Goal: Information Seeking & Learning: Learn about a topic

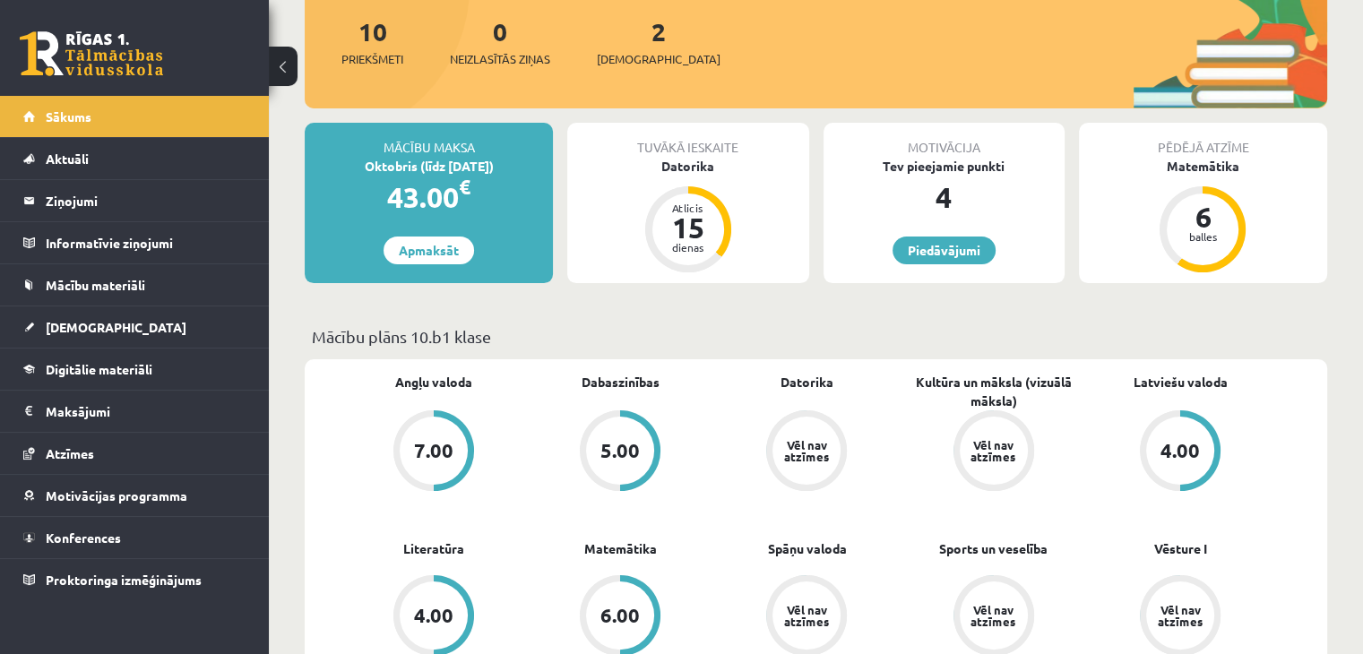
scroll to position [90, 0]
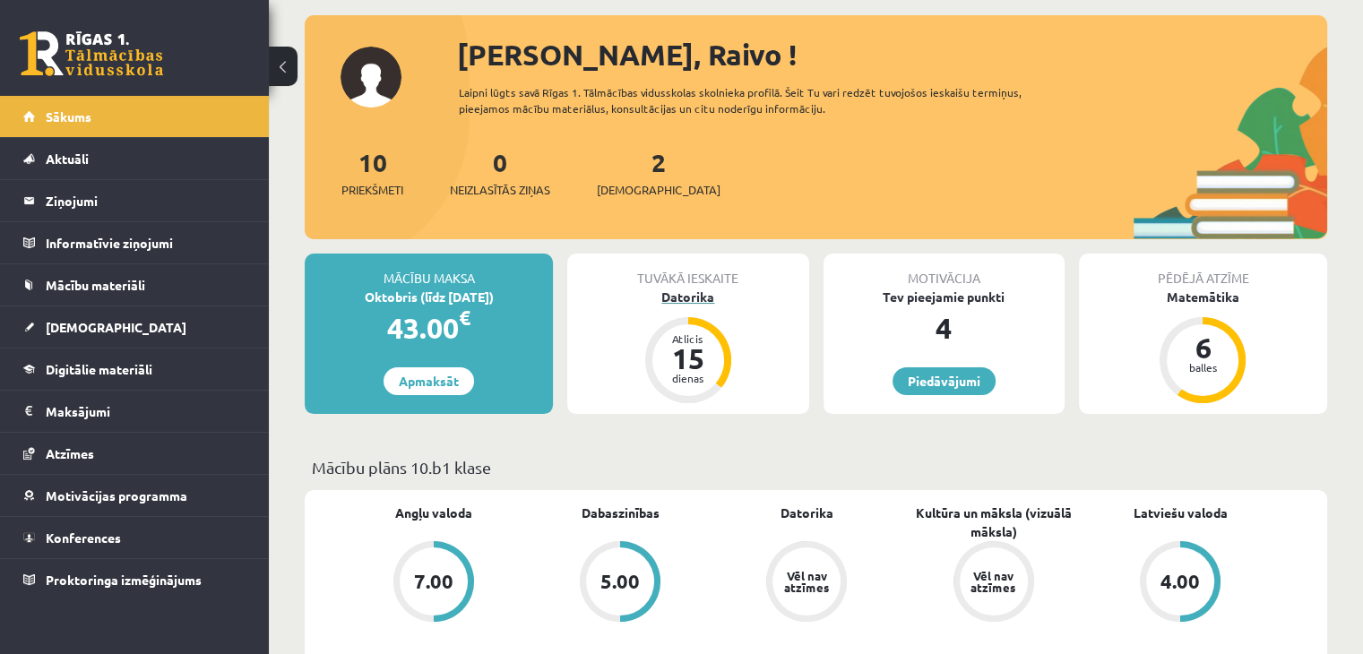
click at [697, 290] on div "Datorika" at bounding box center [687, 297] width 241 height 19
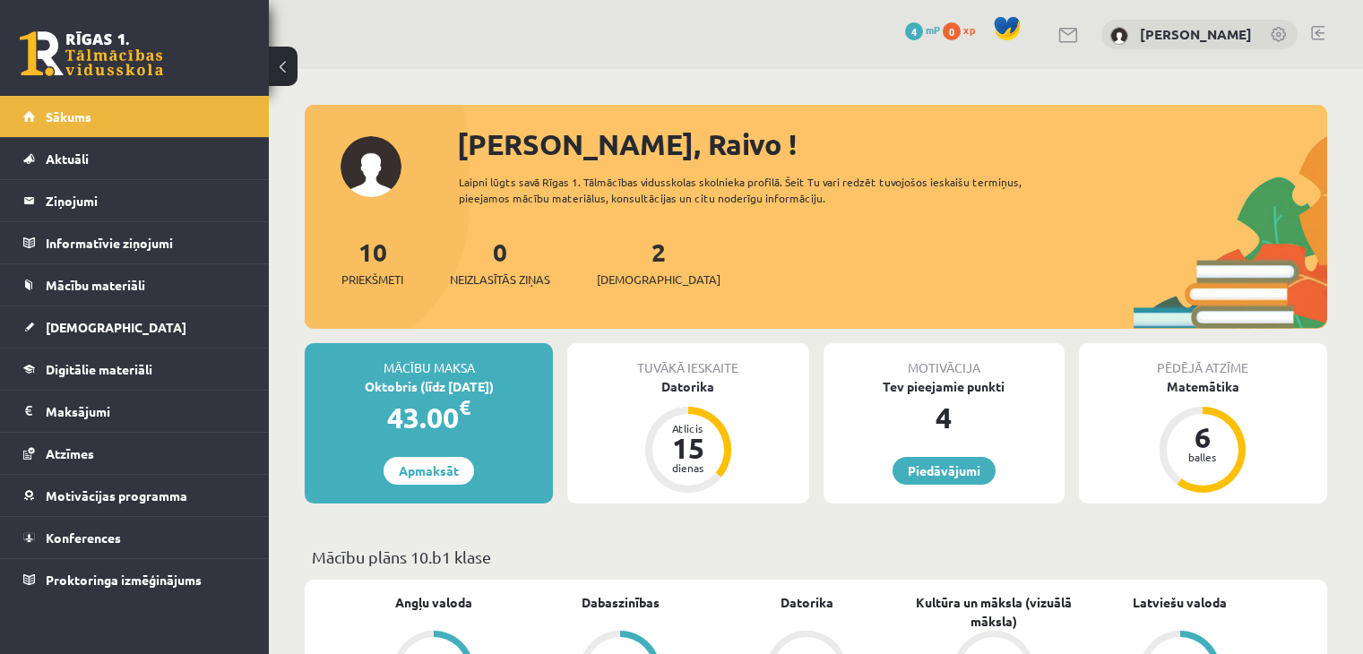
scroll to position [90, 0]
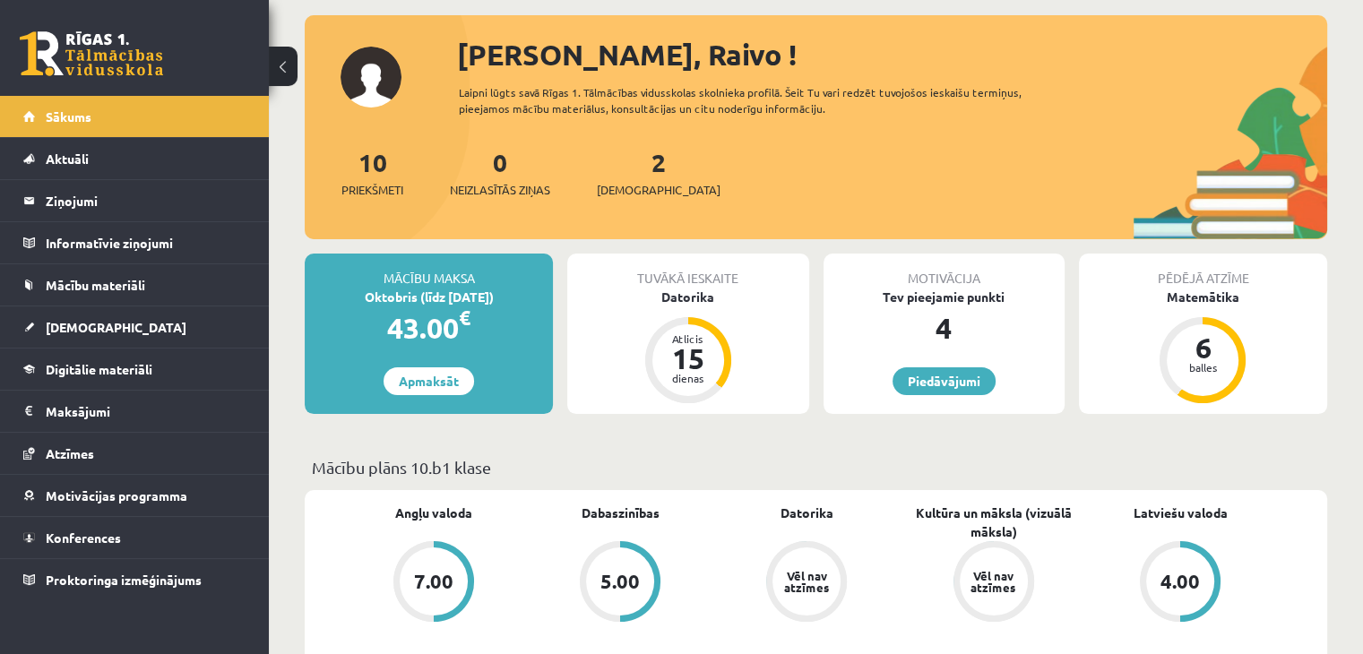
click at [1187, 305] on div "Pēdējā atzīme Matemātika 6 balles" at bounding box center [1203, 334] width 248 height 160
click at [1190, 300] on div "Matemātika" at bounding box center [1203, 297] width 248 height 19
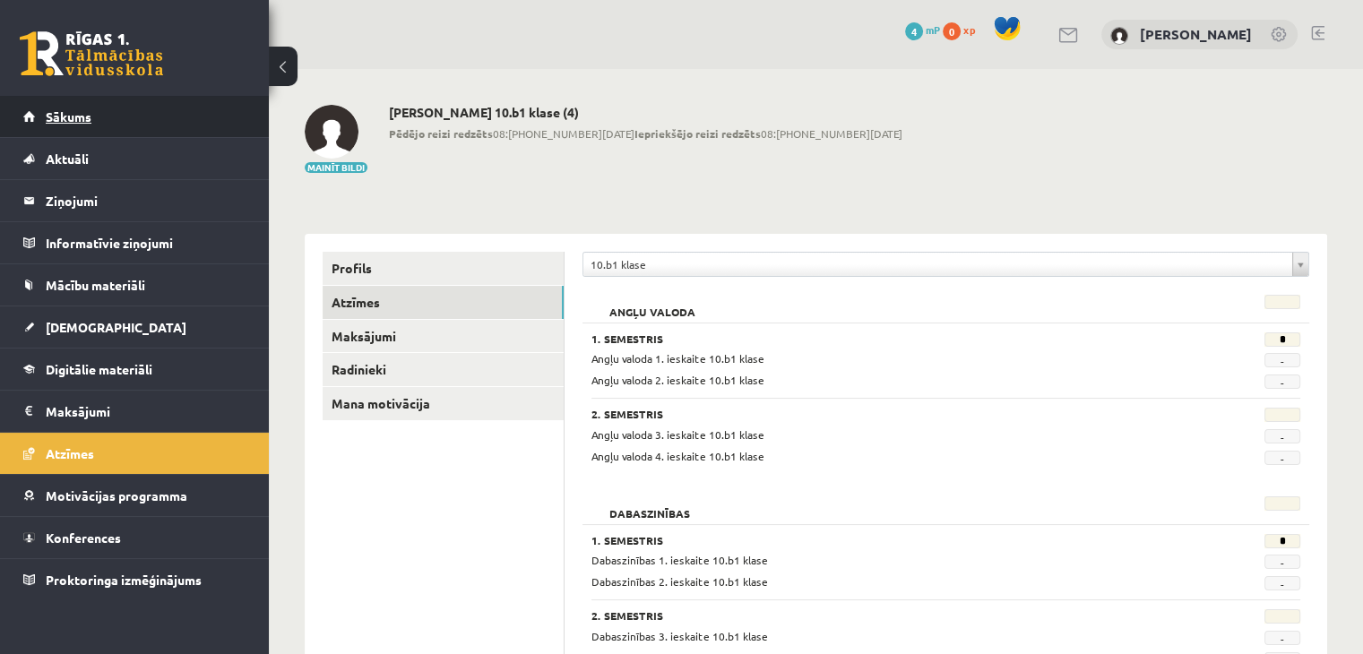
click at [168, 129] on link "Sākums" at bounding box center [134, 116] width 223 height 41
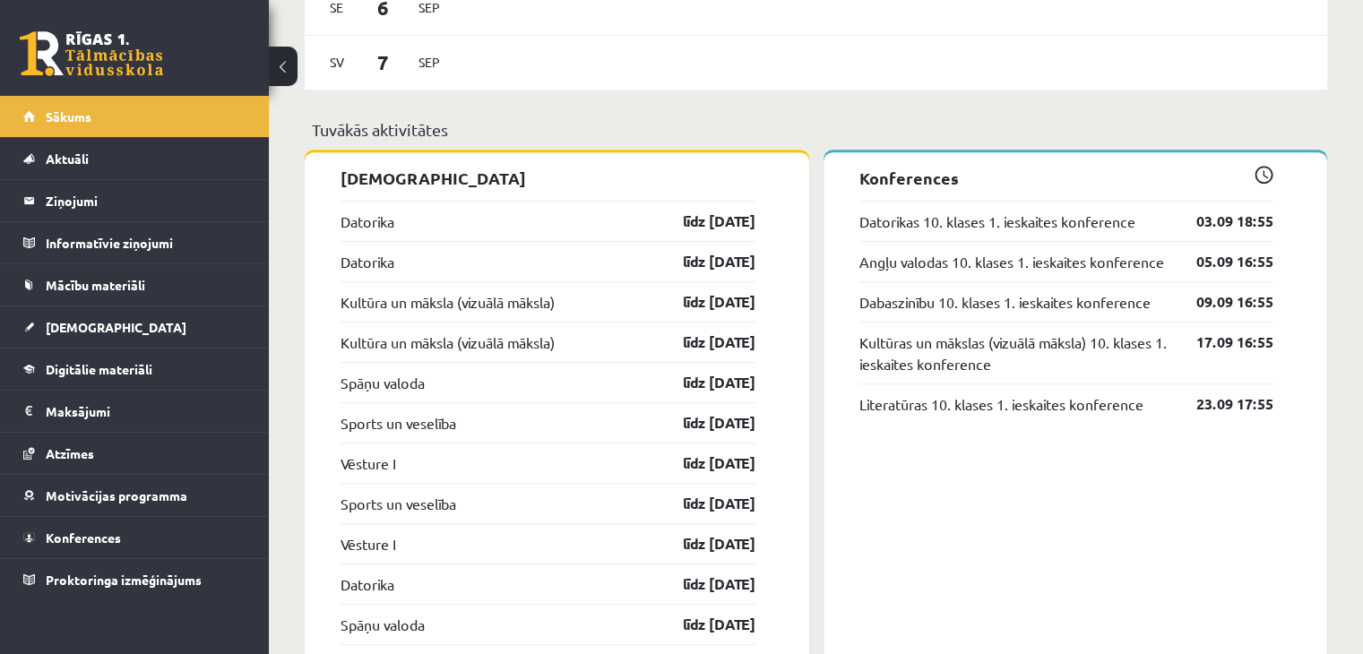
scroll to position [1344, 0]
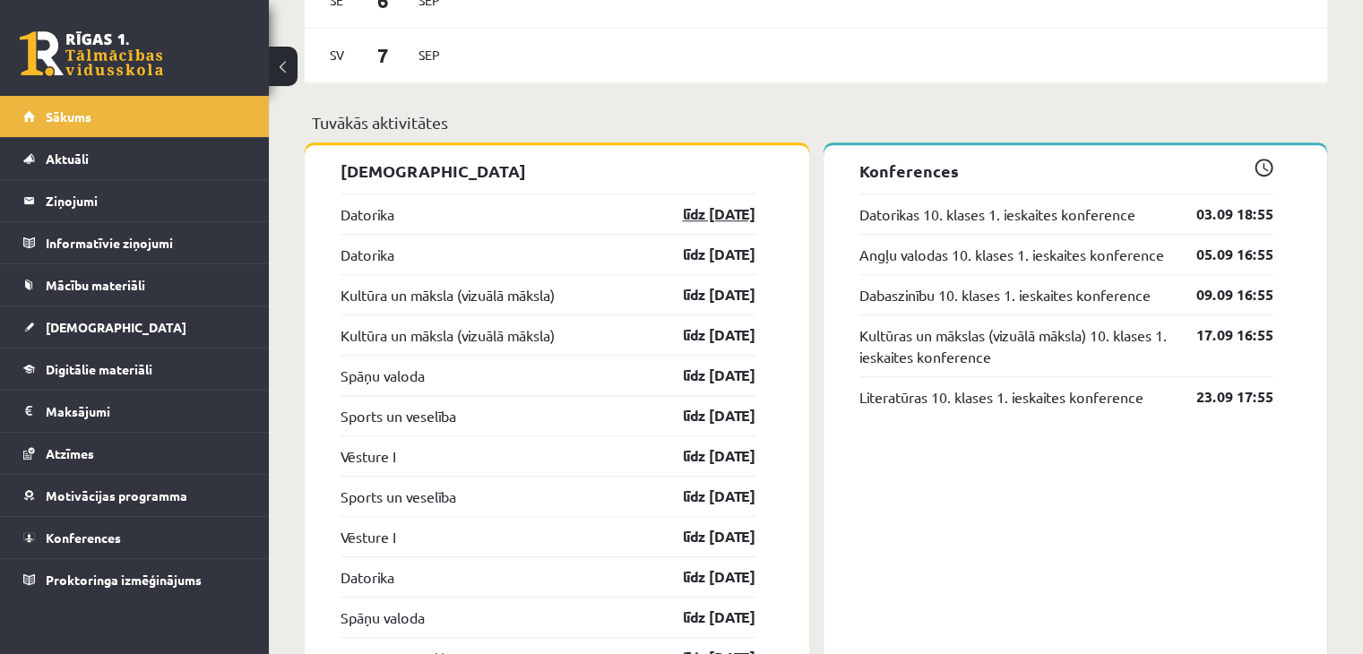
click at [722, 212] on link "līdz 15.09.25" at bounding box center [703, 213] width 104 height 21
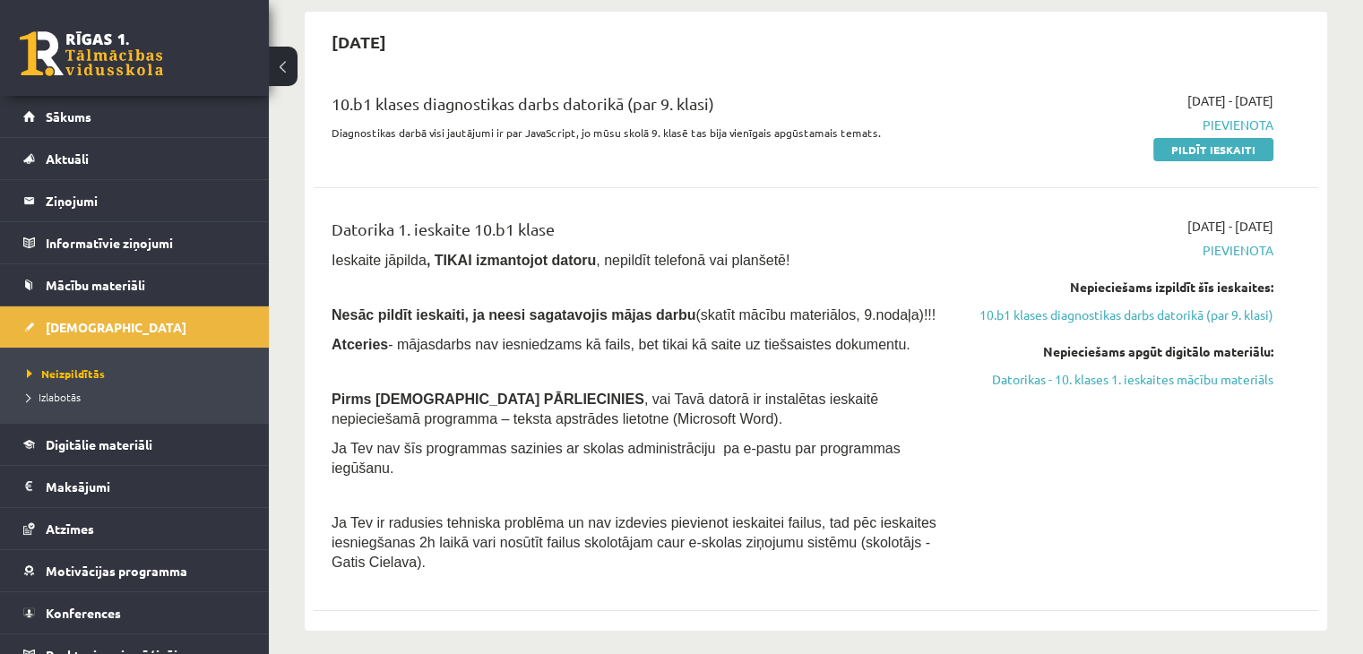
scroll to position [179, 0]
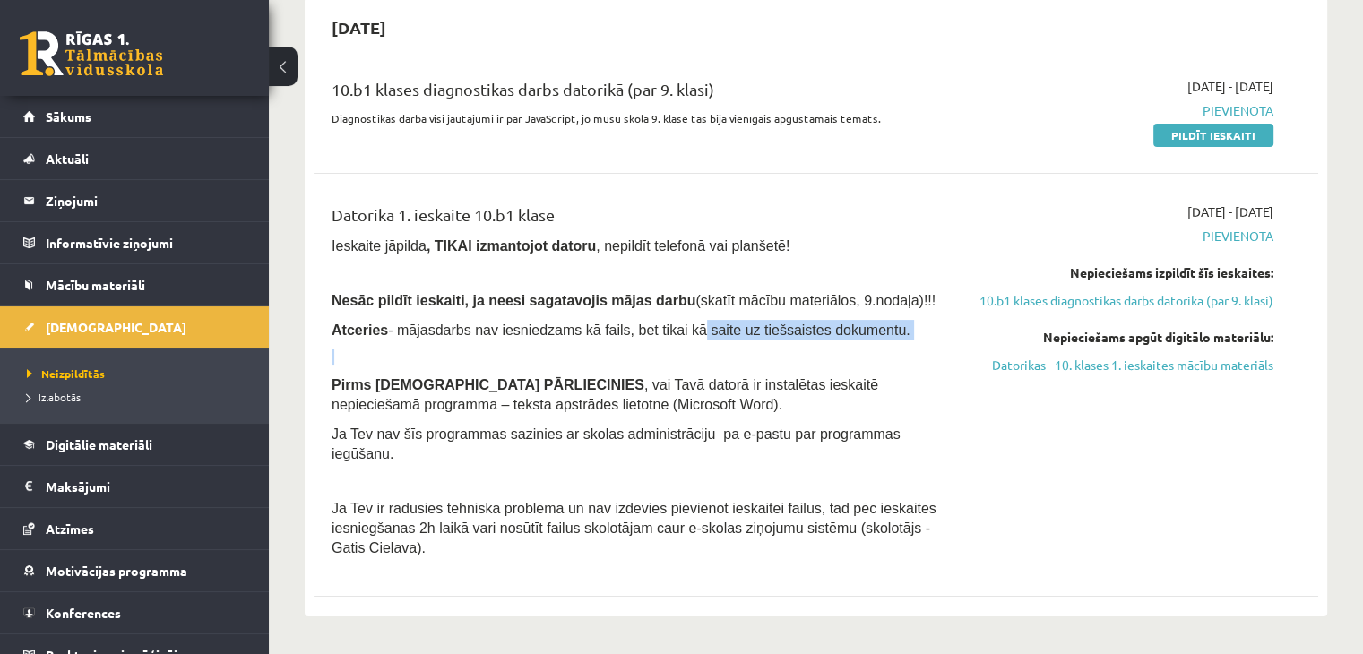
drag, startPoint x: 703, startPoint y: 336, endPoint x: 662, endPoint y: 339, distance: 41.3
click at [662, 339] on div "Datorika 1. ieskaite 10.b1 klase Ieskaite jāpilda , TIKAI izmantojot datoru , n…" at bounding box center [641, 384] width 646 height 365
click at [645, 332] on span "Atceries - mājasdarbs nav iesniedzams kā fails, bet tikai kā saite uz tiešsaist…" at bounding box center [620, 329] width 579 height 15
drag, startPoint x: 1159, startPoint y: 390, endPoint x: 771, endPoint y: 96, distance: 486.6
click at [1159, 374] on link "Datorikas - 10. klases 1. ieskaites mācību materiāls" at bounding box center [1125, 365] width 296 height 19
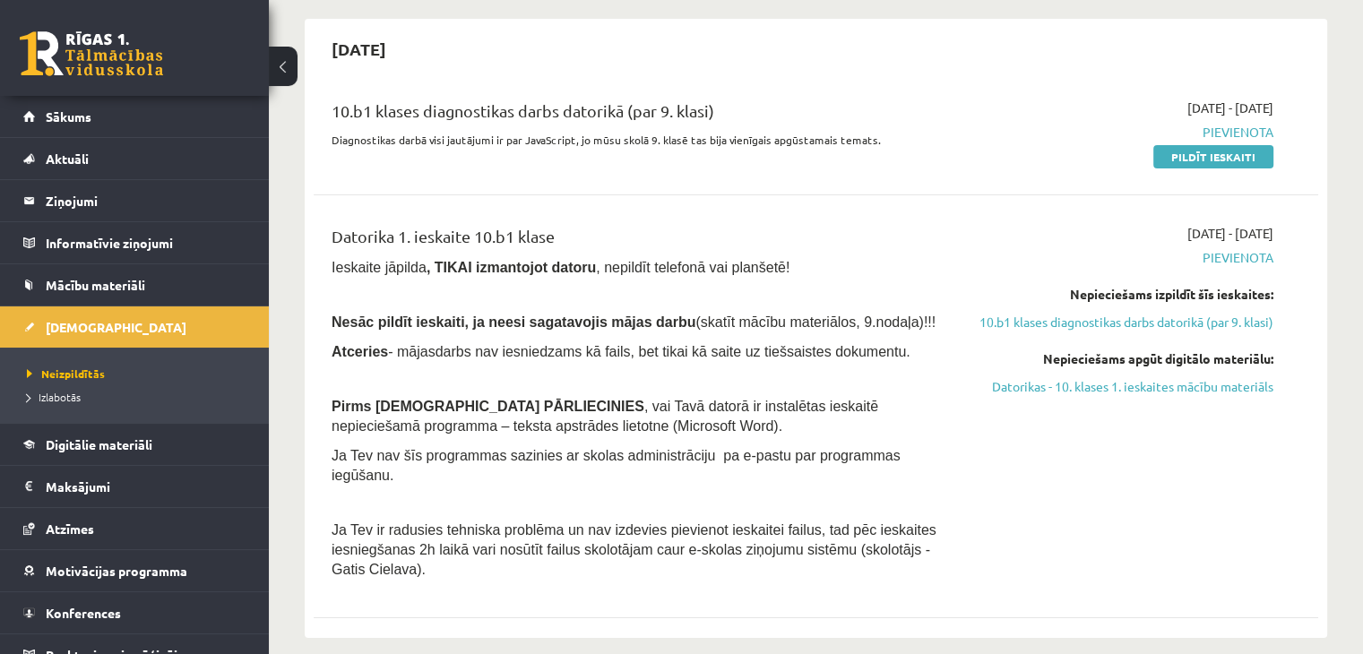
scroll to position [0, 0]
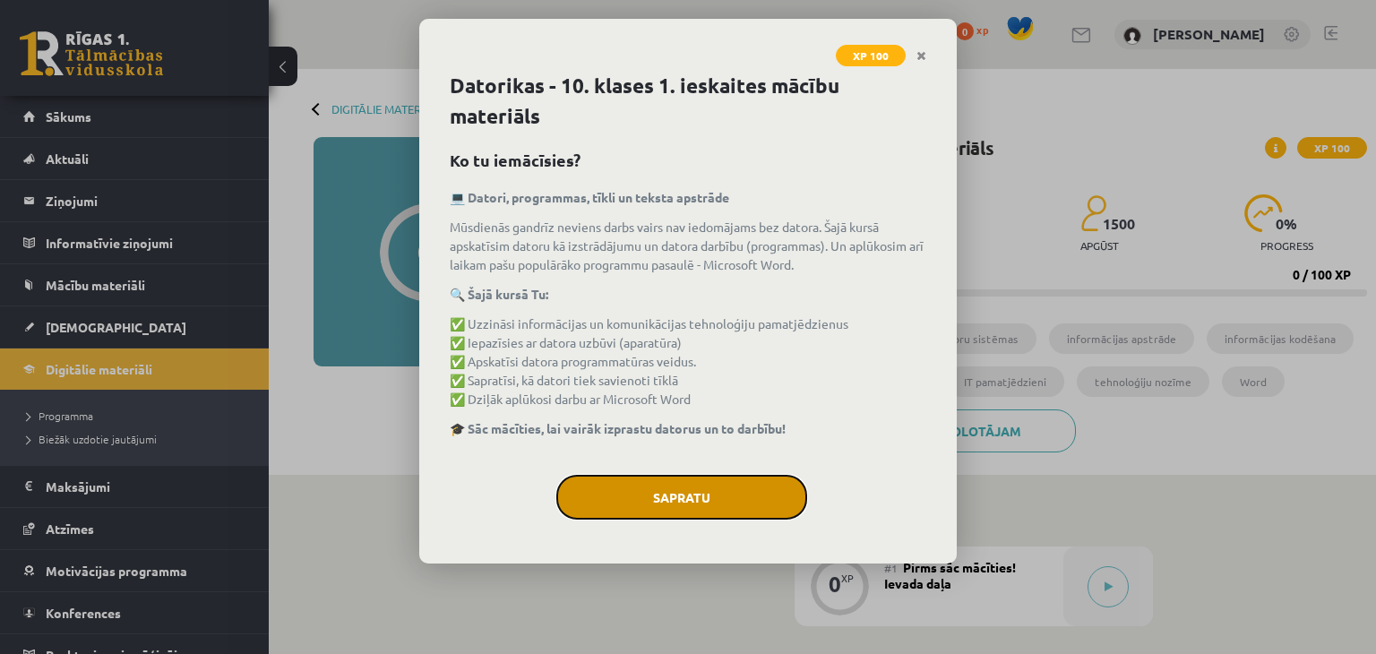
click at [709, 484] on button "Sapratu" at bounding box center [681, 497] width 251 height 45
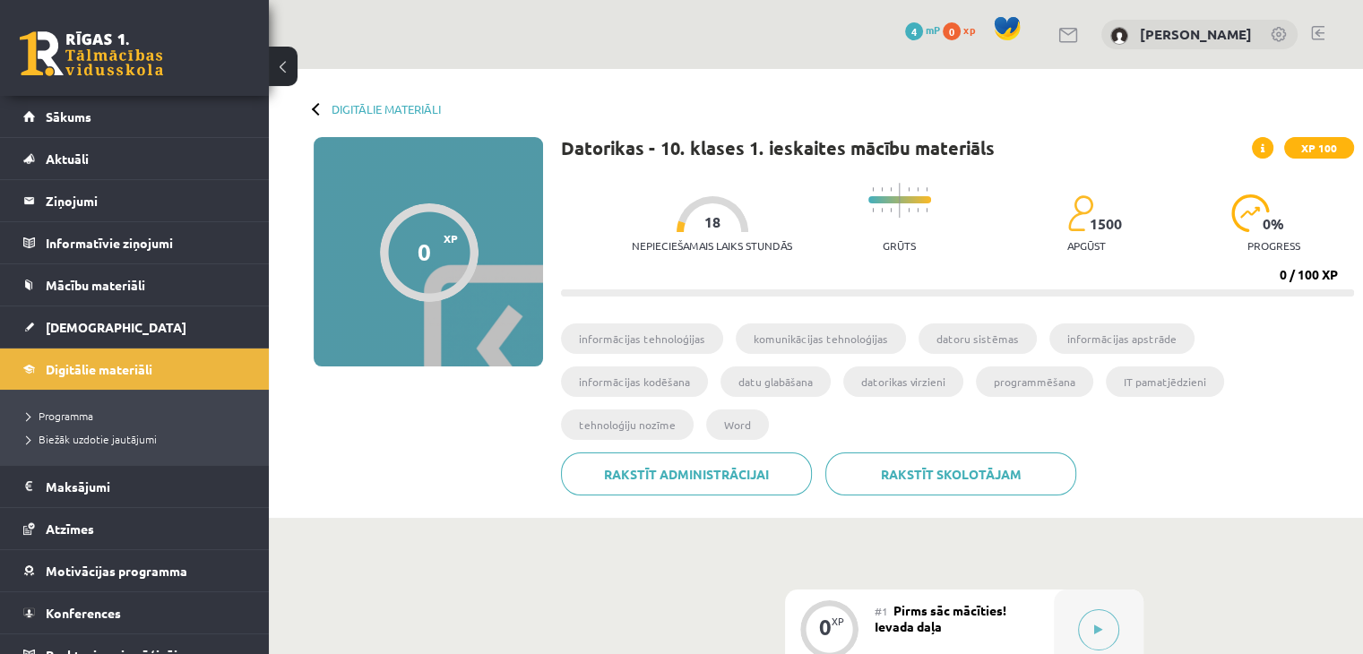
drag, startPoint x: 1070, startPoint y: 434, endPoint x: 1028, endPoint y: 224, distance: 213.6
drag, startPoint x: 1028, startPoint y: 224, endPoint x: 985, endPoint y: 245, distance: 47.7
click at [985, 245] on div "Nepieciešamais laiks stundās 18 Grūts 1500 apgūst 0 % progress" at bounding box center [993, 218] width 722 height 89
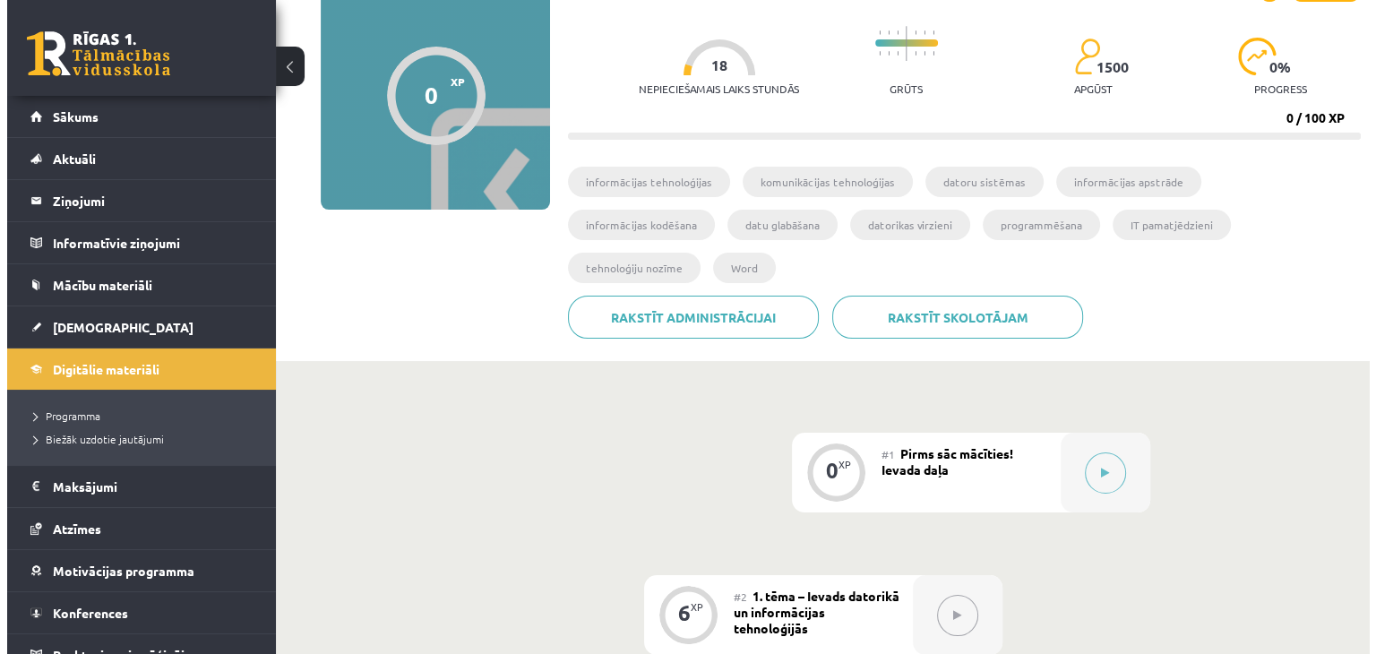
scroll to position [179, 0]
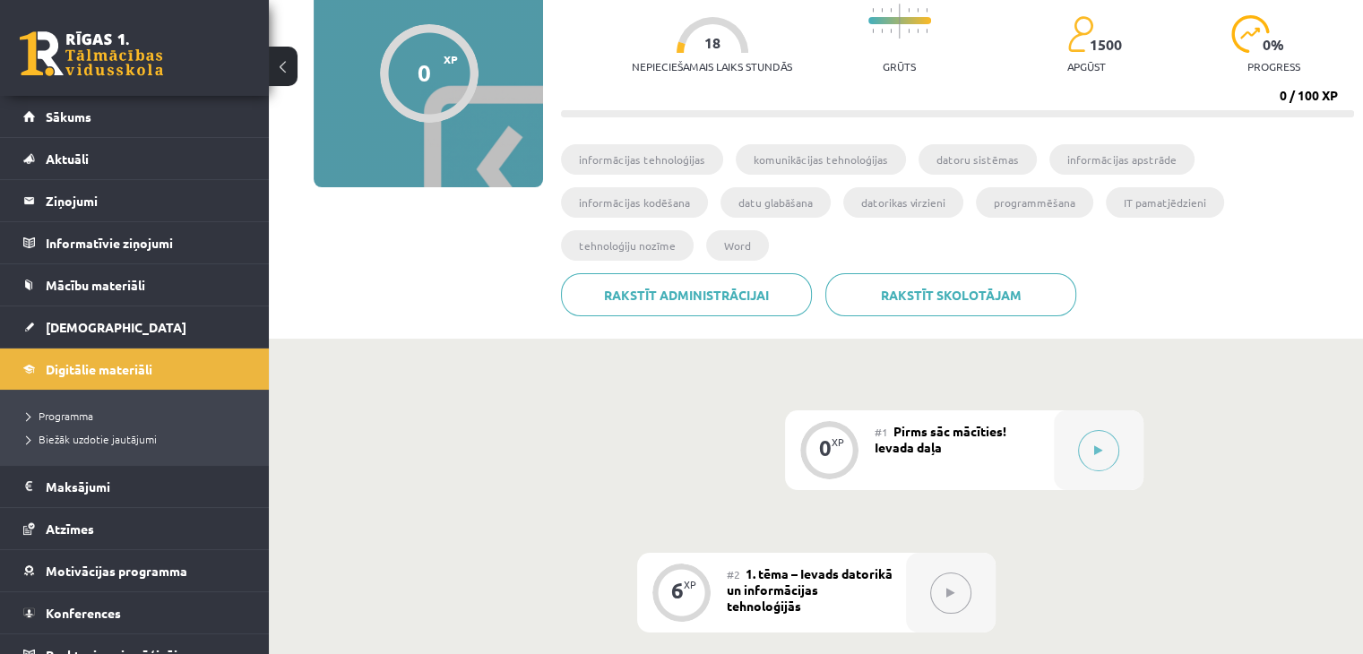
click at [952, 423] on span "Pirms sāc mācīties! Ievada daļa" at bounding box center [940, 439] width 132 height 32
click at [950, 423] on span "Pirms sāc mācīties! Ievada daļa" at bounding box center [940, 439] width 132 height 32
click at [900, 410] on div "#1 Pirms sāc mācīties! Ievada daļa" at bounding box center [963, 450] width 179 height 80
click at [1062, 410] on div at bounding box center [1098, 450] width 90 height 80
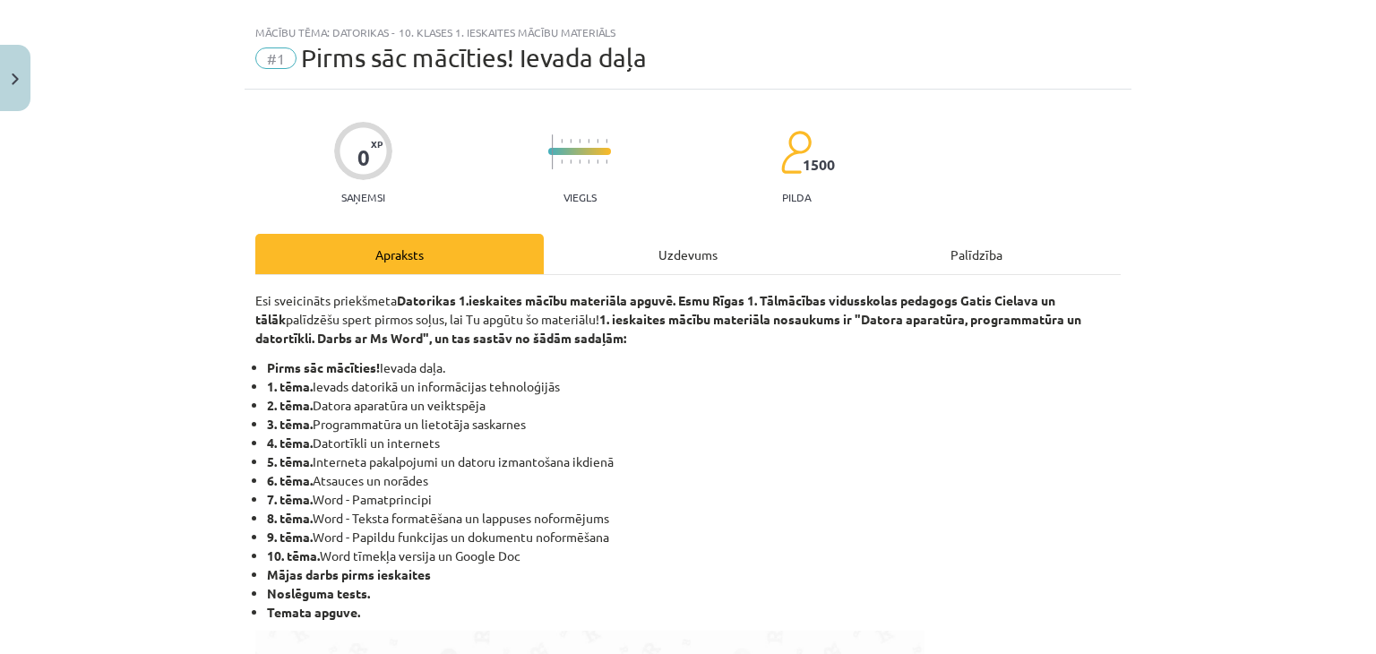
scroll to position [0, 0]
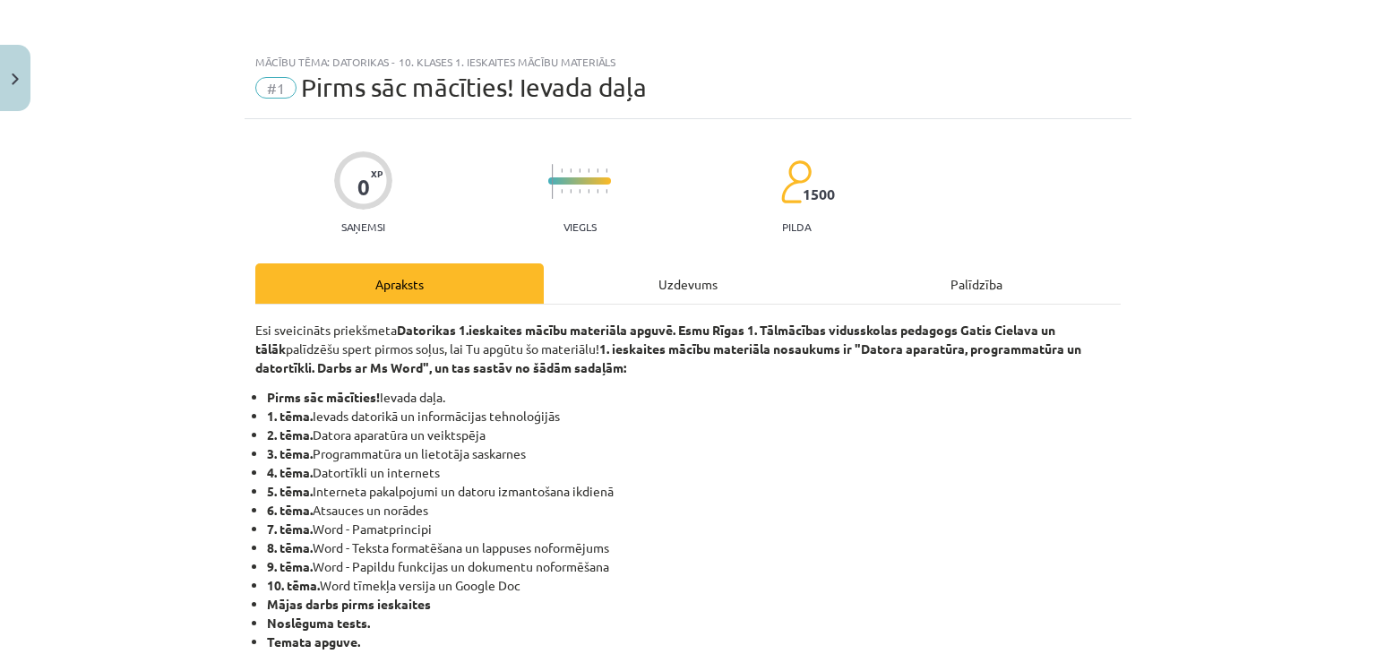
click at [609, 284] on div "Uzdevums" at bounding box center [688, 283] width 288 height 40
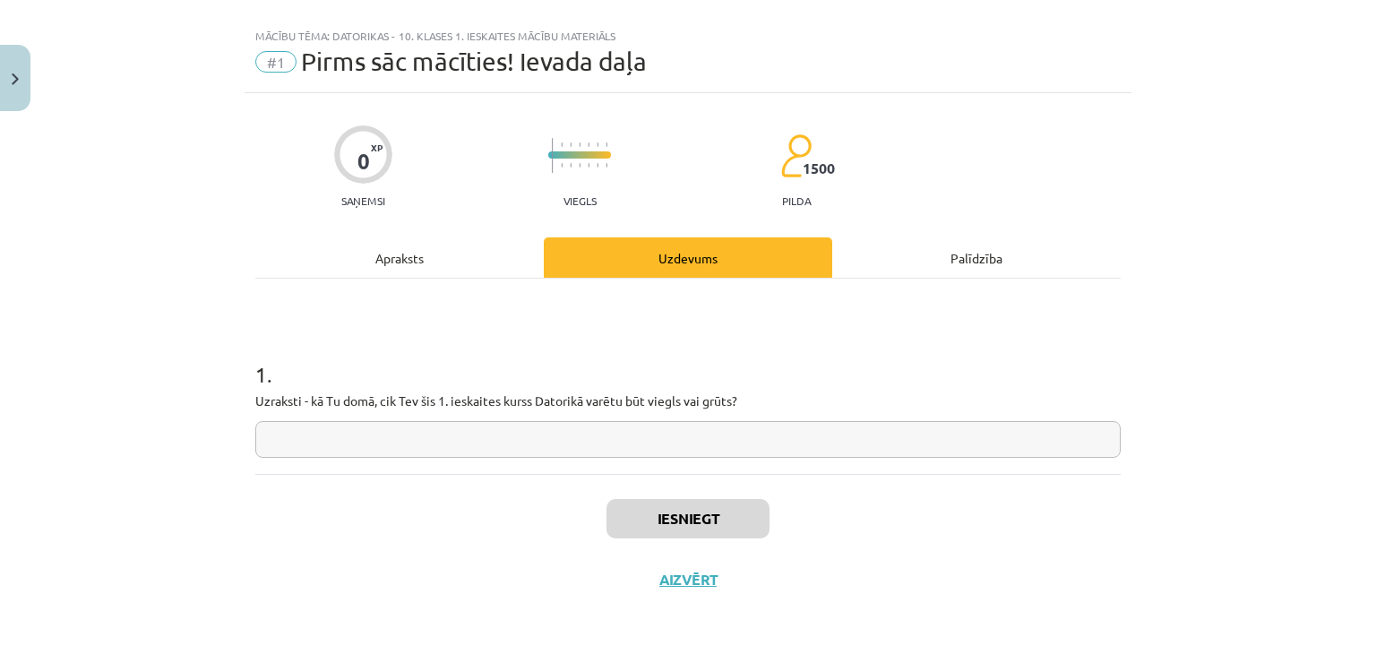
click at [422, 431] on input "text" at bounding box center [687, 439] width 865 height 37
click at [401, 334] on h1 "1 ." at bounding box center [687, 359] width 865 height 56
click at [434, 451] on input "text" at bounding box center [687, 439] width 865 height 37
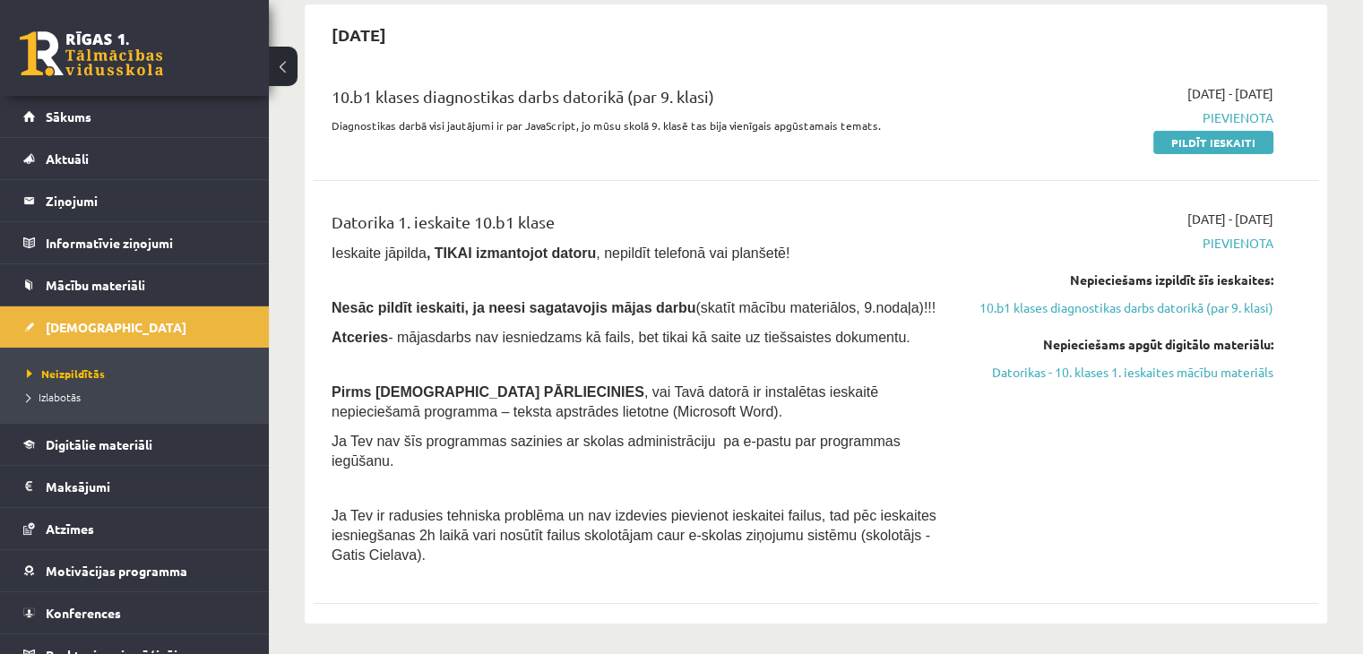
scroll to position [179, 0]
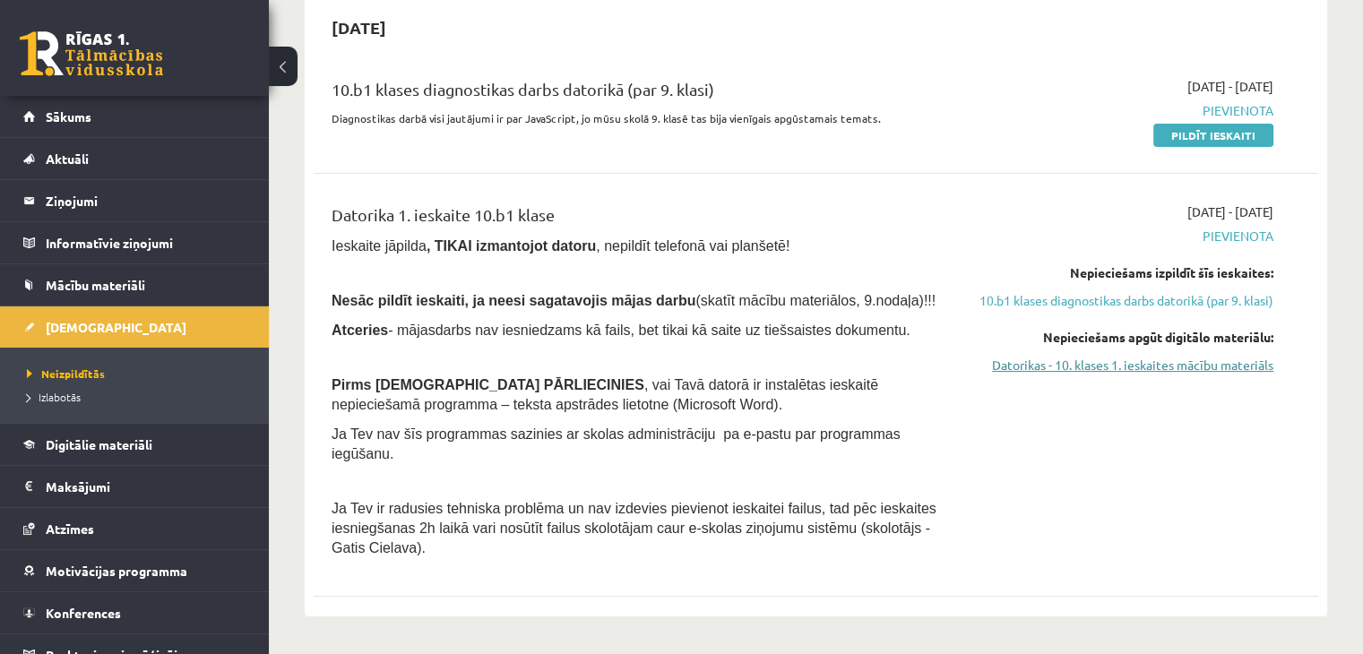
click at [1126, 374] on link "Datorikas - 10. klases 1. ieskaites mācību materiāls" at bounding box center [1125, 365] width 296 height 19
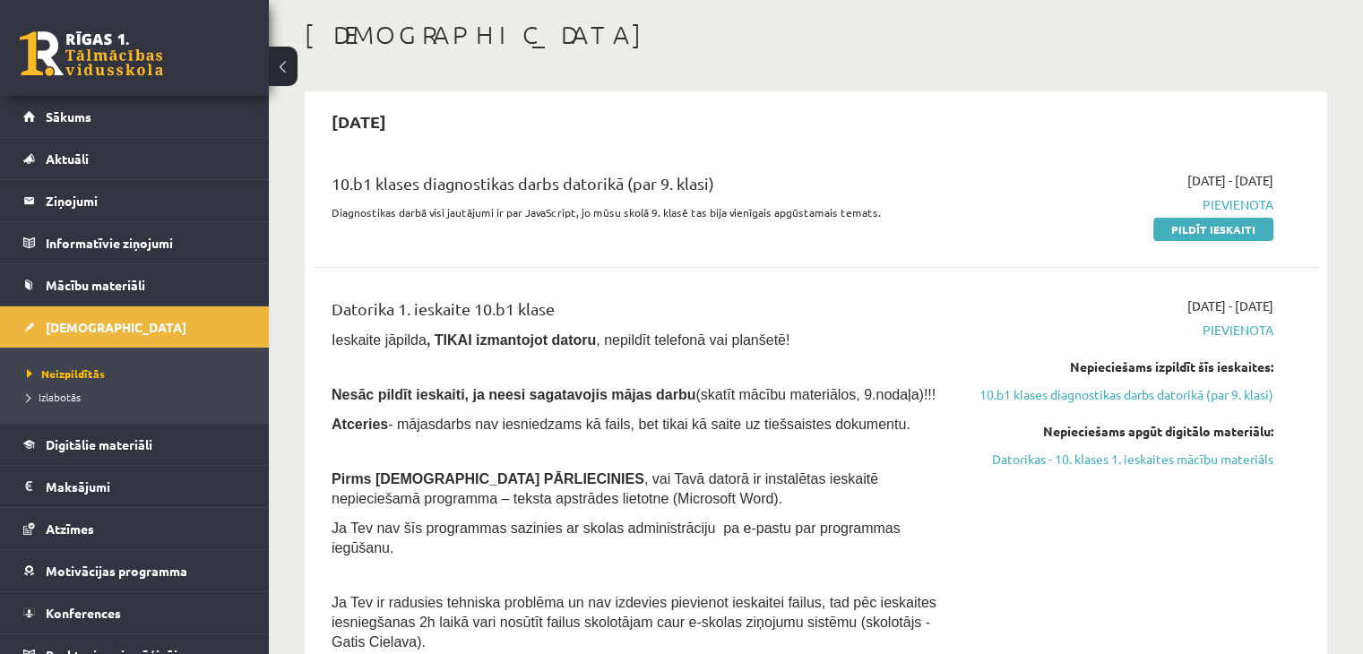
scroll to position [0, 0]
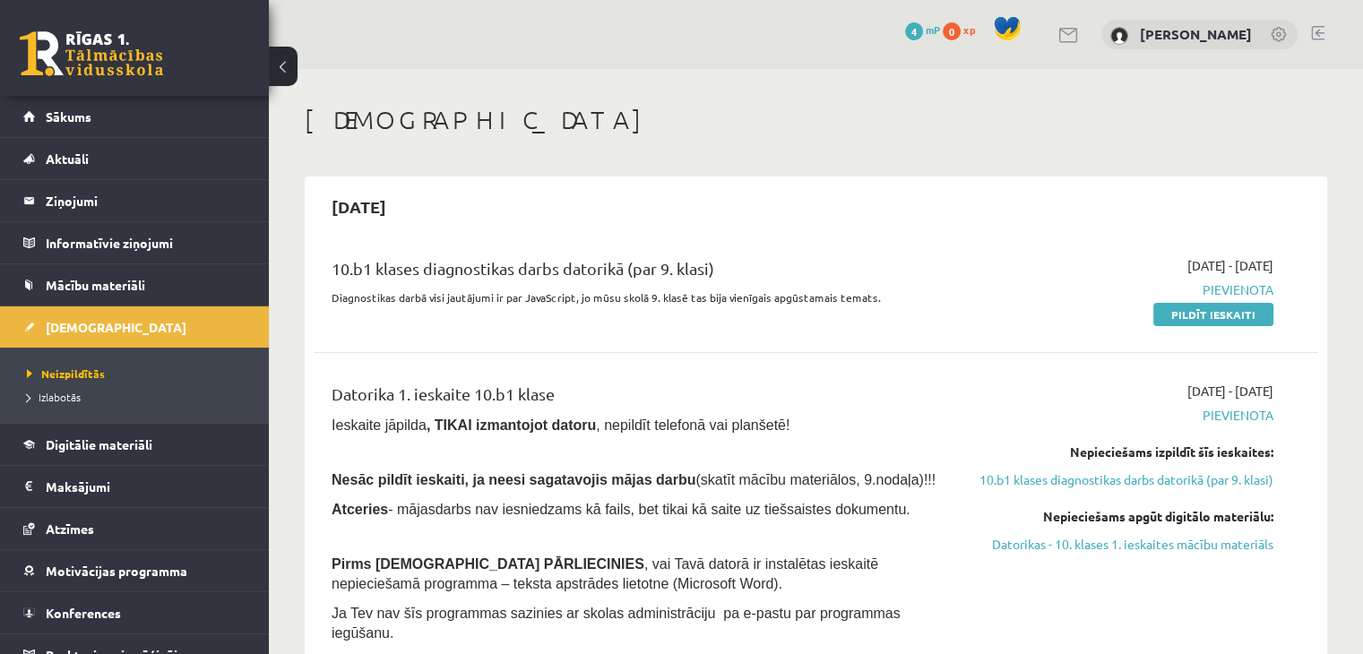
click at [960, 33] on span "0" at bounding box center [951, 31] width 18 height 18
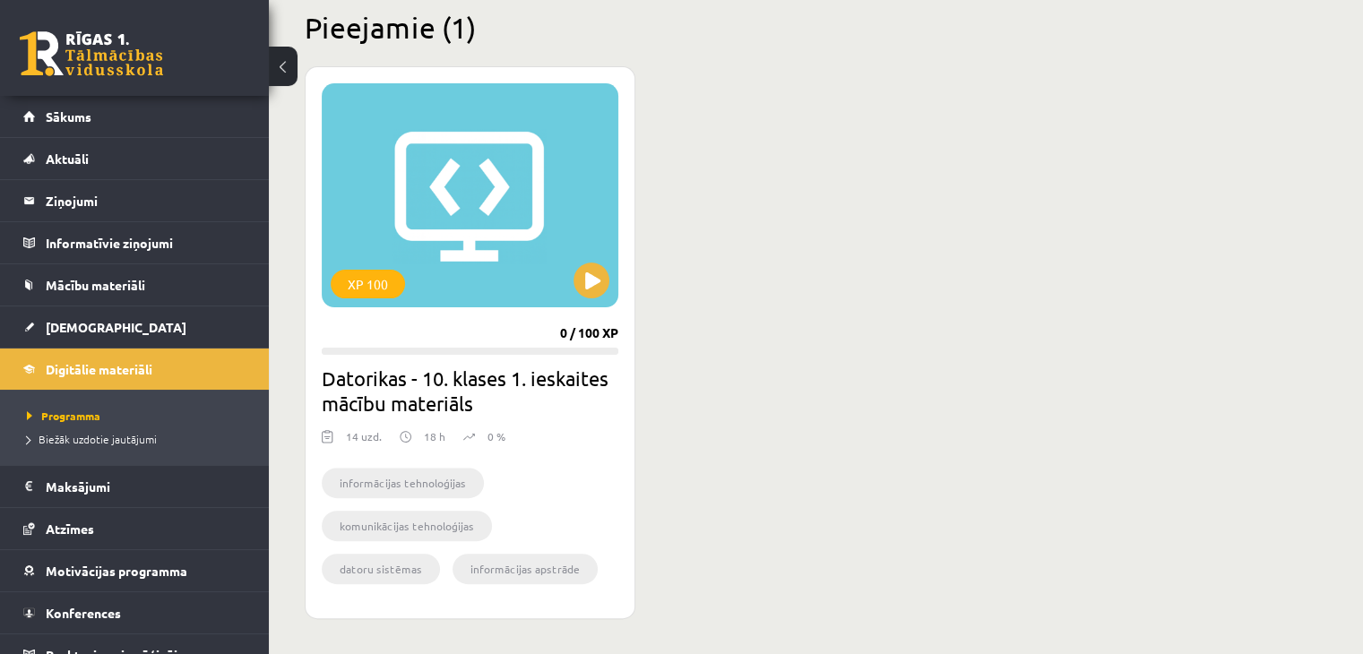
scroll to position [448, 0]
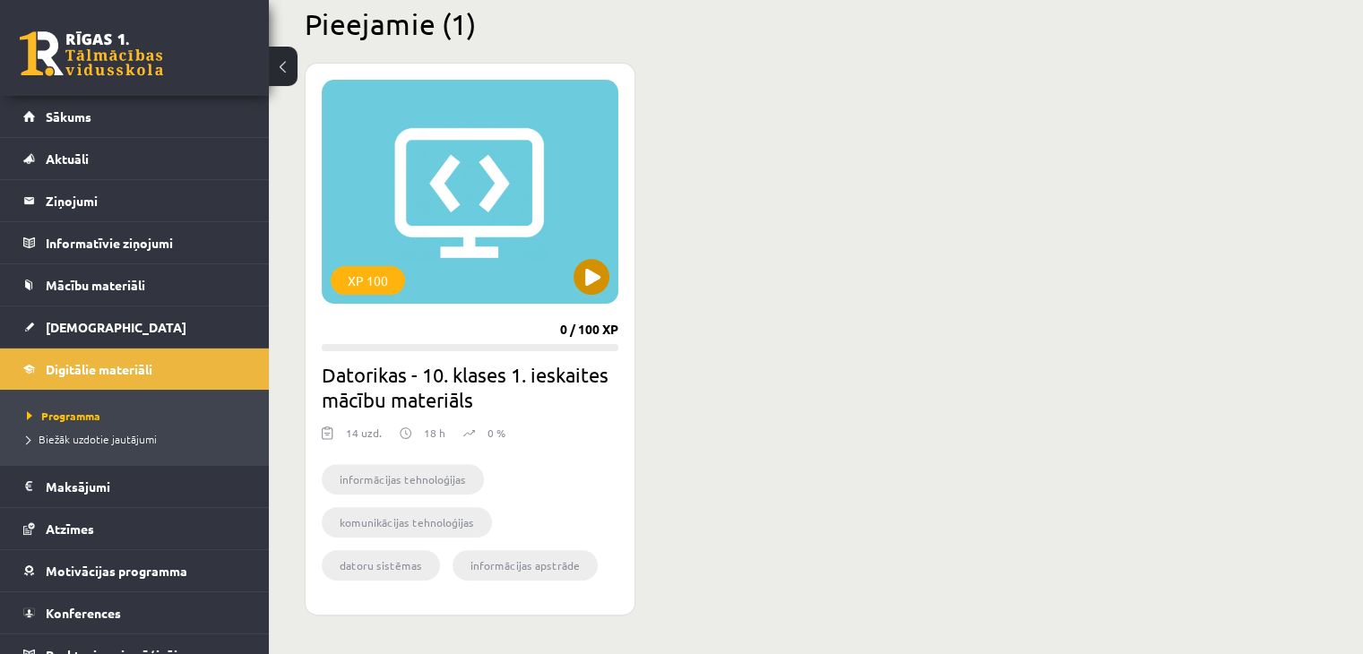
click at [544, 222] on div "XP 100" at bounding box center [470, 192] width 297 height 224
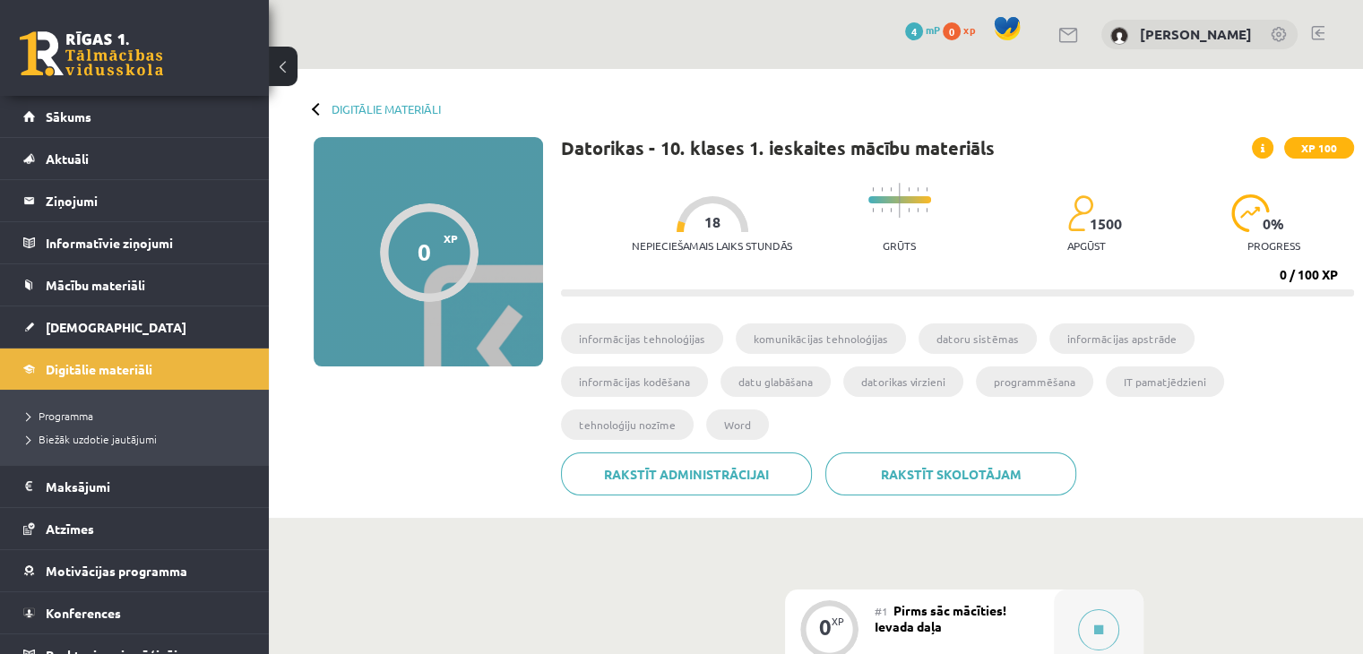
click at [1266, 152] on span at bounding box center [1261, 147] width 21 height 21
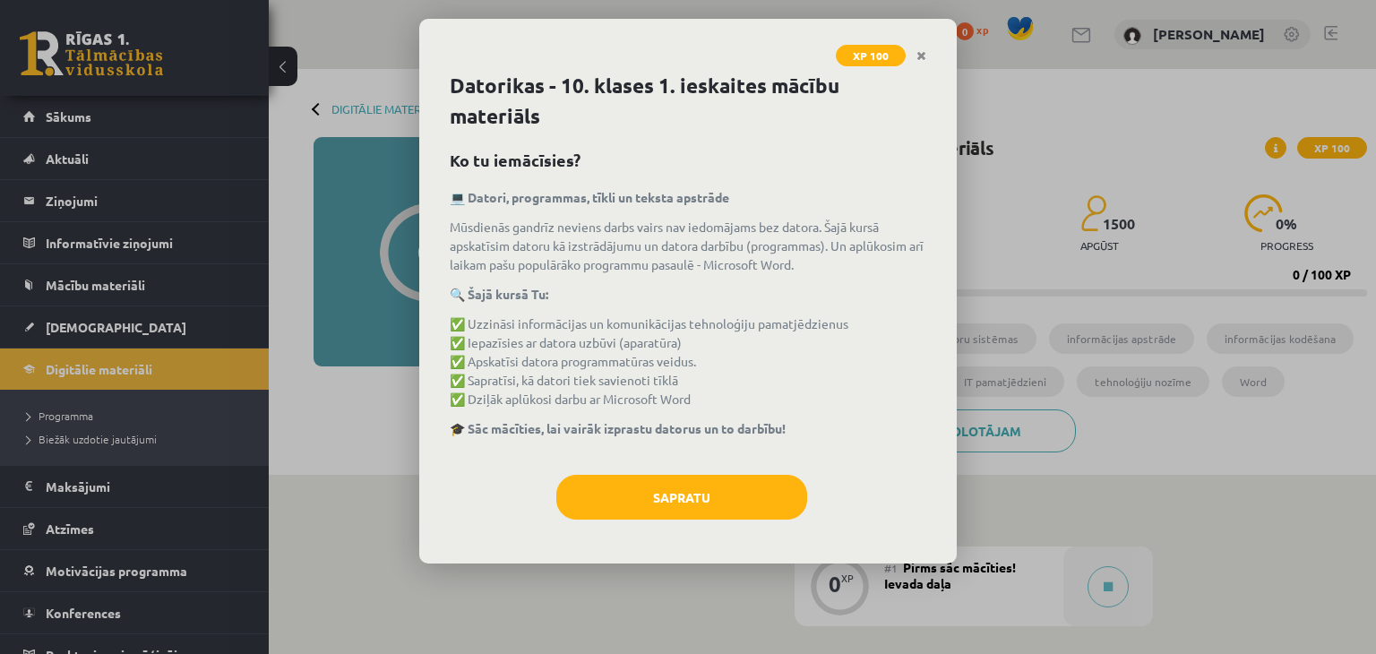
drag, startPoint x: 1266, startPoint y: 152, endPoint x: 1223, endPoint y: 156, distance: 43.1
drag, startPoint x: 1223, startPoint y: 156, endPoint x: 928, endPoint y: 57, distance: 310.8
click at [928, 57] on link "Close" at bounding box center [921, 56] width 31 height 35
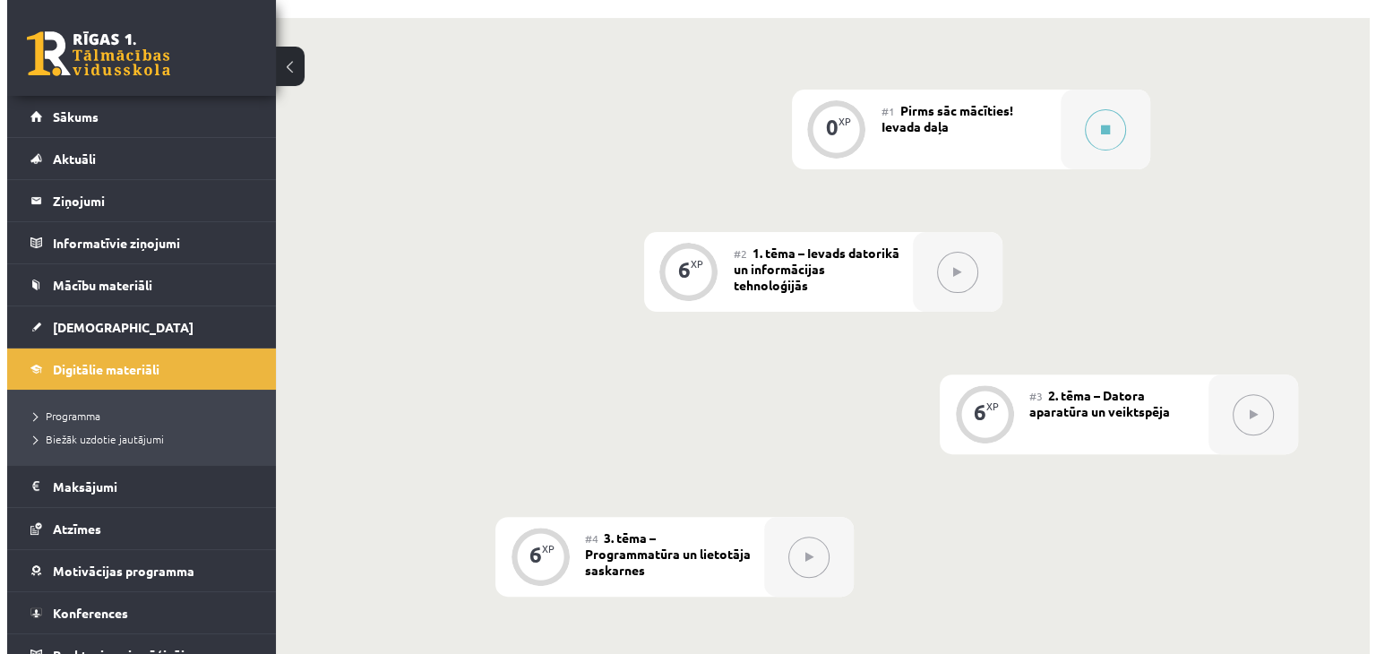
scroll to position [269, 0]
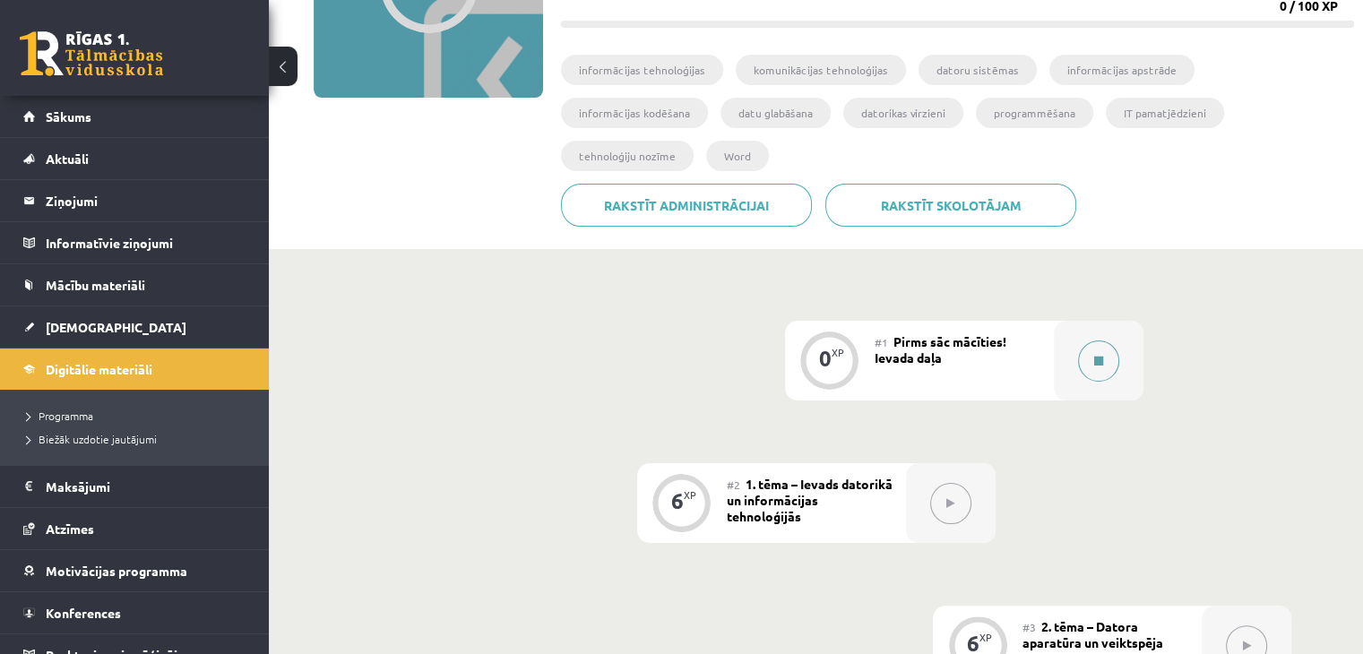
click at [1075, 321] on div at bounding box center [1098, 361] width 90 height 80
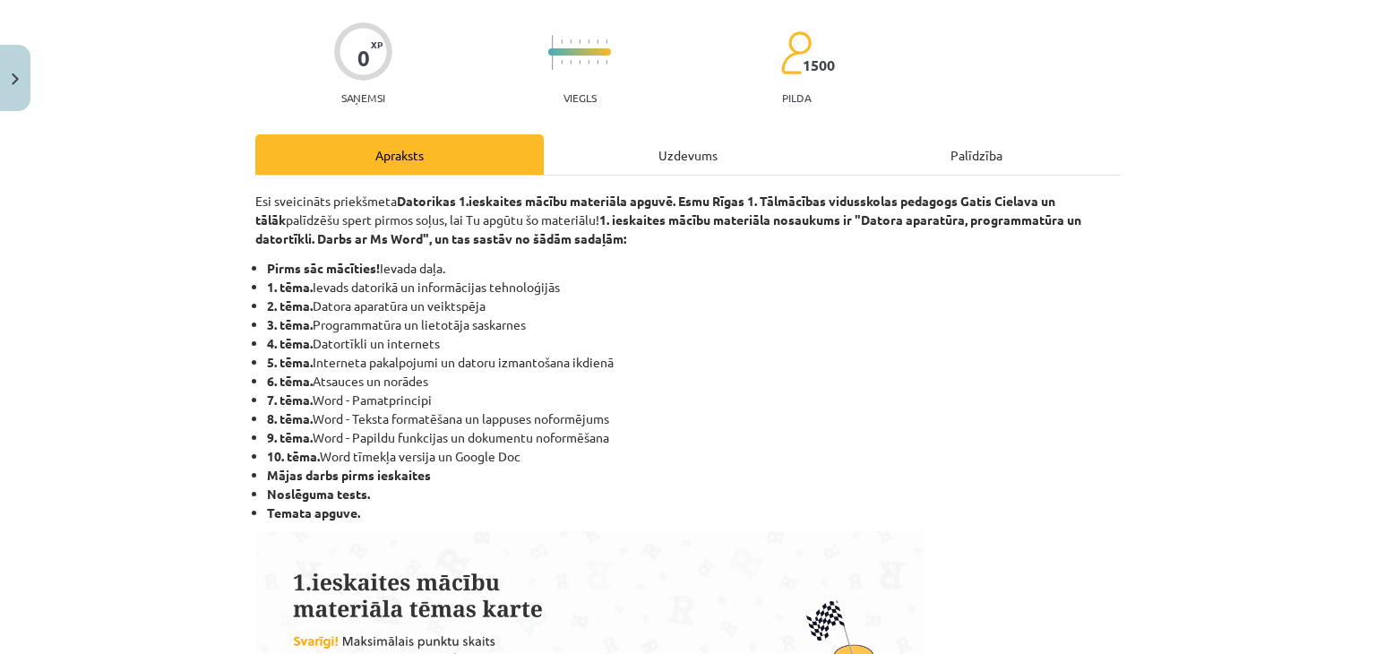
scroll to position [0, 0]
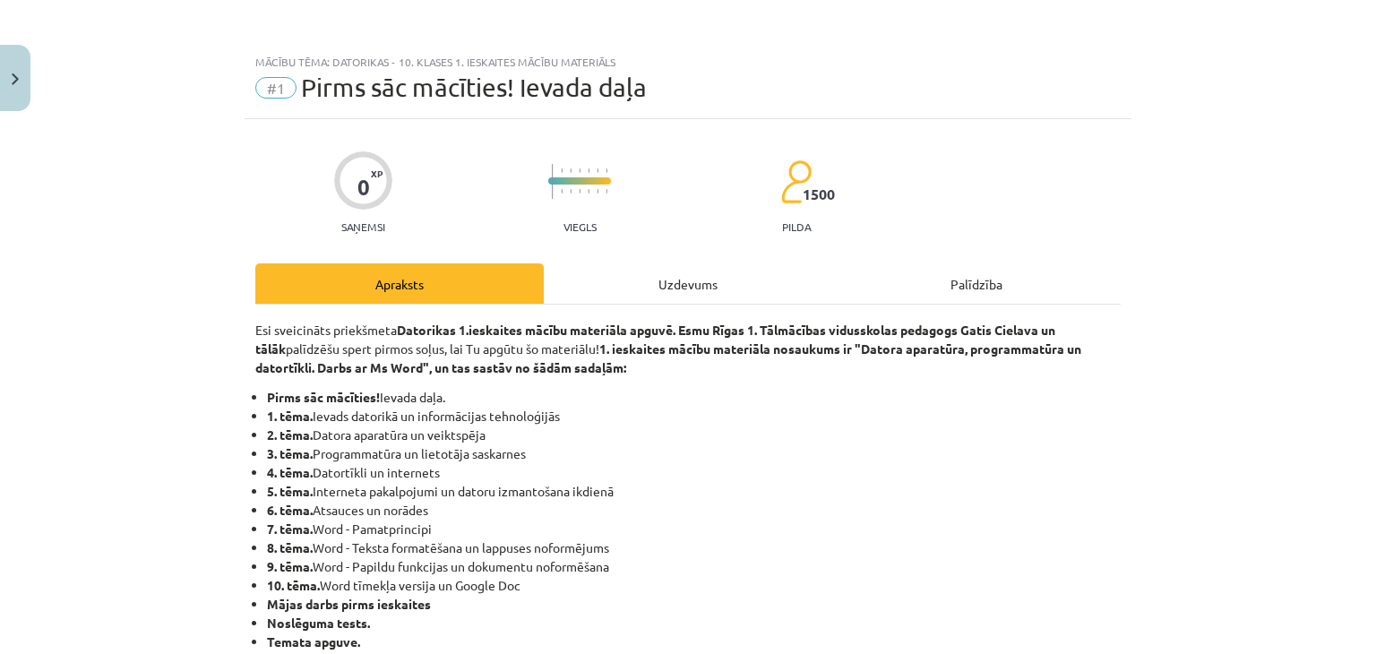
click at [644, 300] on div "Uzdevums" at bounding box center [688, 283] width 288 height 40
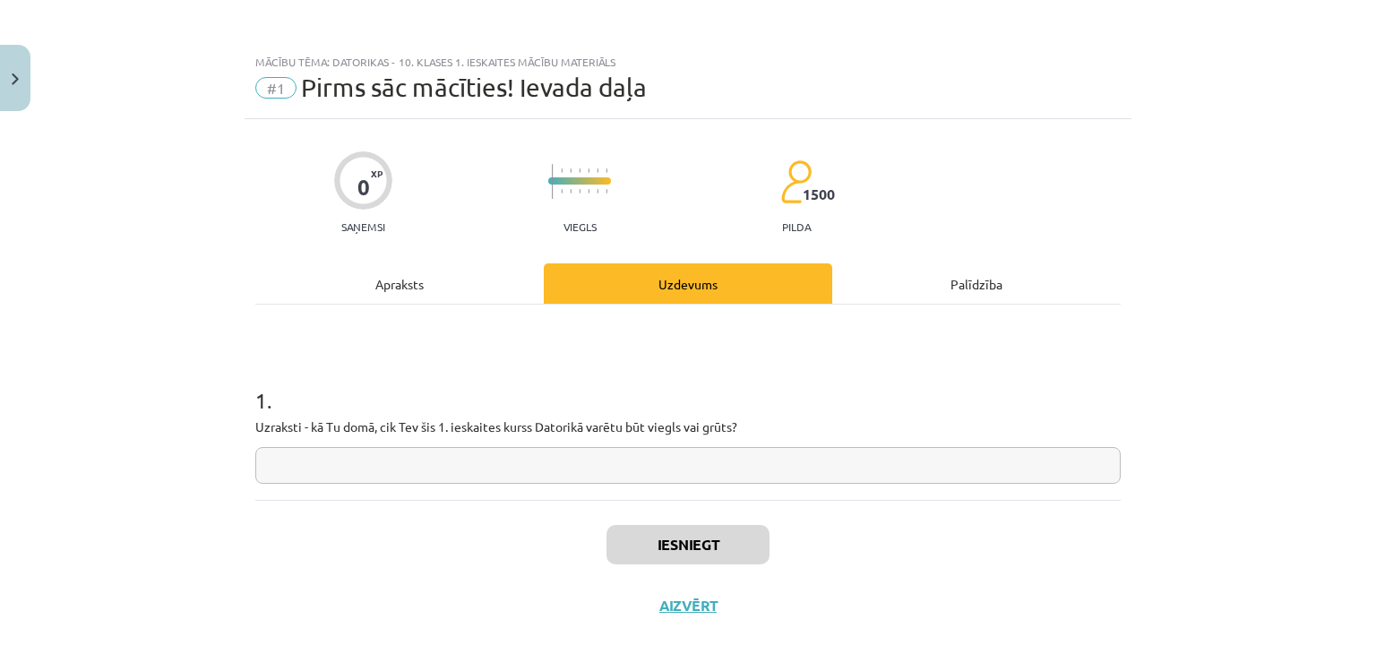
scroll to position [26, 0]
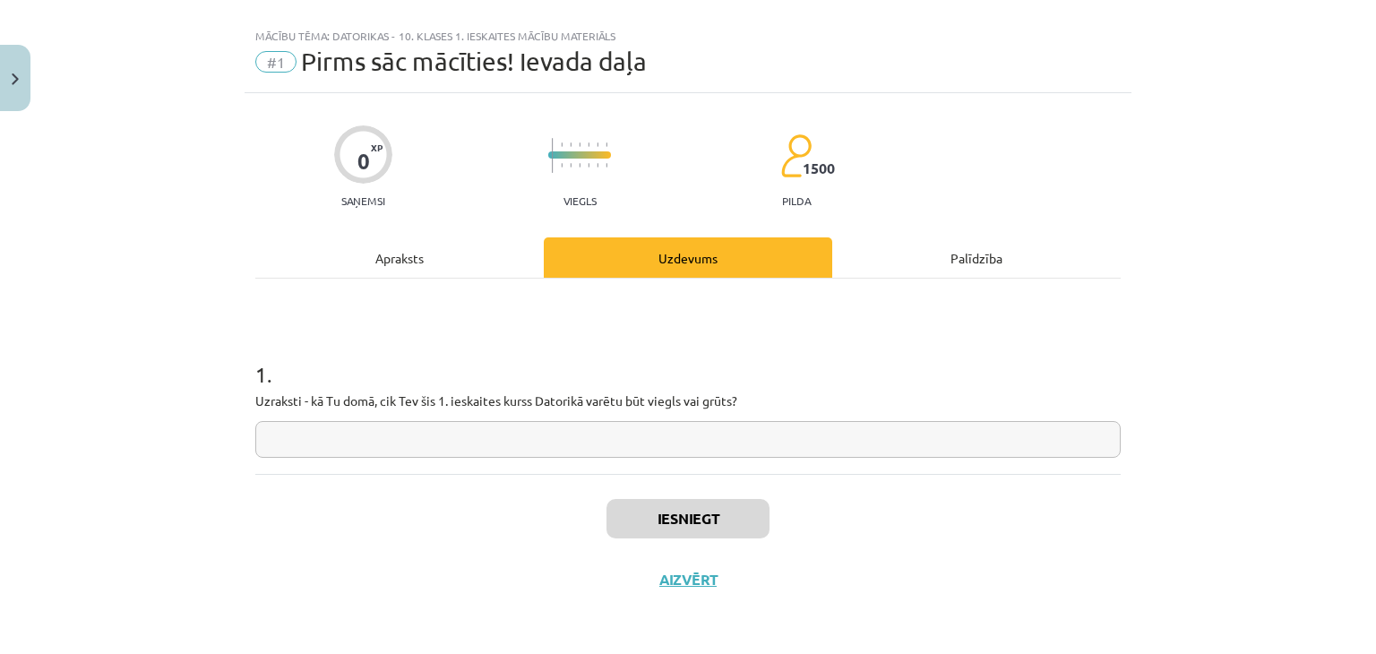
click at [877, 263] on div "Palīdzība" at bounding box center [976, 257] width 288 height 40
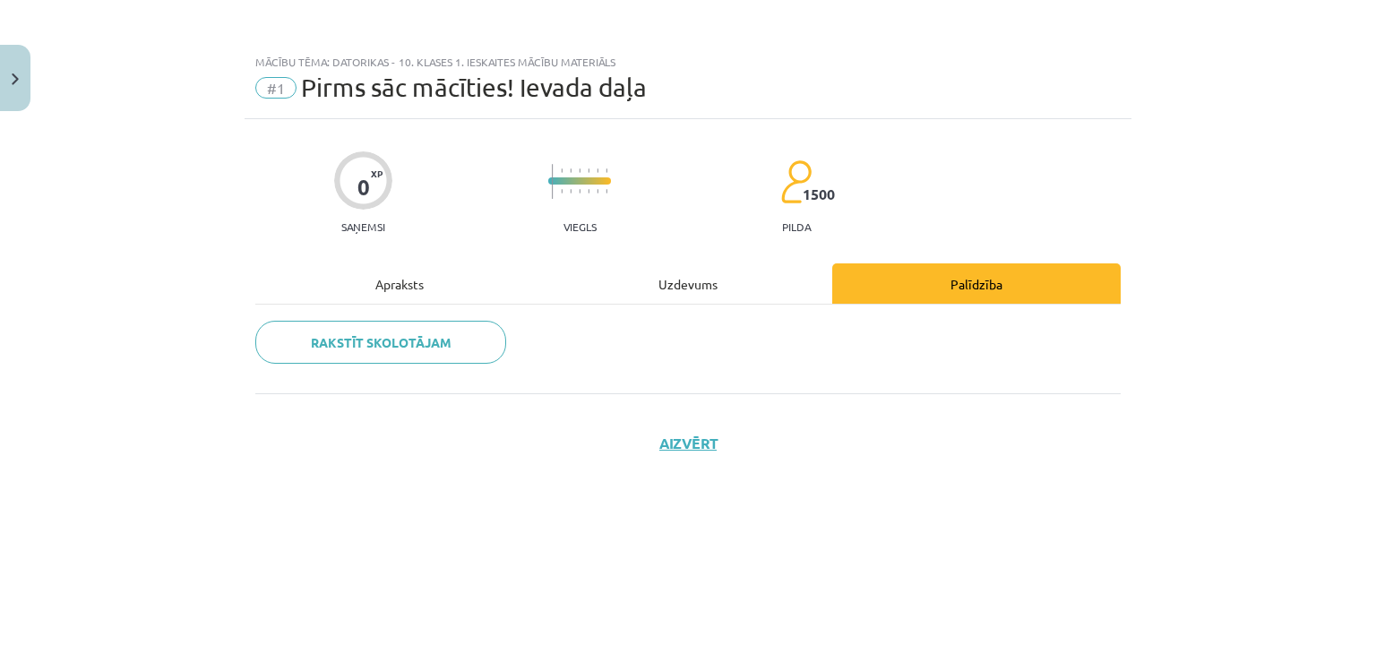
click at [732, 297] on div "Uzdevums" at bounding box center [688, 283] width 288 height 40
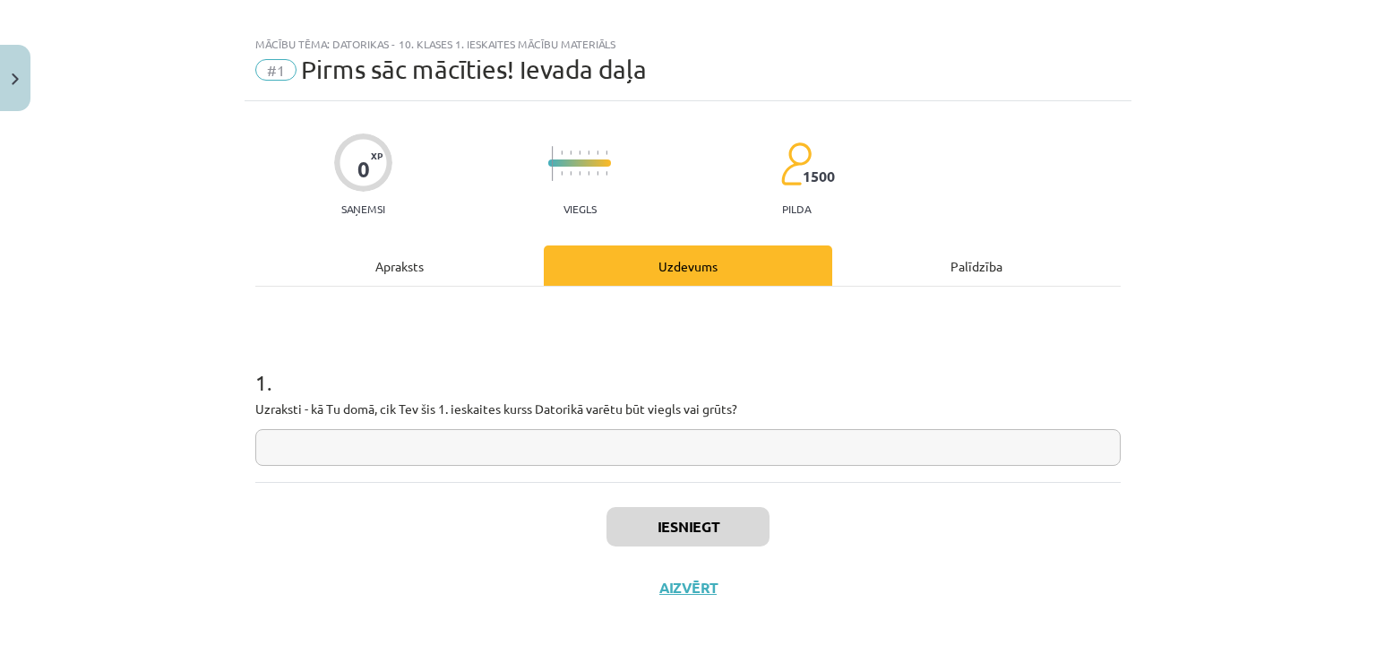
scroll to position [26, 0]
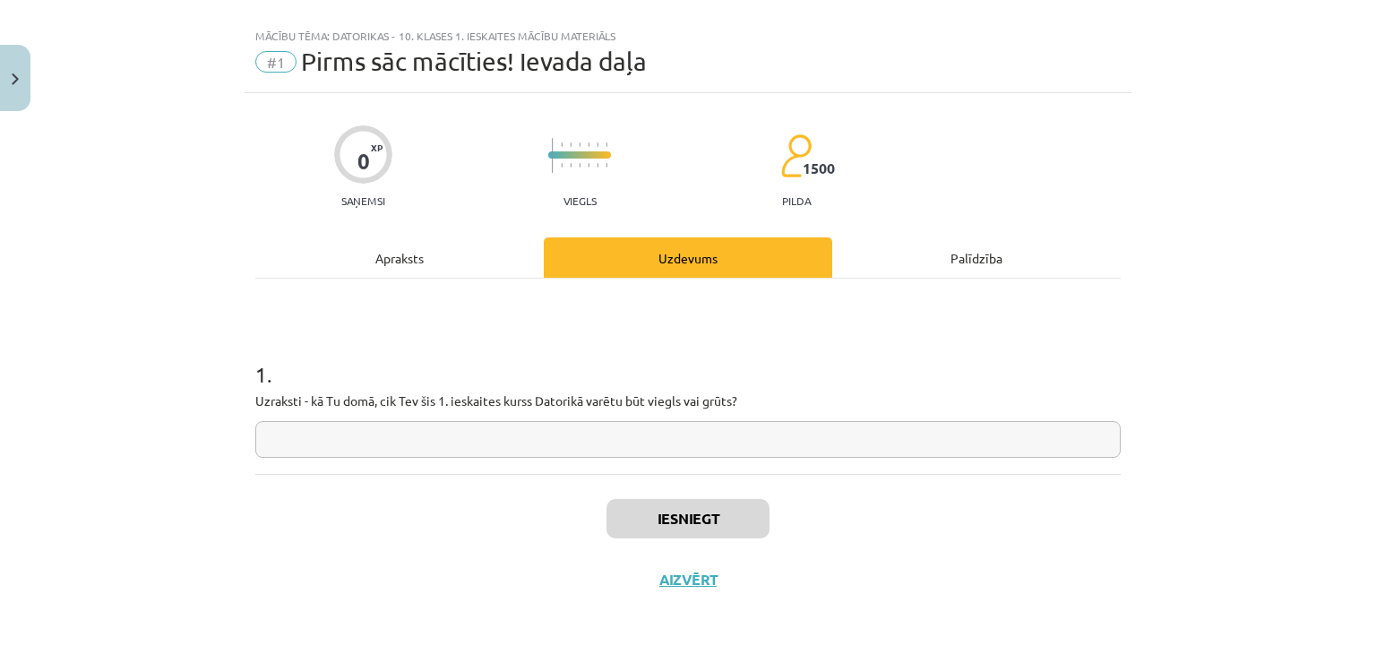
click at [508, 442] on input "text" at bounding box center [687, 439] width 865 height 37
drag, startPoint x: 473, startPoint y: 420, endPoint x: 434, endPoint y: 432, distance: 41.1
click at [434, 432] on input "text" at bounding box center [687, 439] width 865 height 37
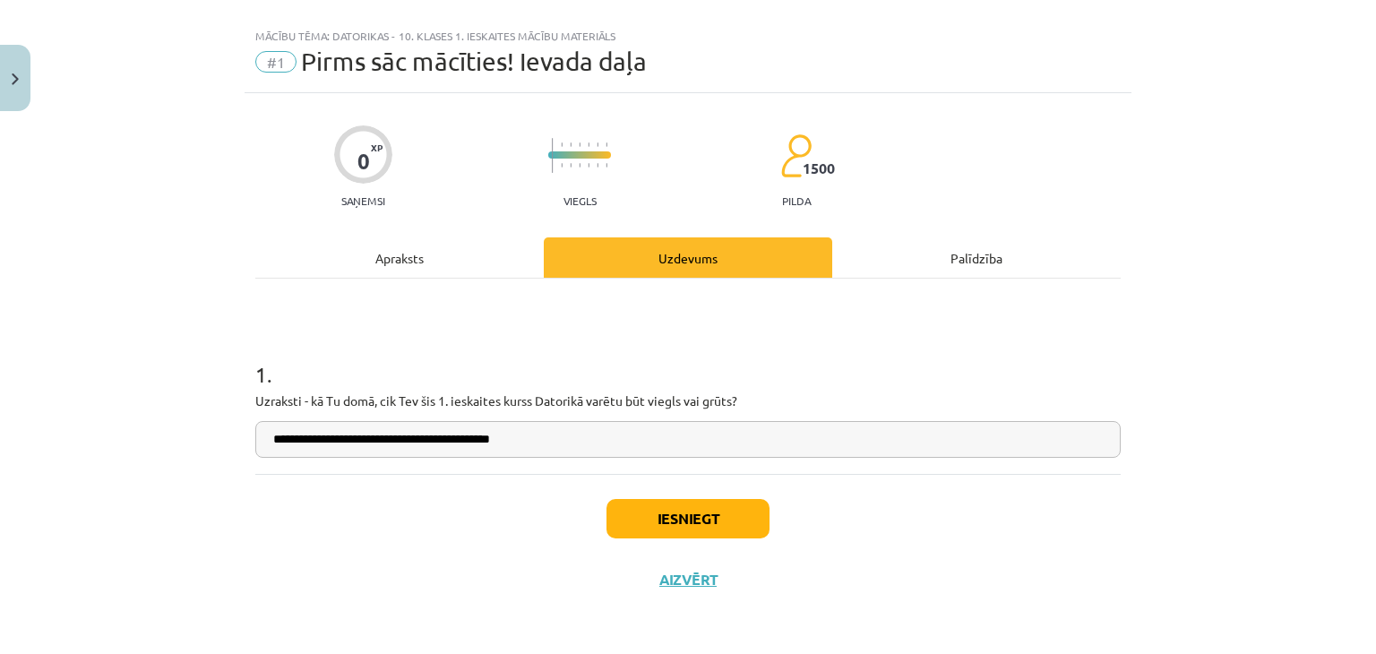
click at [437, 481] on div "Iesniegt Aizvērt" at bounding box center [687, 536] width 865 height 125
click at [305, 492] on div "Iesniegt Aizvērt" at bounding box center [687, 536] width 865 height 125
drag, startPoint x: 302, startPoint y: 488, endPoint x: 297, endPoint y: 479, distance: 10.0
drag, startPoint x: 297, startPoint y: 479, endPoint x: 234, endPoint y: 503, distance: 67.7
click at [234, 503] on div "**********" at bounding box center [688, 327] width 1376 height 654
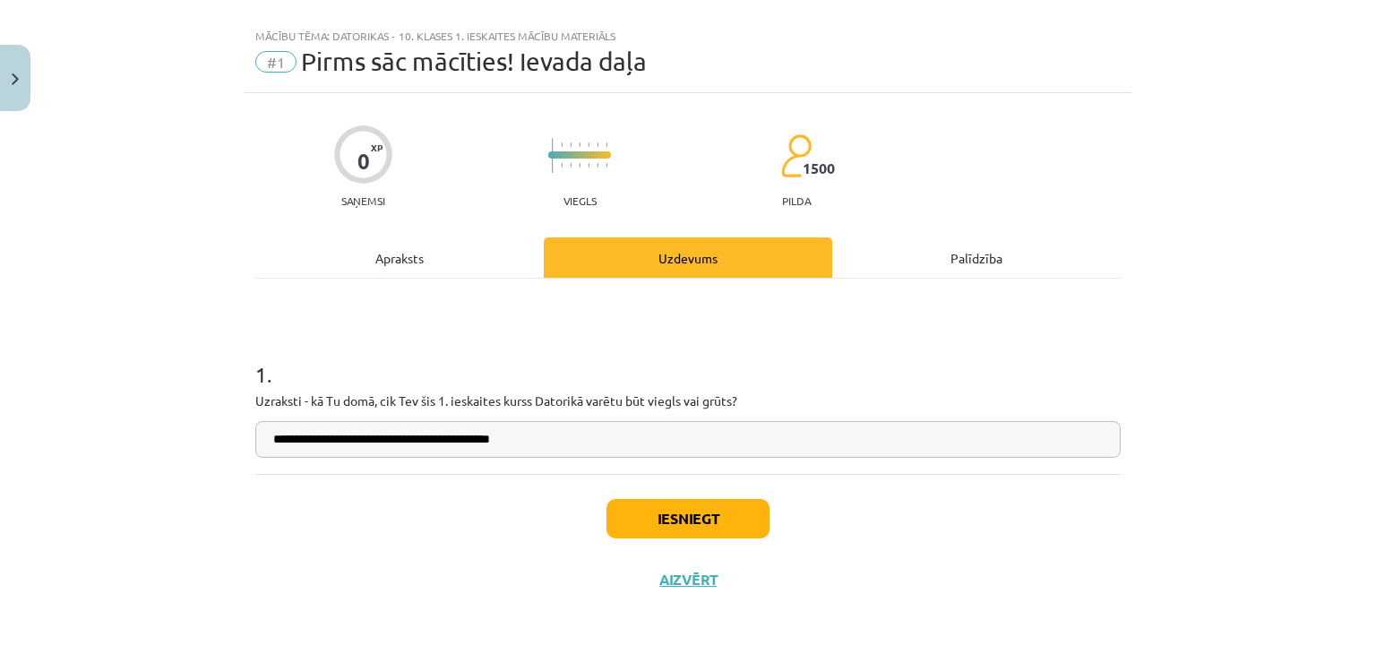
click at [350, 446] on input "**********" at bounding box center [687, 439] width 865 height 37
click at [419, 474] on div "Iesniegt Aizvērt" at bounding box center [687, 536] width 865 height 125
drag, startPoint x: 419, startPoint y: 474, endPoint x: 369, endPoint y: 498, distance: 55.7
click at [369, 498] on div "Iesniegt Aizvērt" at bounding box center [687, 536] width 865 height 125
drag, startPoint x: 305, startPoint y: 475, endPoint x: 262, endPoint y: 514, distance: 58.3
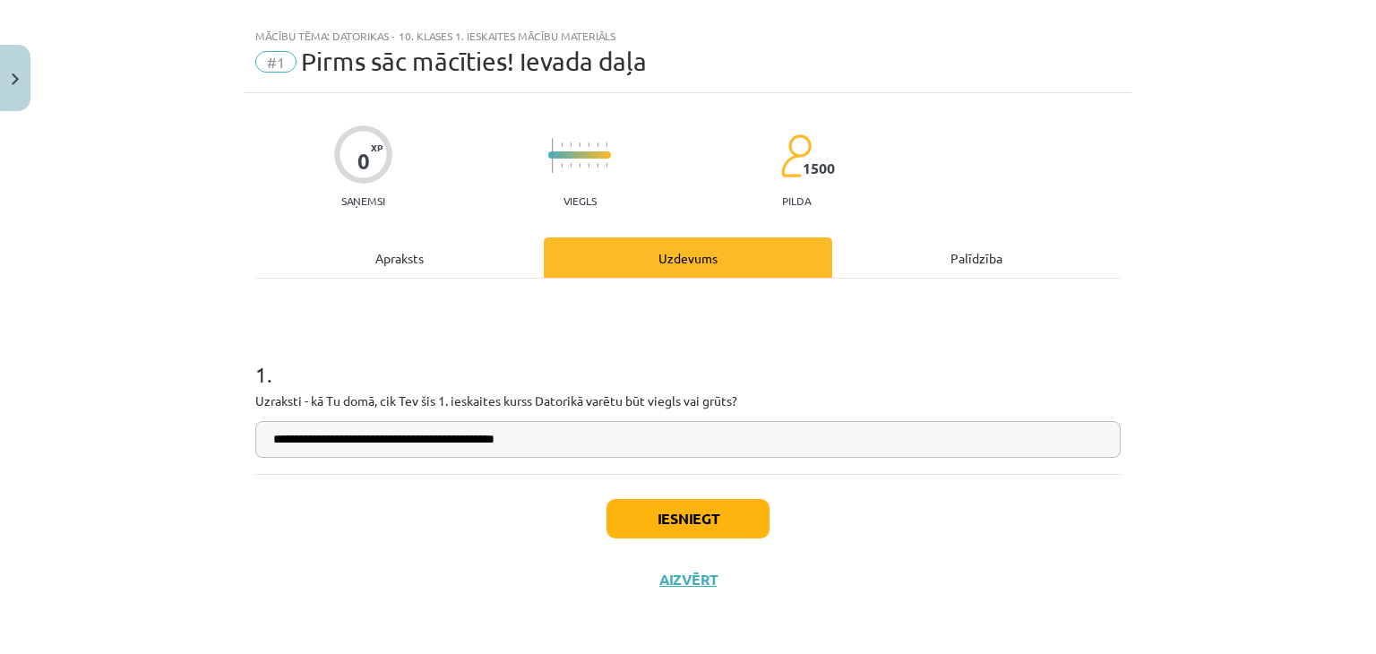
click at [262, 514] on div "Iesniegt Aizvērt" at bounding box center [687, 536] width 865 height 125
click at [523, 445] on input "**********" at bounding box center [687, 439] width 865 height 37
type input "**********"
click at [480, 505] on div "Iesniegt Aizvērt" at bounding box center [687, 536] width 865 height 125
click at [398, 483] on div "Iesniegt Aizvērt" at bounding box center [687, 536] width 865 height 125
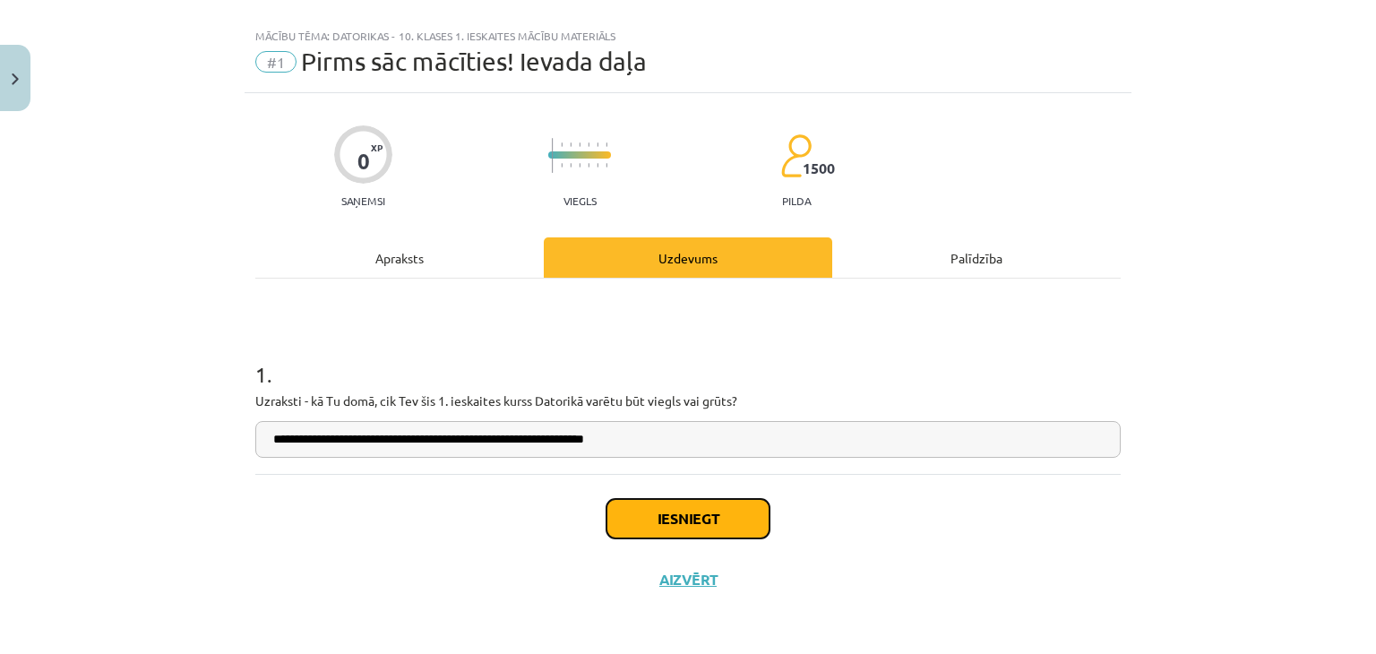
click at [641, 519] on button "Iesniegt" at bounding box center [687, 518] width 163 height 39
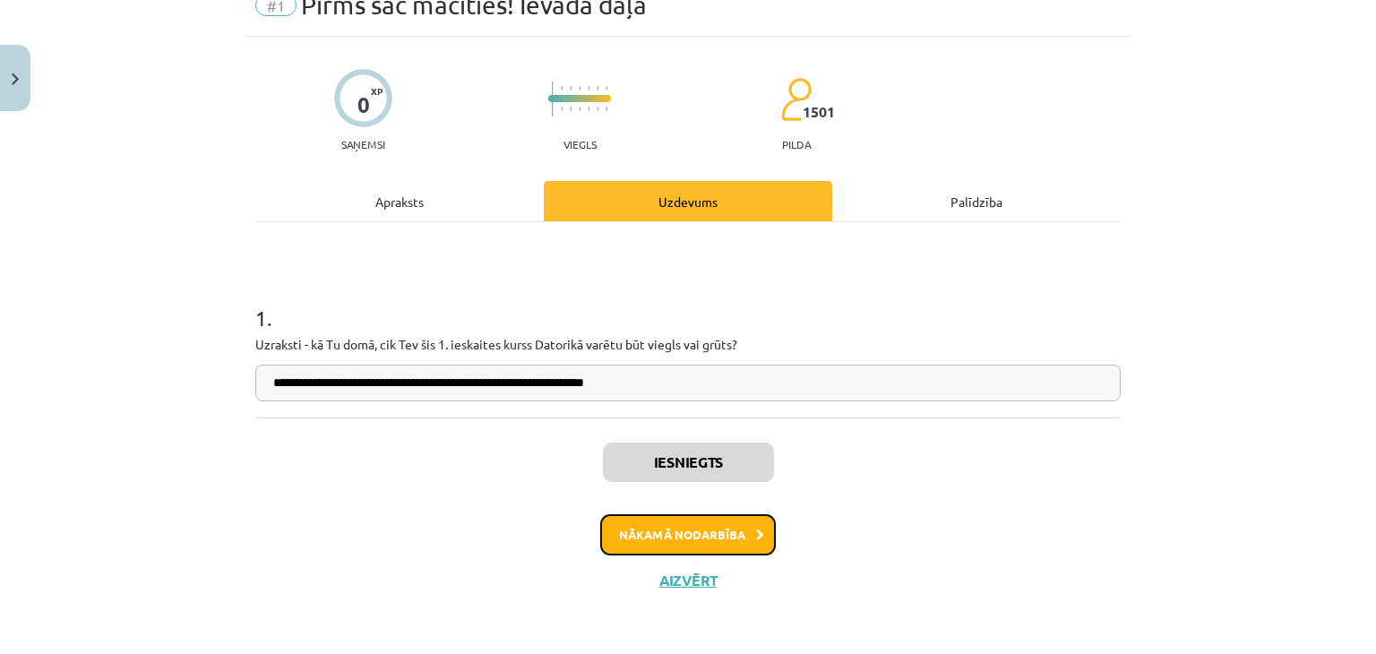
click at [625, 520] on button "Nākamā nodarbība" at bounding box center [688, 534] width 176 height 41
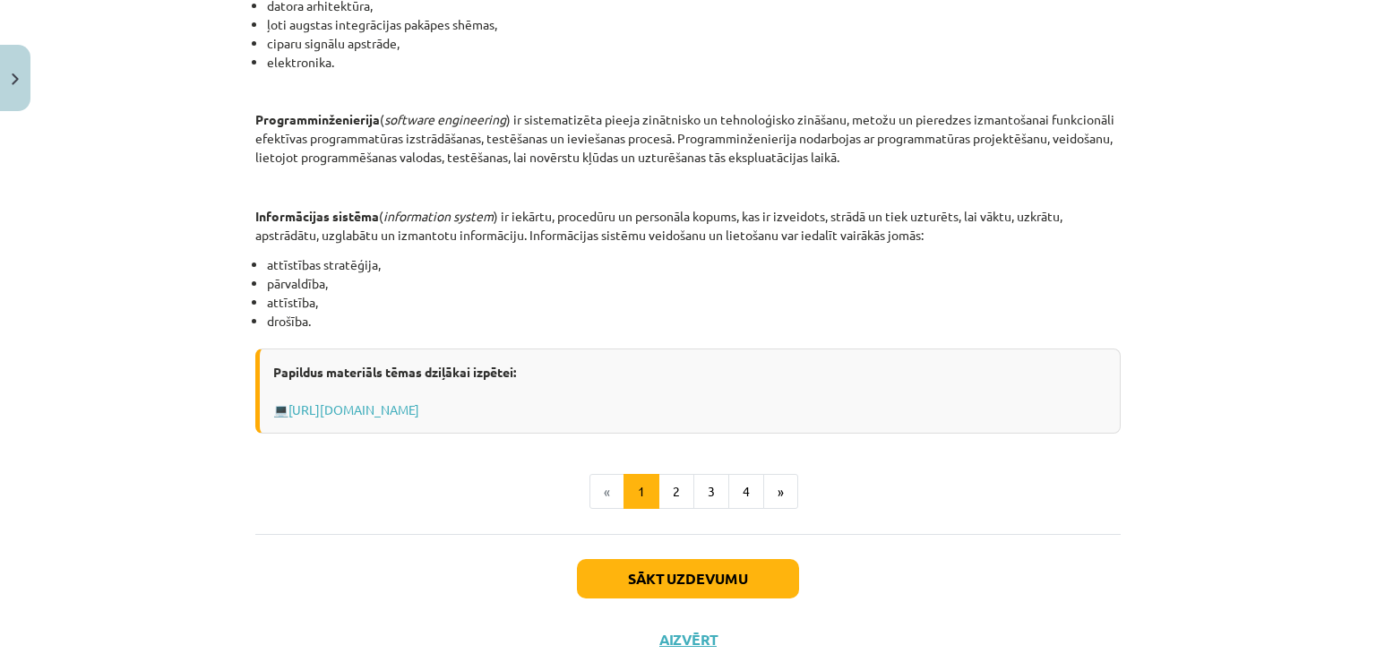
scroll to position [851, 0]
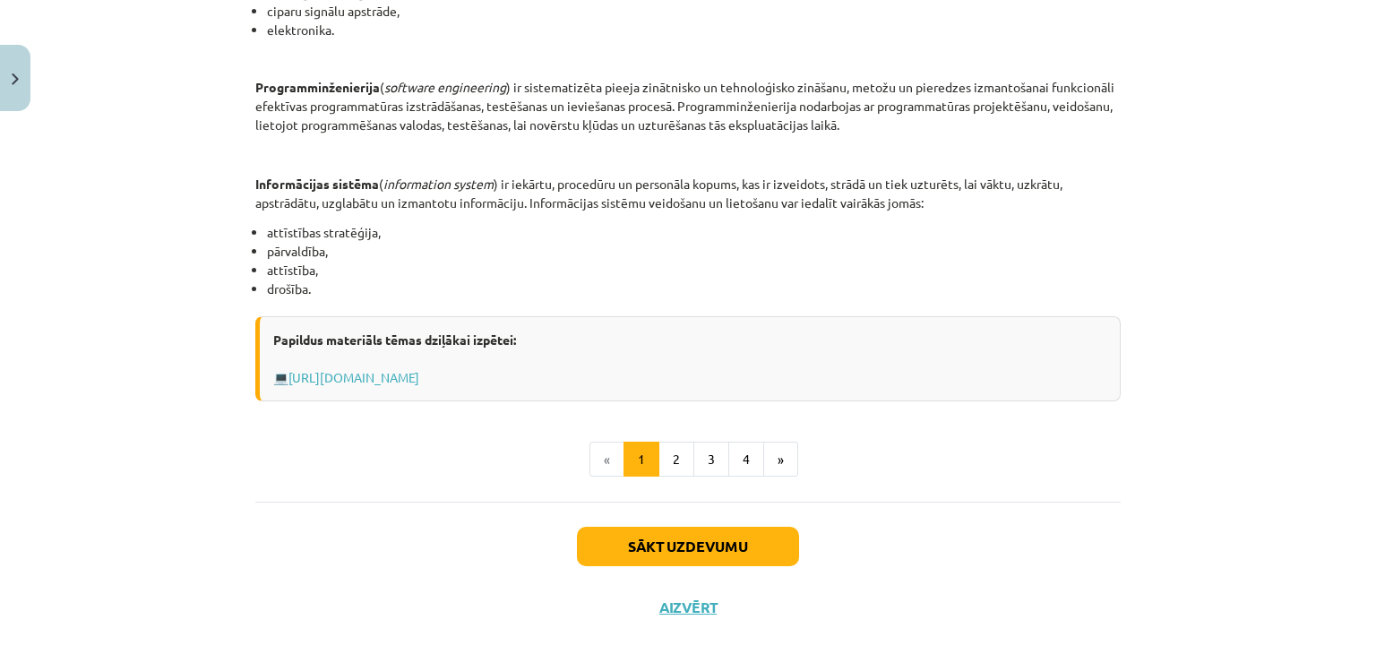
drag, startPoint x: 512, startPoint y: 301, endPoint x: 593, endPoint y: 261, distance: 90.1
drag, startPoint x: 593, startPoint y: 261, endPoint x: 510, endPoint y: 270, distance: 83.8
click at [510, 270] on li "attīstība," at bounding box center [694, 270] width 854 height 19
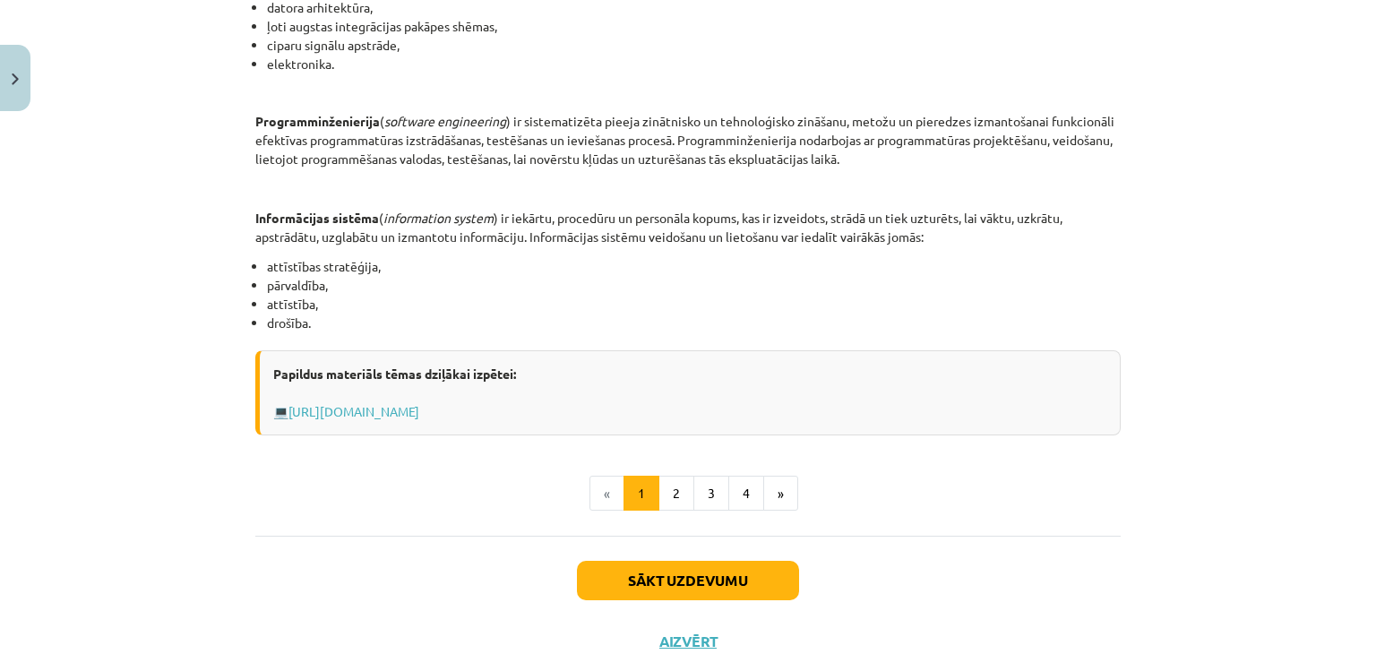
scroll to position [878, 0]
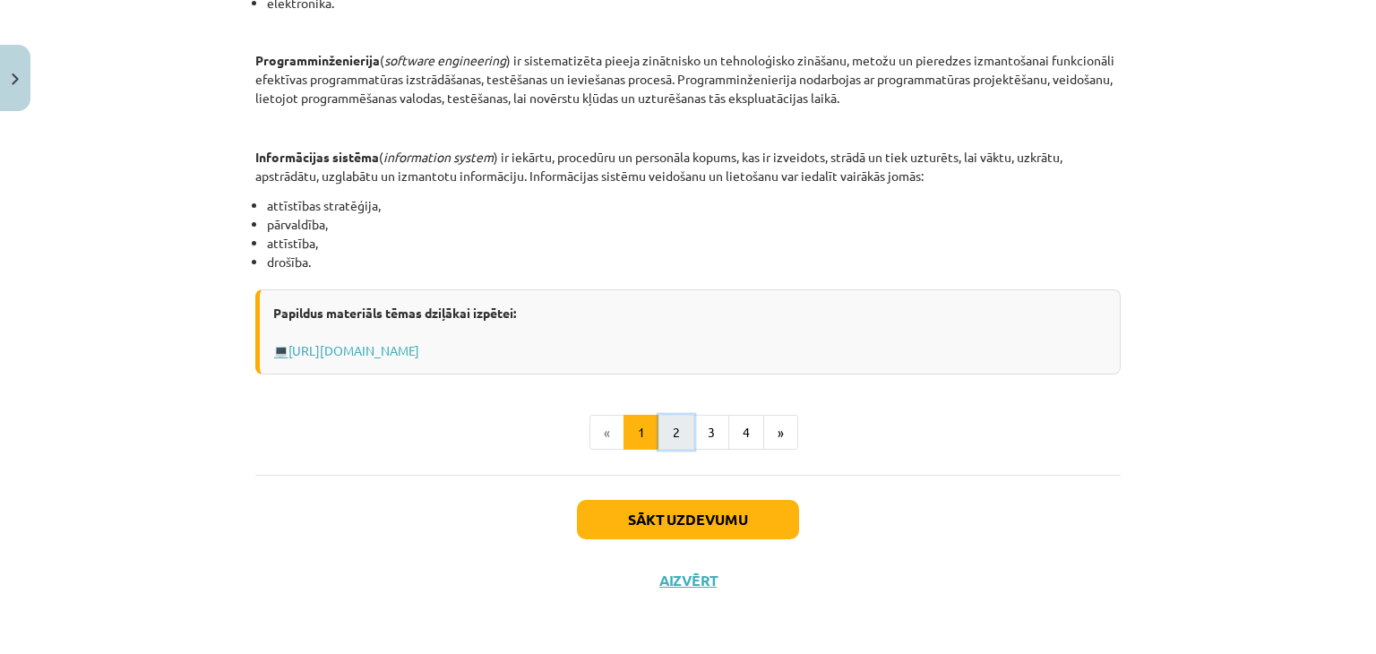
click at [658, 420] on button "2" at bounding box center [676, 433] width 36 height 36
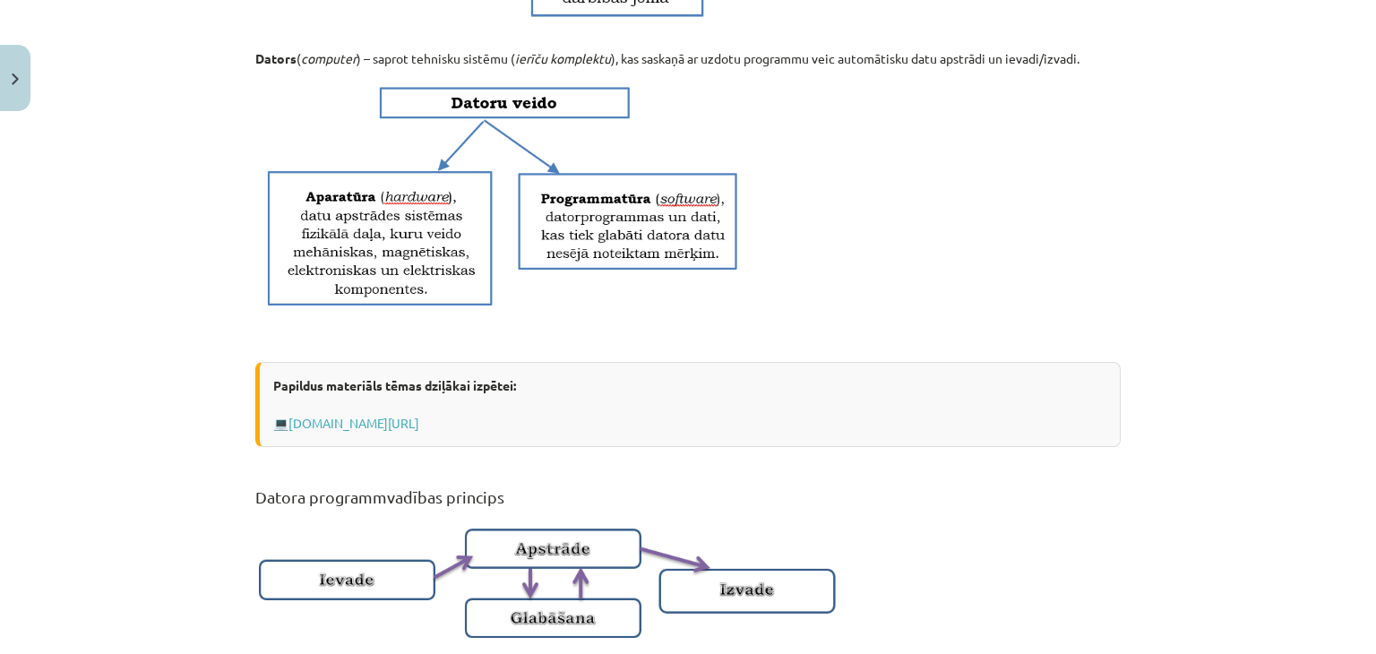
scroll to position [1196, 0]
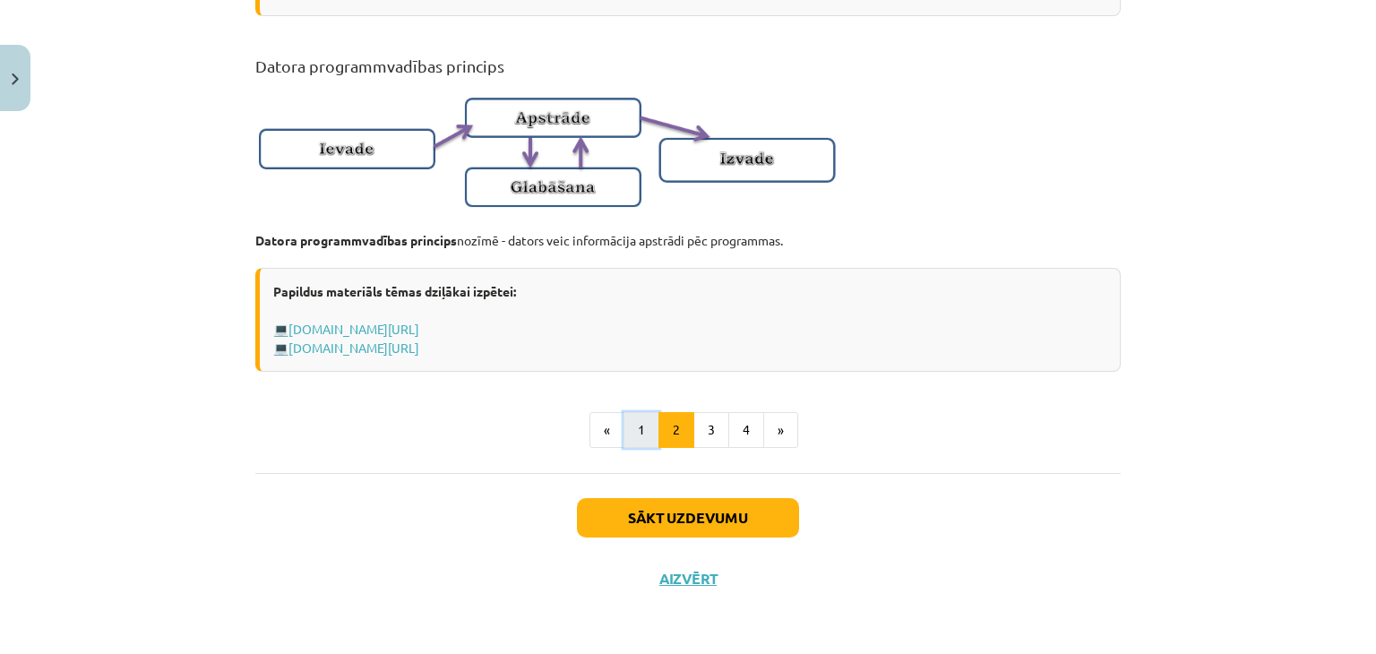
click at [640, 442] on button "1" at bounding box center [641, 430] width 36 height 36
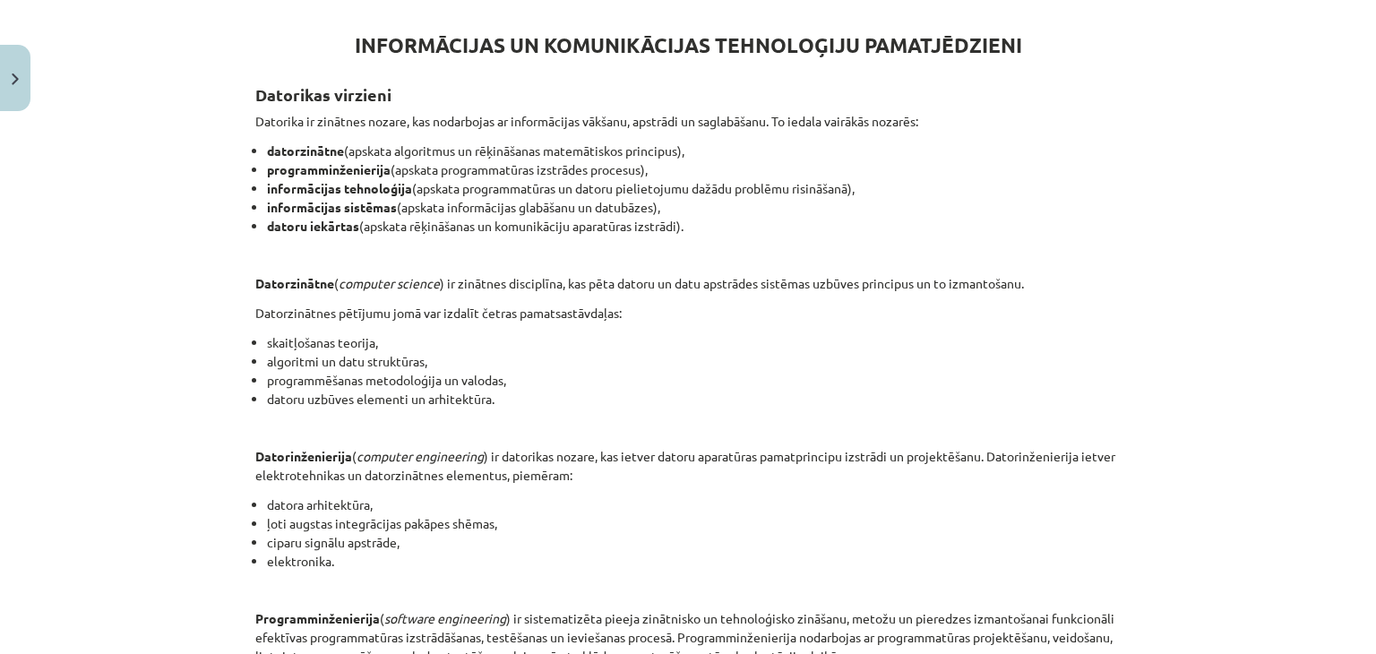
scroll to position [0, 0]
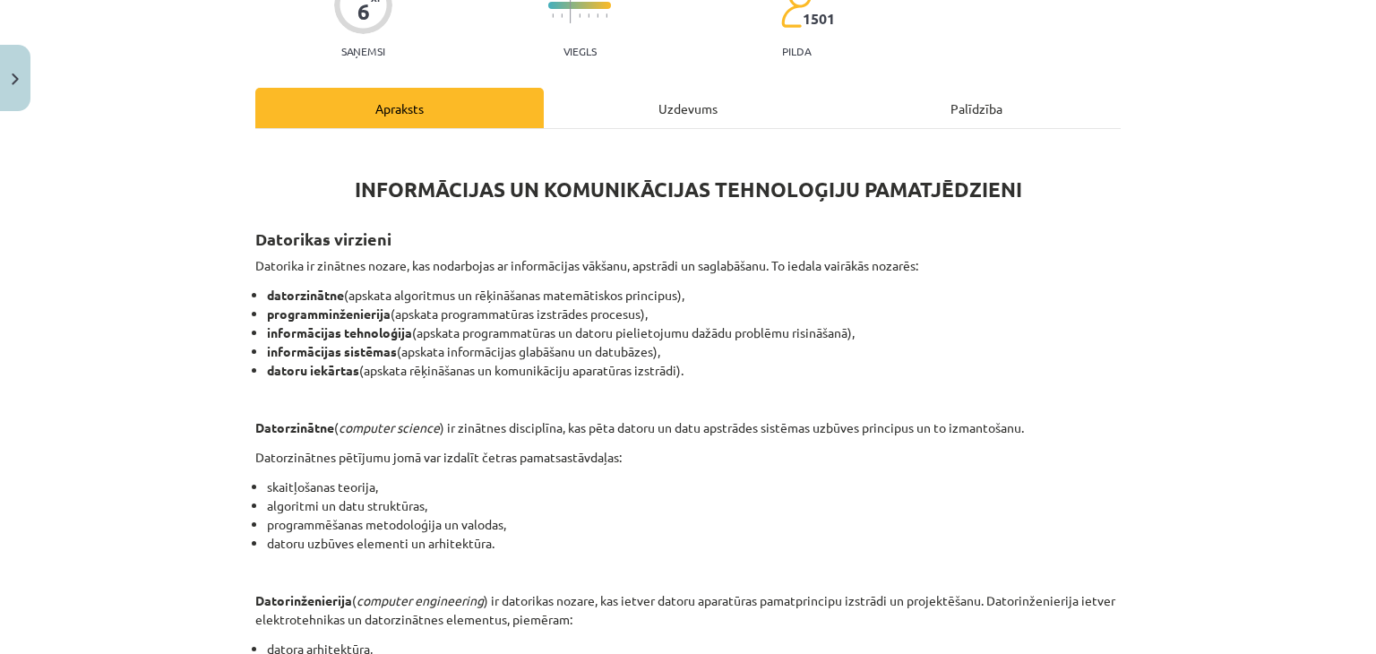
scroll to position [179, 0]
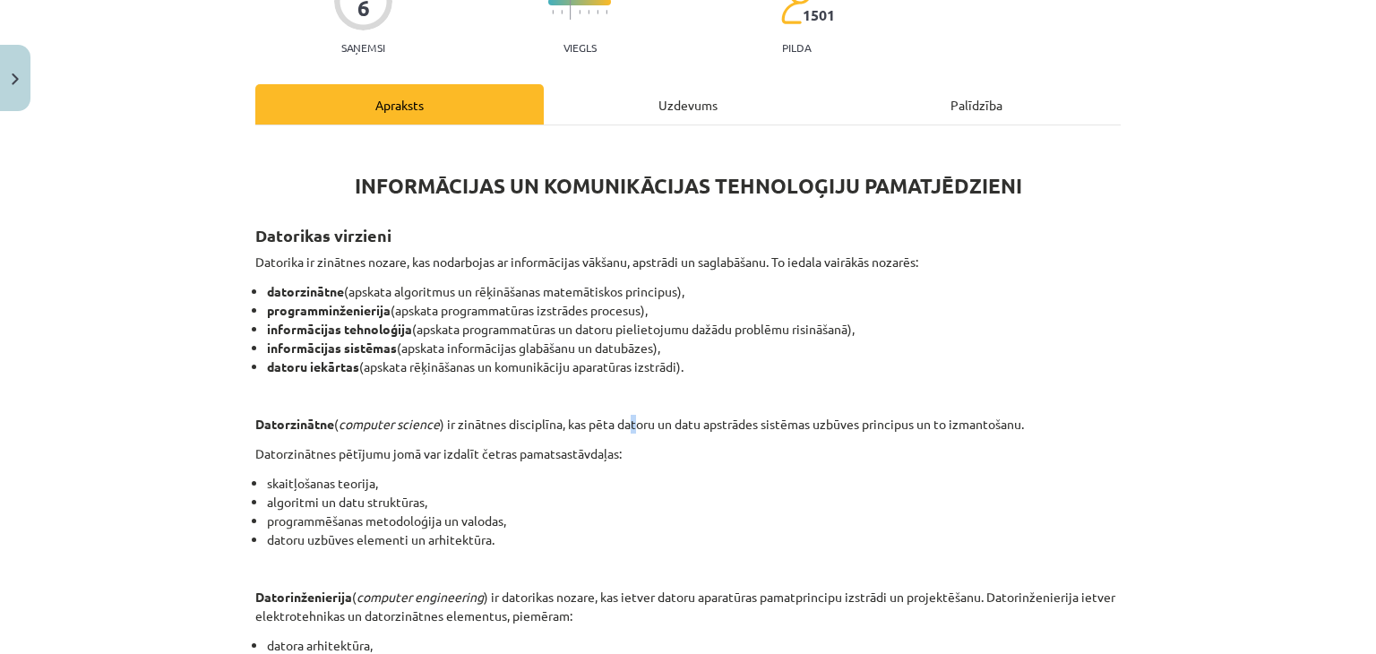
drag, startPoint x: 120, startPoint y: 251, endPoint x: 628, endPoint y: 421, distance: 535.7
click at [628, 421] on p "Datorzinātne ( computer science ) ir zinātnes disciplīna, kas pēta datoru un da…" at bounding box center [687, 424] width 865 height 19
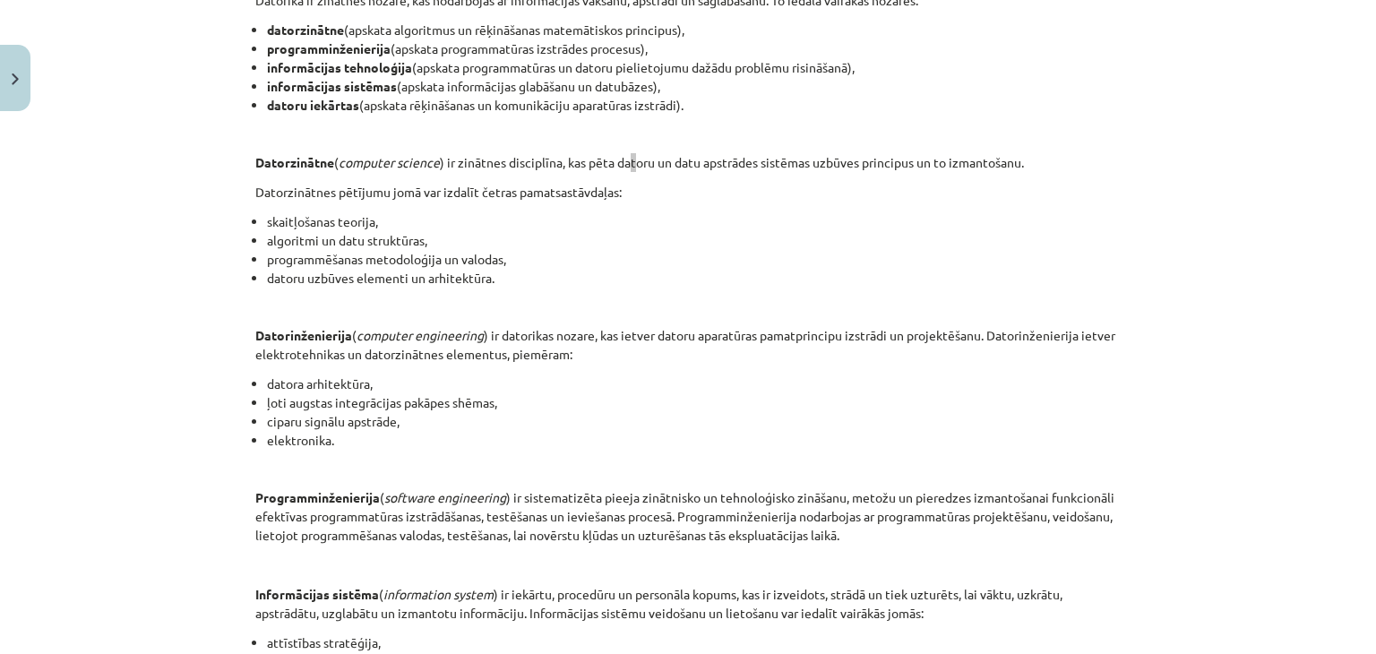
scroll to position [788, 0]
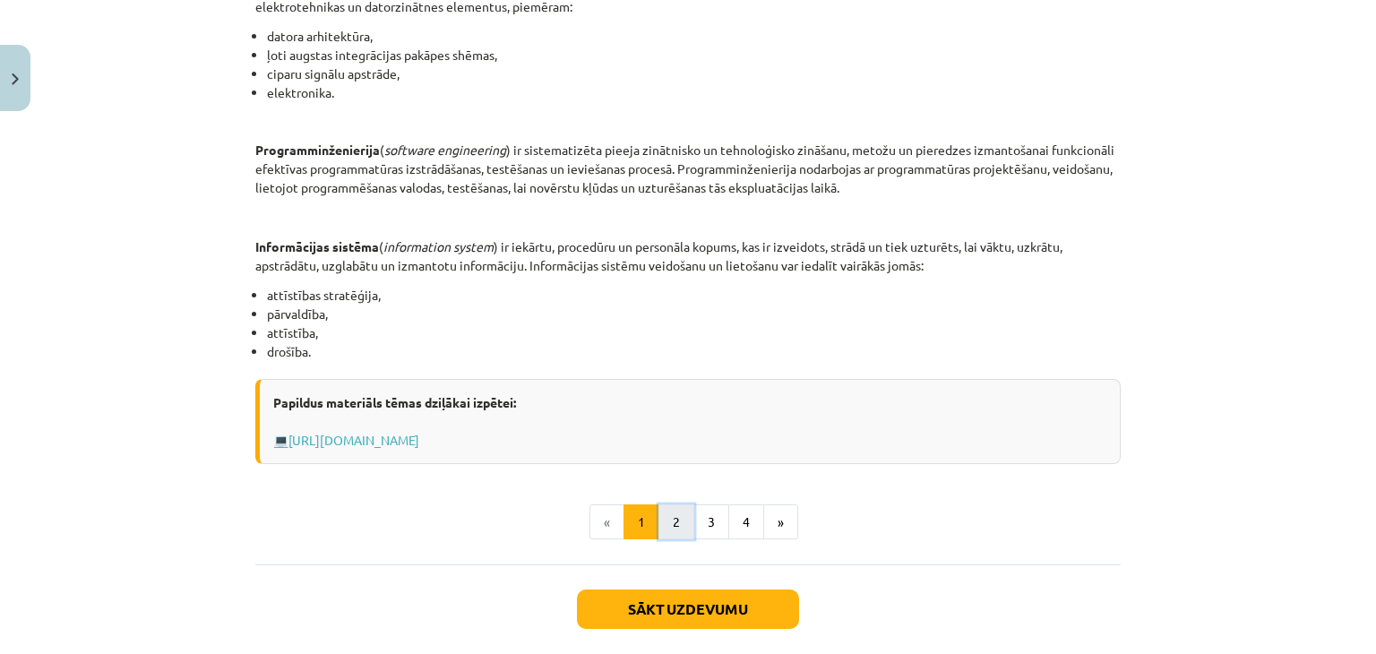
click at [662, 507] on button "2" at bounding box center [676, 522] width 36 height 36
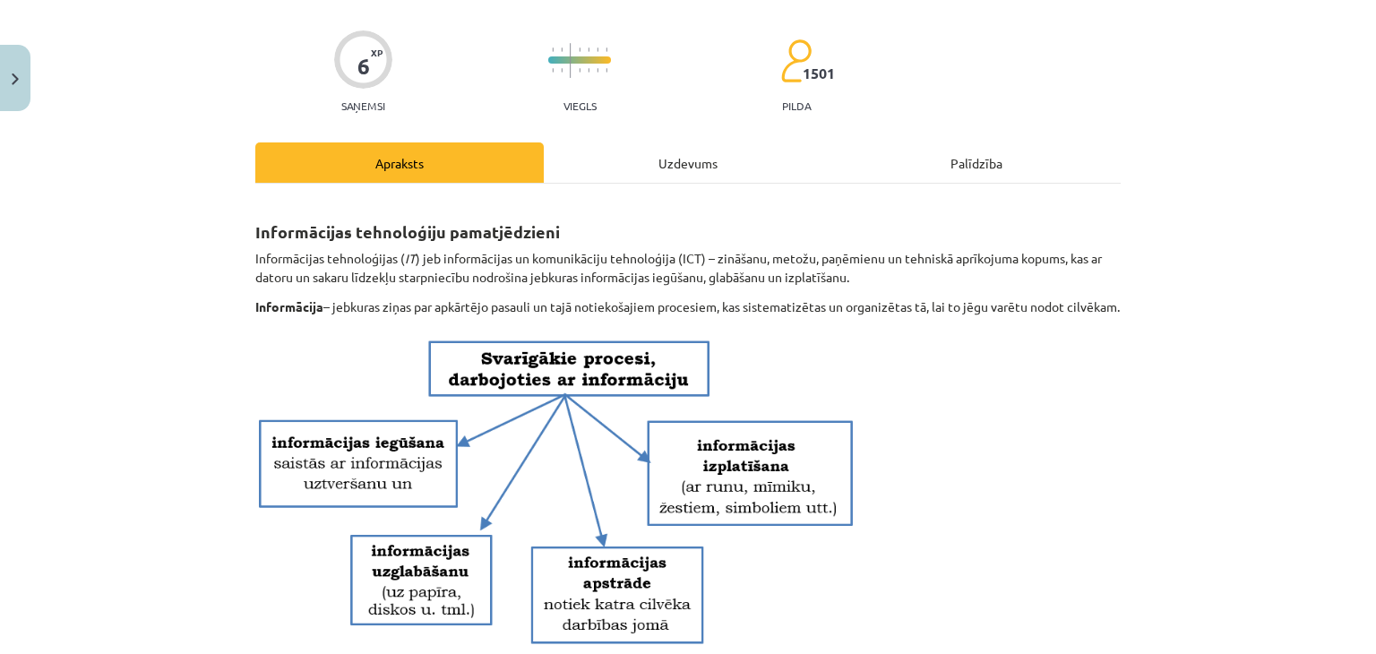
scroll to position [0, 0]
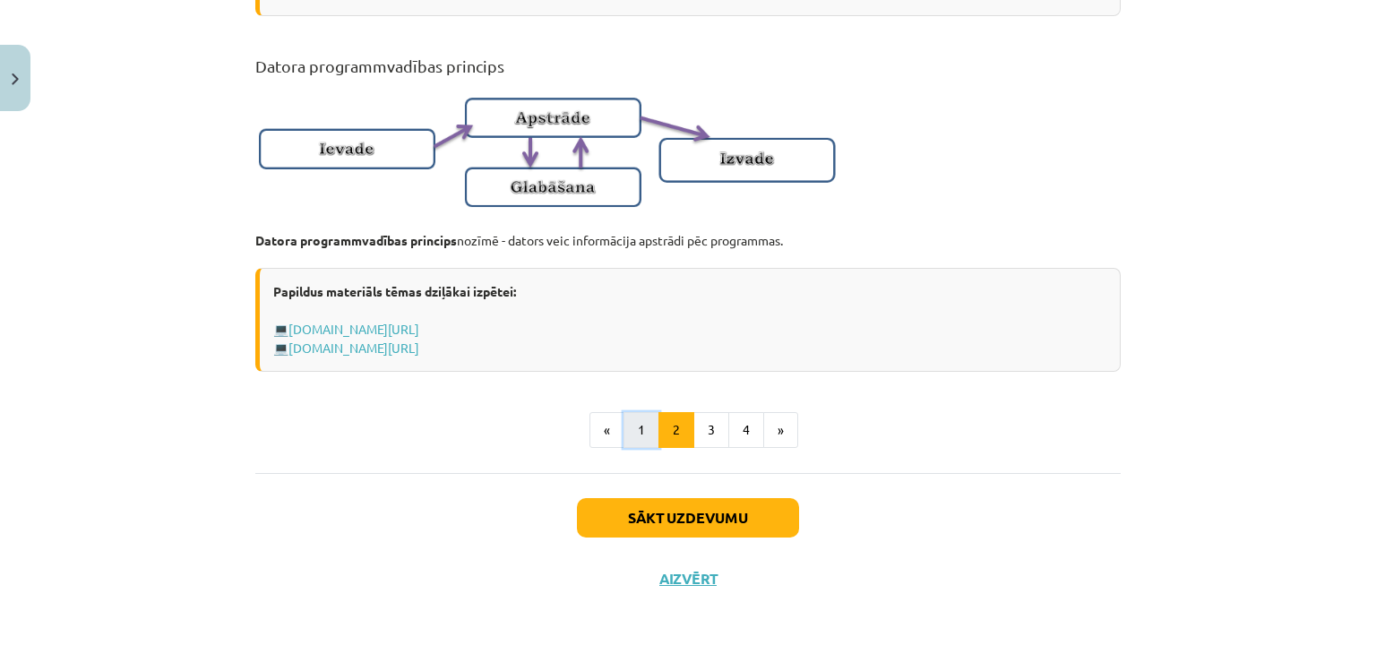
click at [634, 440] on button "1" at bounding box center [641, 430] width 36 height 36
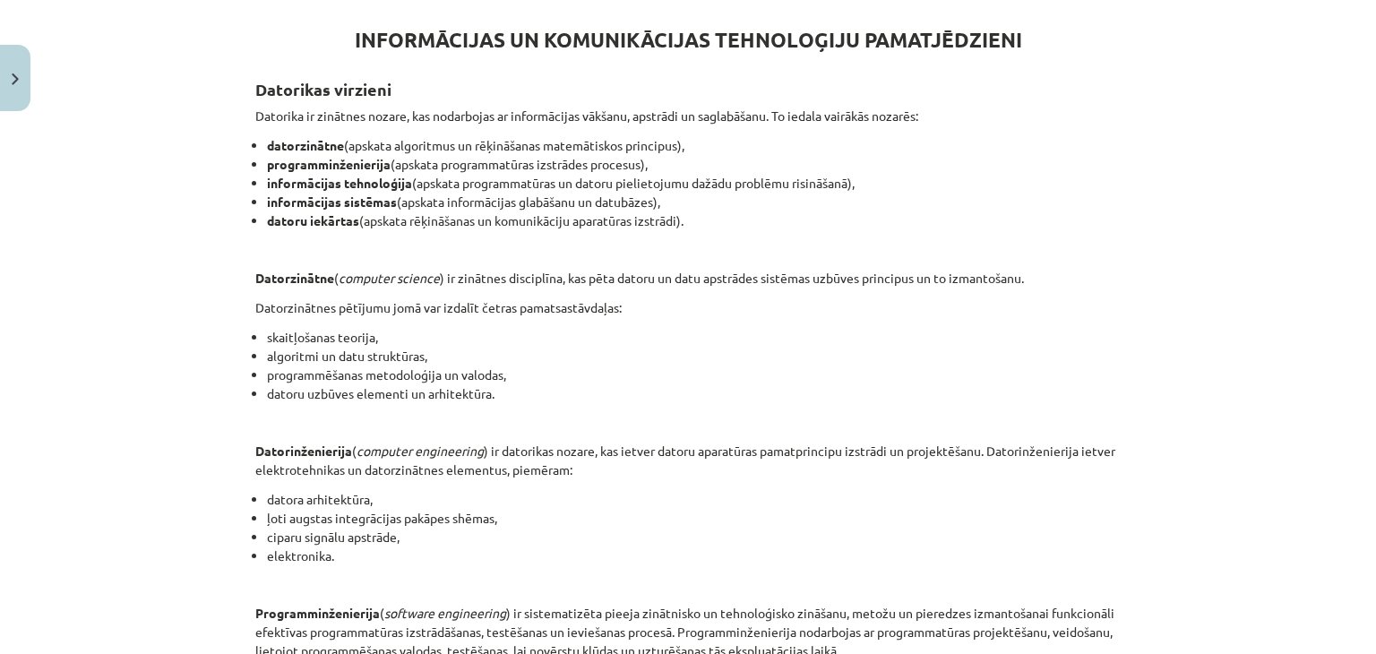
scroll to position [320, 0]
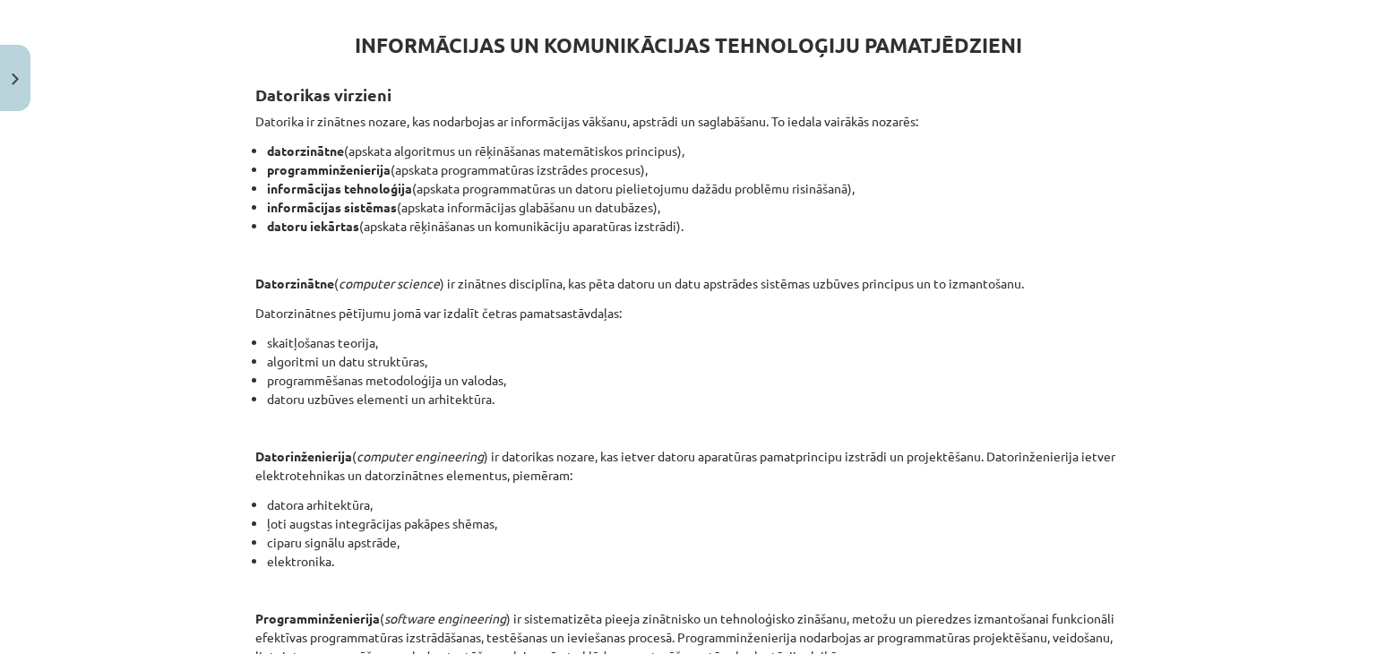
click at [480, 426] on p at bounding box center [687, 426] width 865 height 19
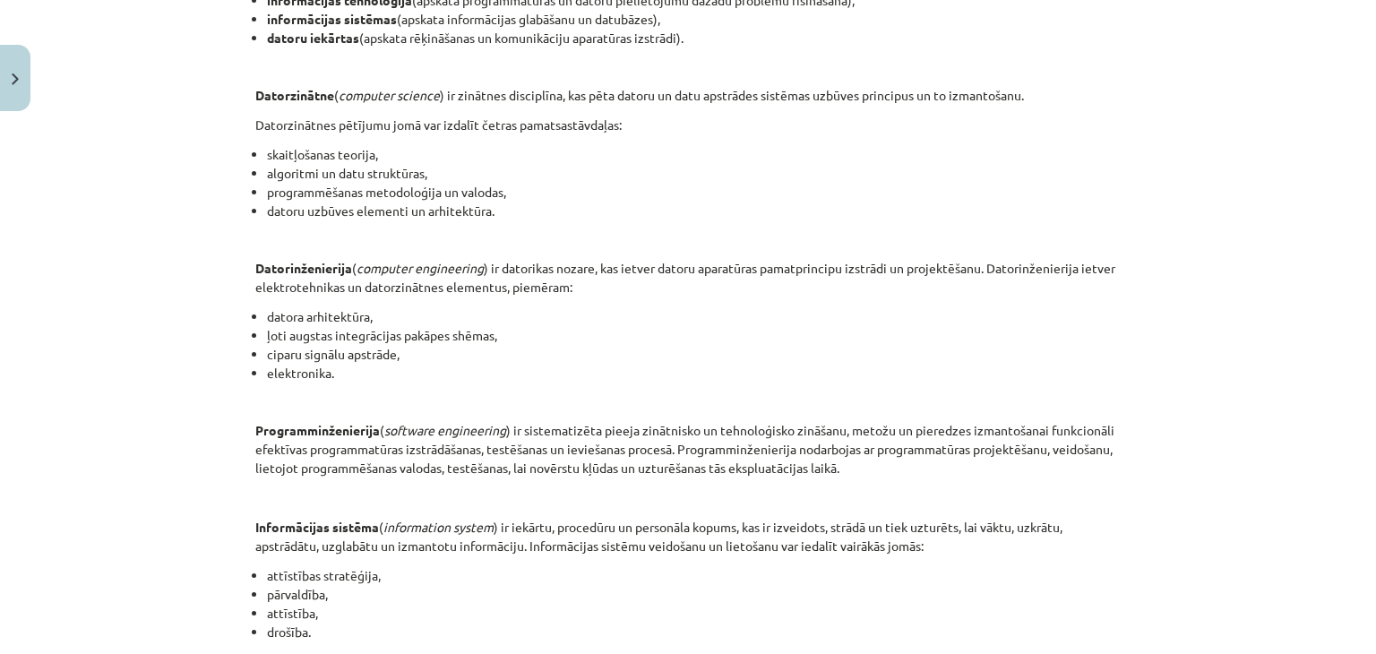
scroll to position [537, 0]
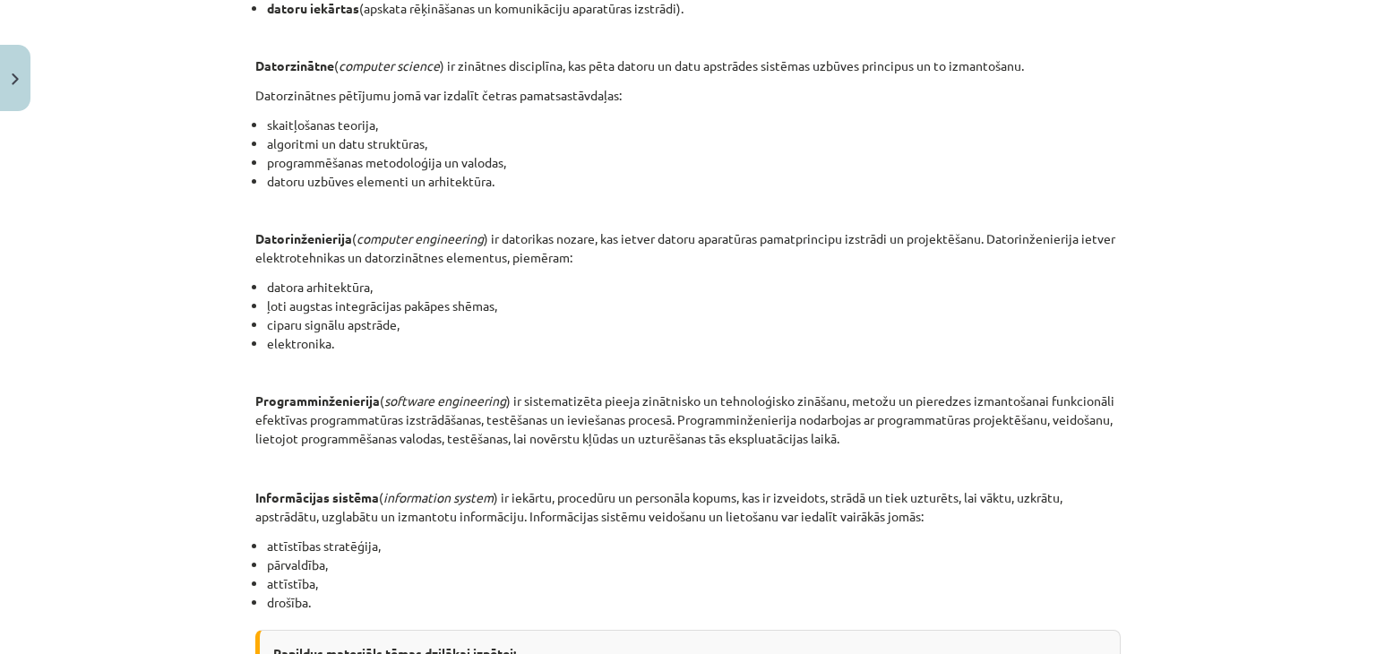
click at [713, 302] on li "ļoti augstas integrācijas pakāpes shēmas," at bounding box center [694, 306] width 854 height 19
click at [984, 358] on div "INFORMĀCIJAS UN KOMUNIKĀCIJAS TEHNOLOĢIJU PAMATJĒDZIENI Datorikas virzieni Dato…" at bounding box center [687, 249] width 865 height 932
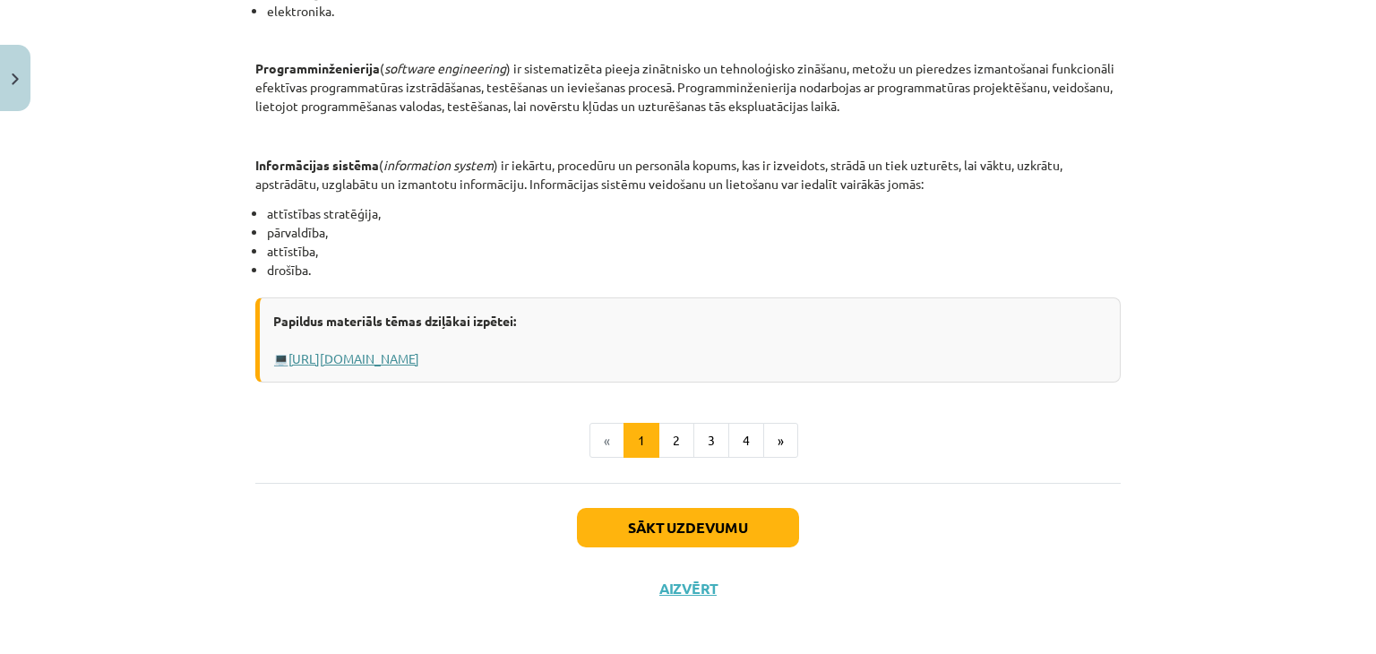
scroll to position [878, 0]
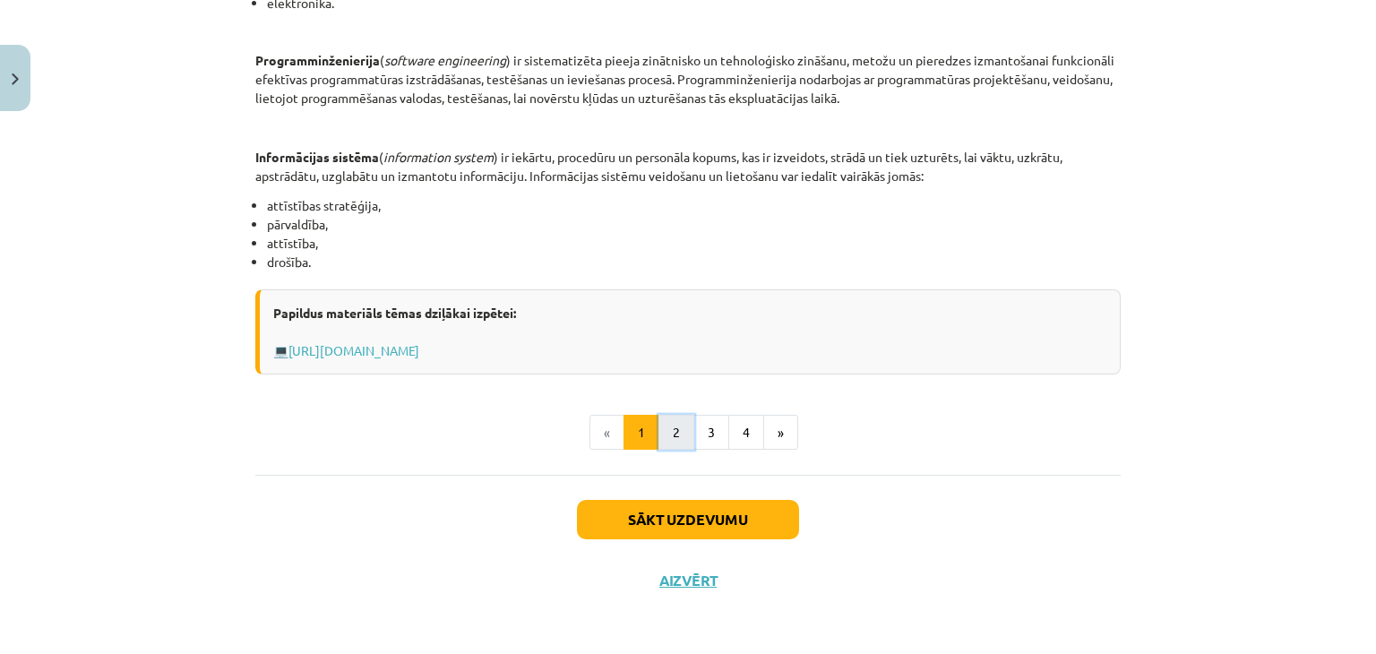
click at [680, 430] on button "2" at bounding box center [676, 433] width 36 height 36
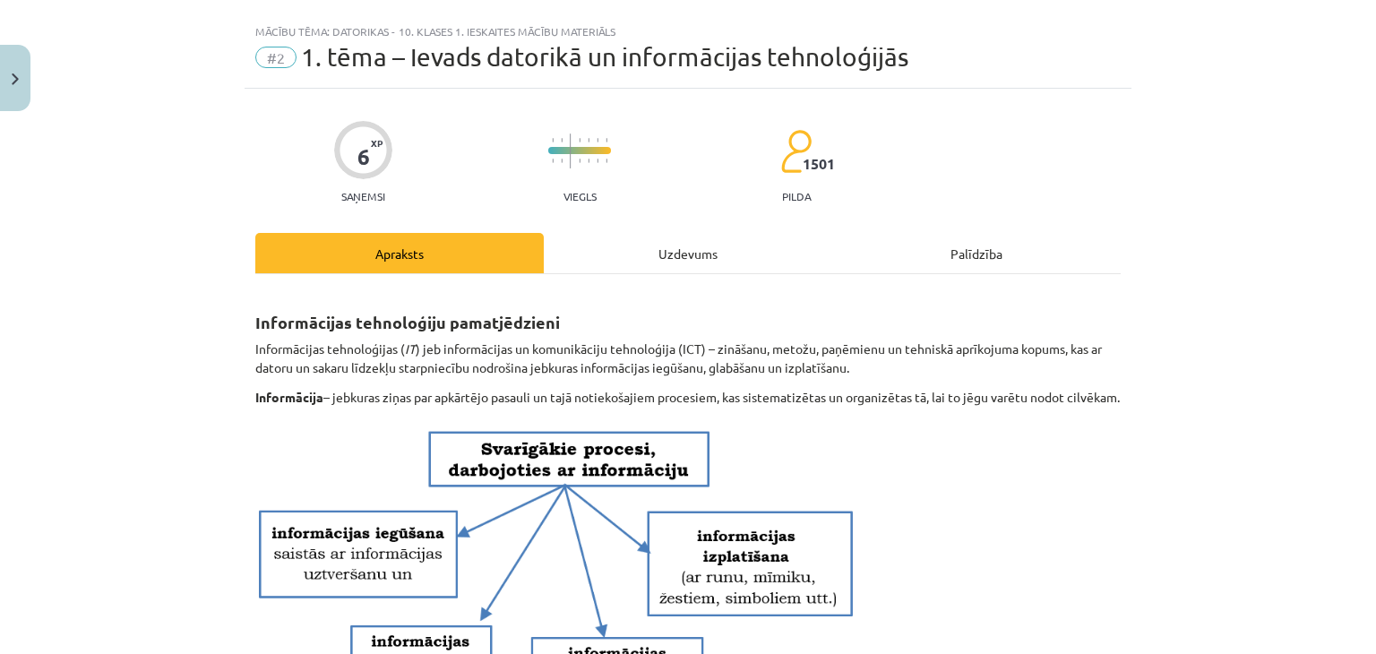
scroll to position [0, 0]
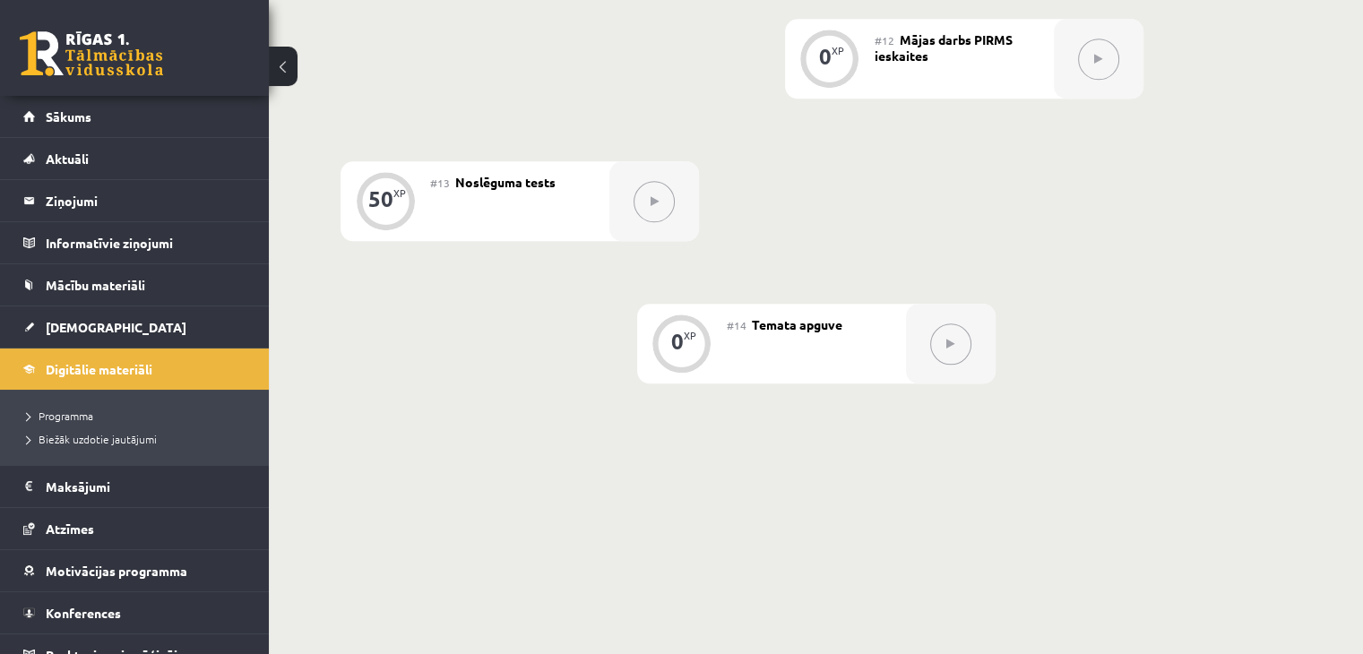
scroll to position [2050, 0]
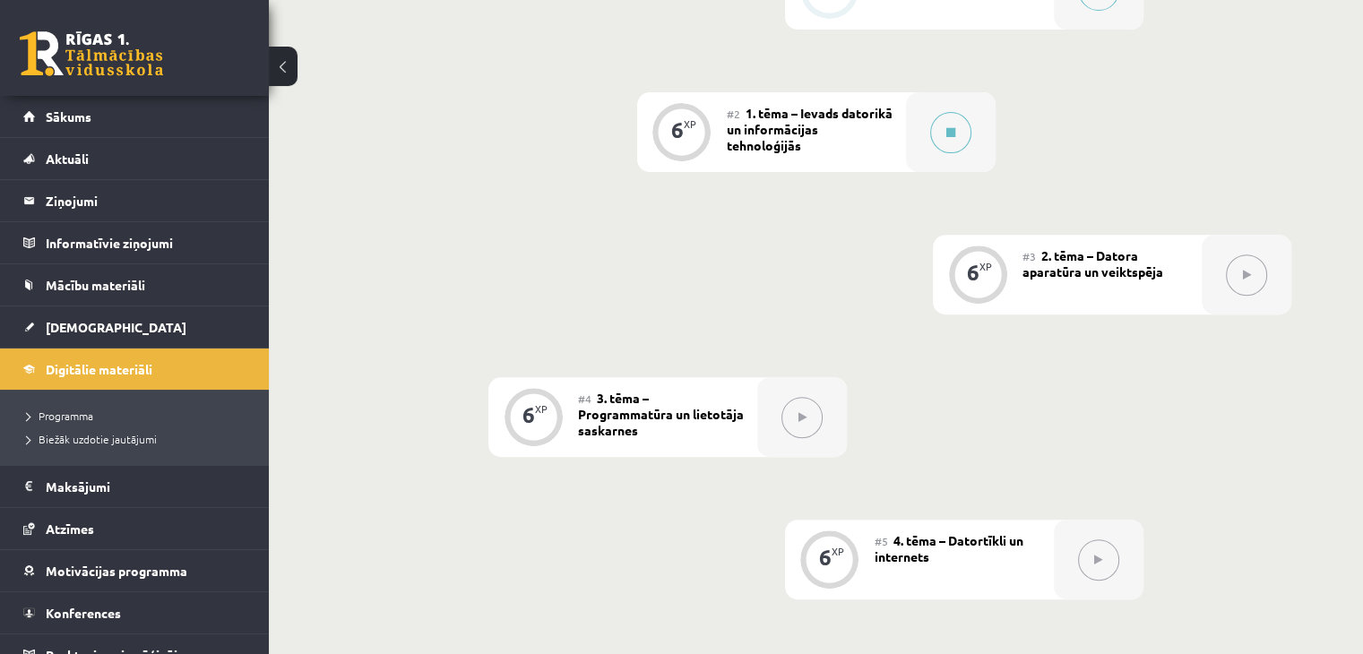
scroll to position [258, 0]
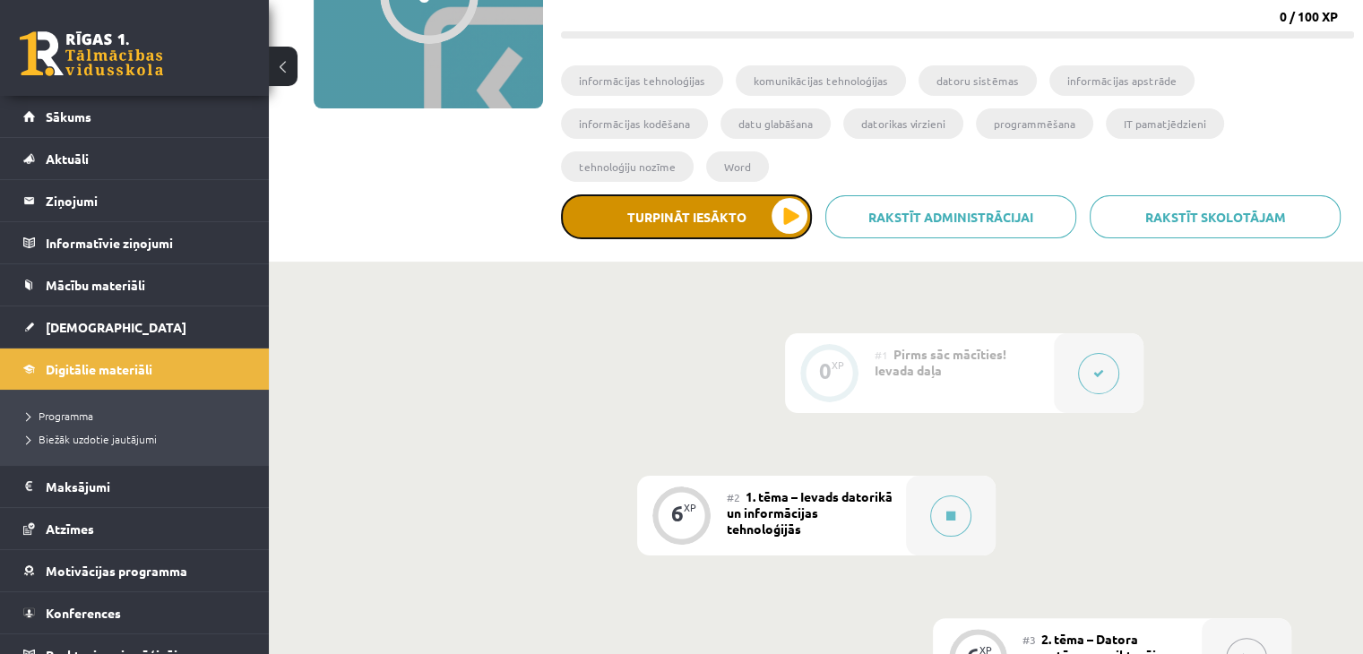
click at [659, 194] on button "Turpināt iesākto" at bounding box center [686, 216] width 251 height 45
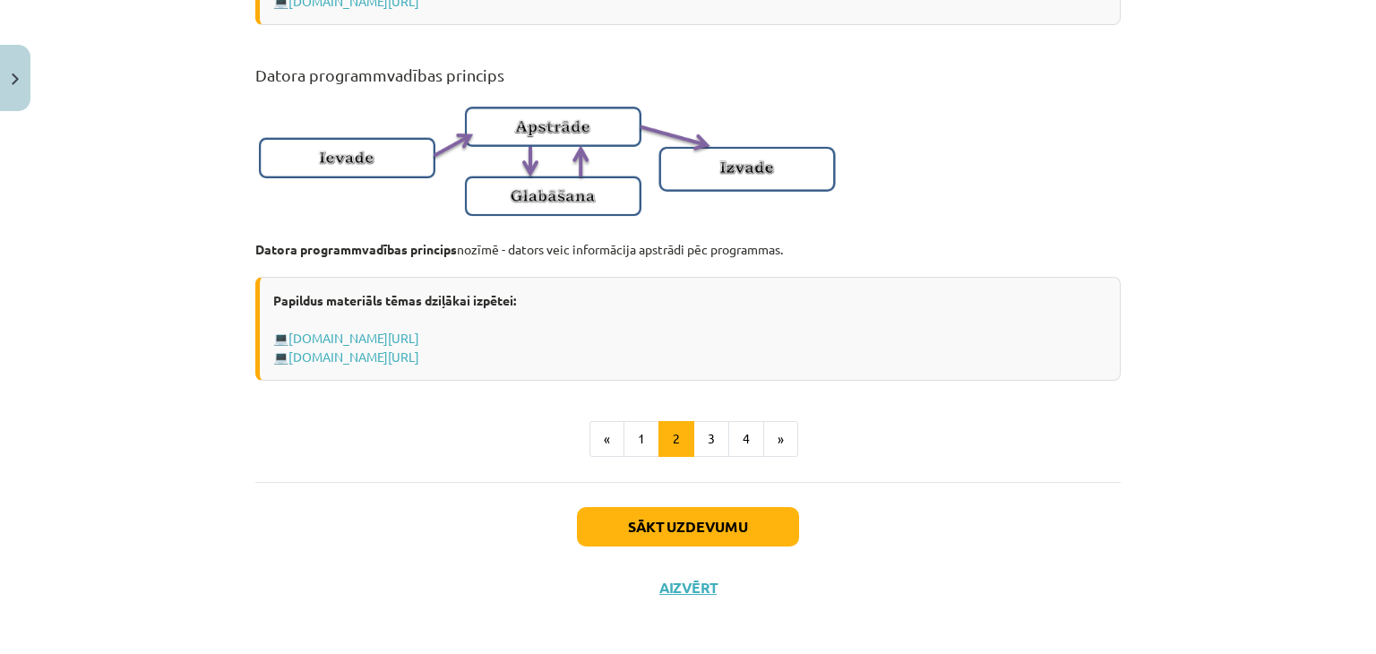
scroll to position [1196, 0]
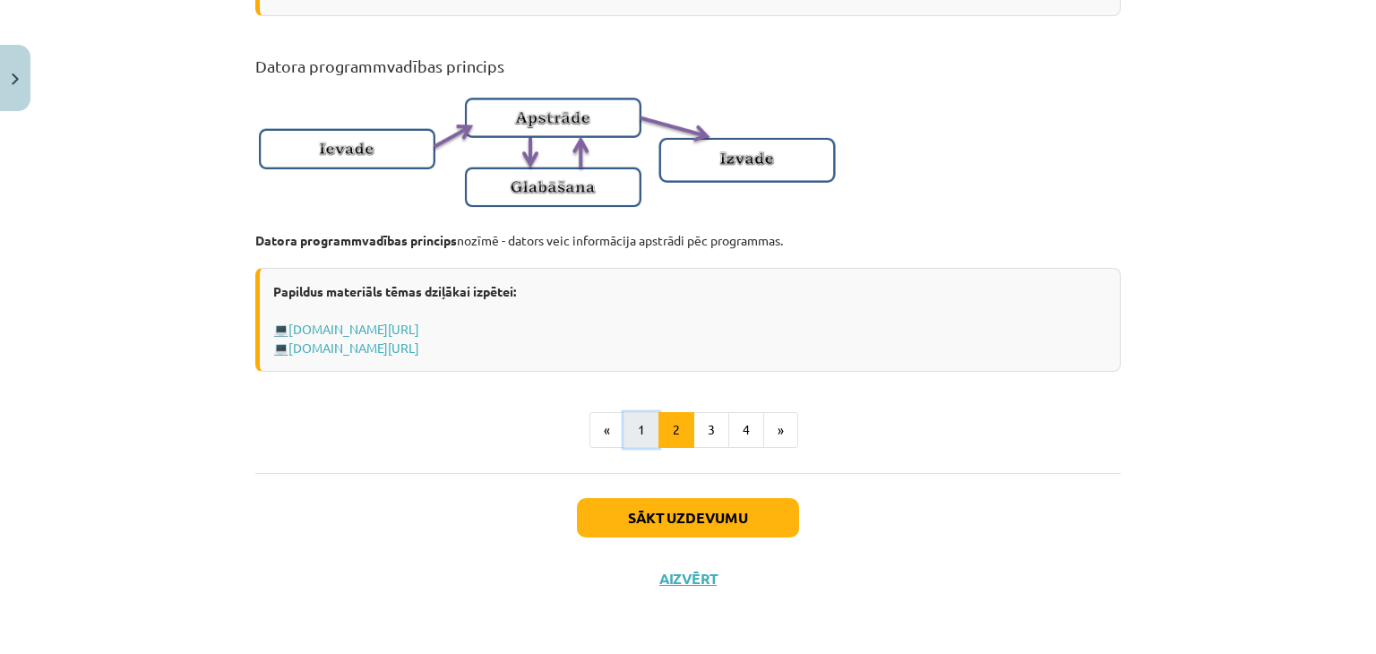
click at [645, 429] on button "1" at bounding box center [641, 430] width 36 height 36
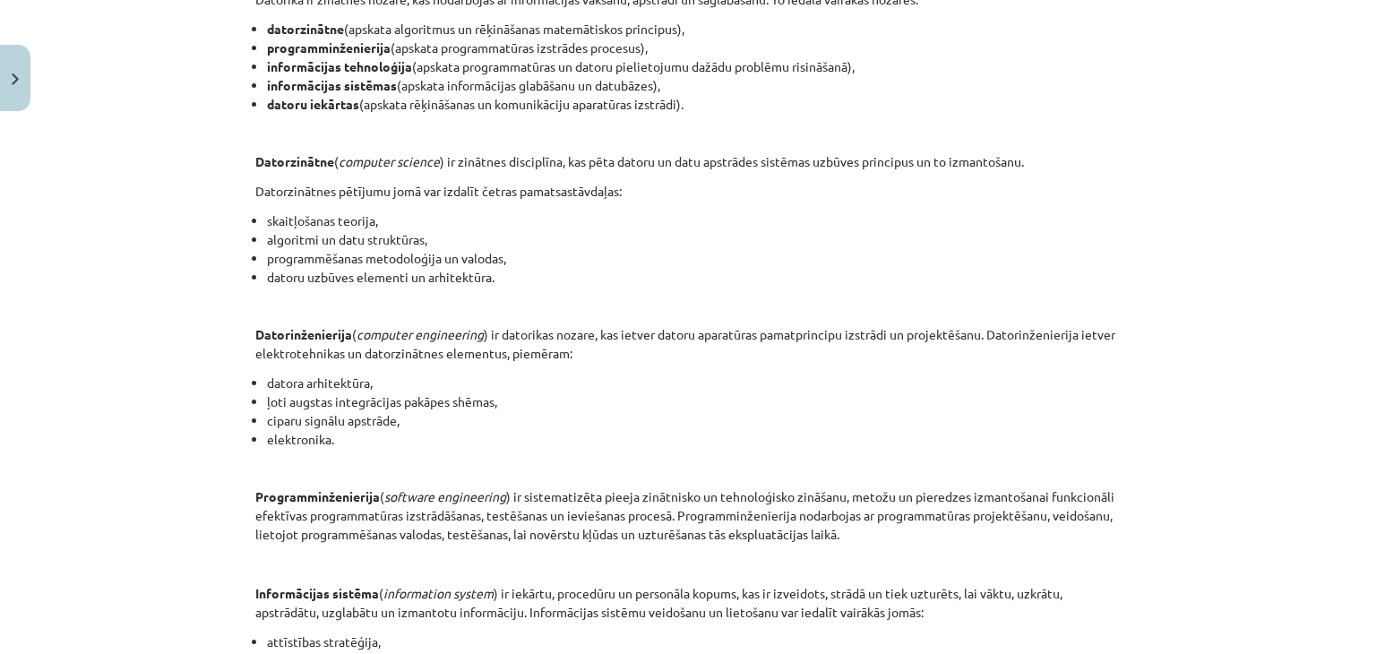
scroll to position [878, 0]
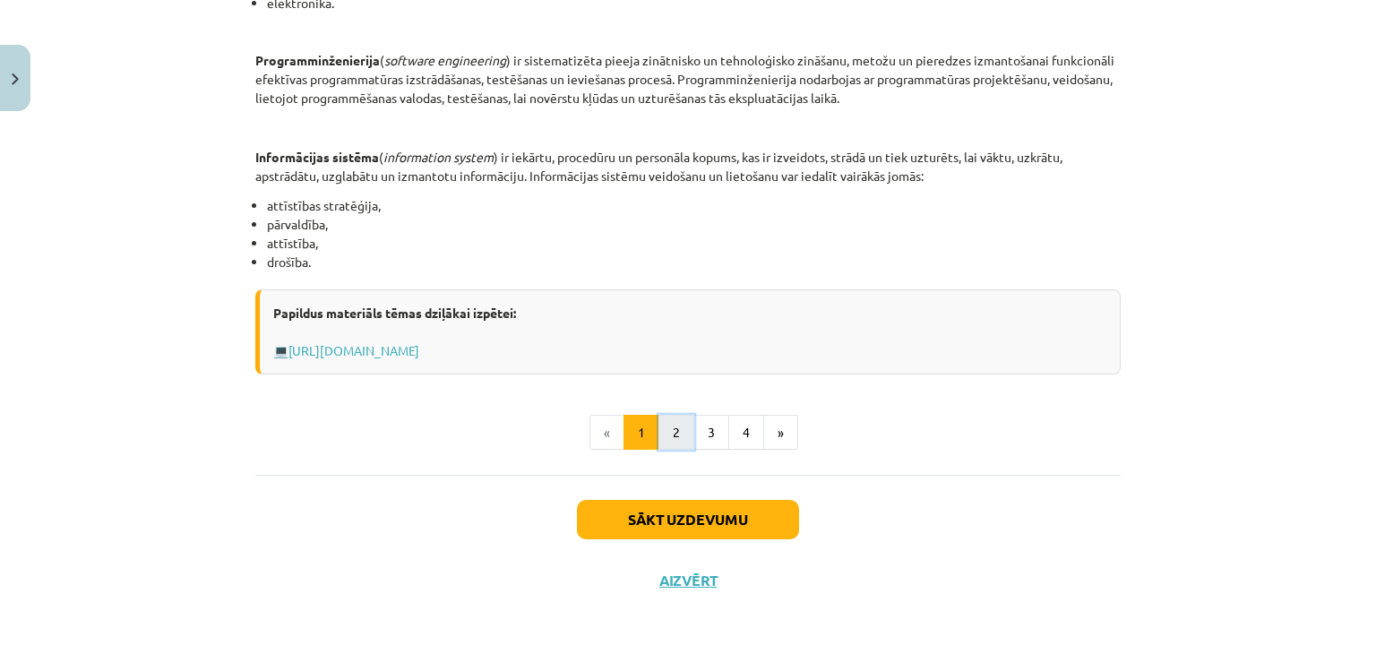
click at [661, 428] on button "2" at bounding box center [676, 433] width 36 height 36
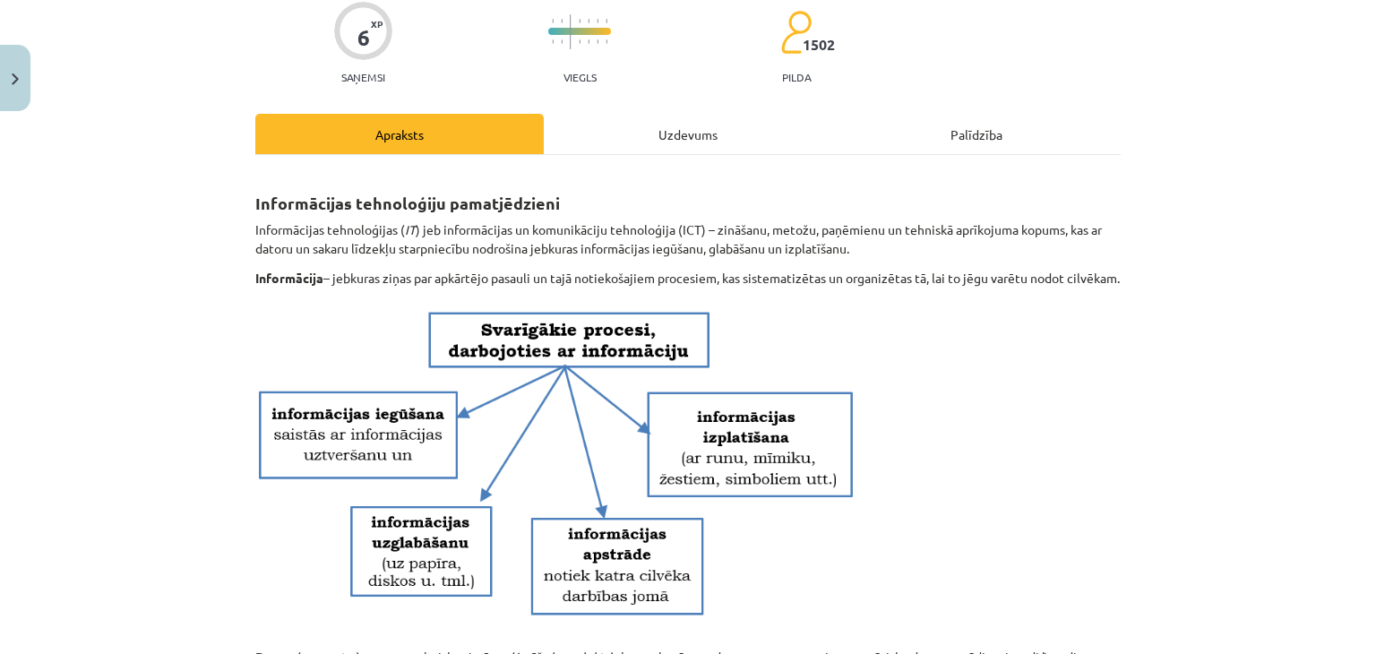
scroll to position [179, 0]
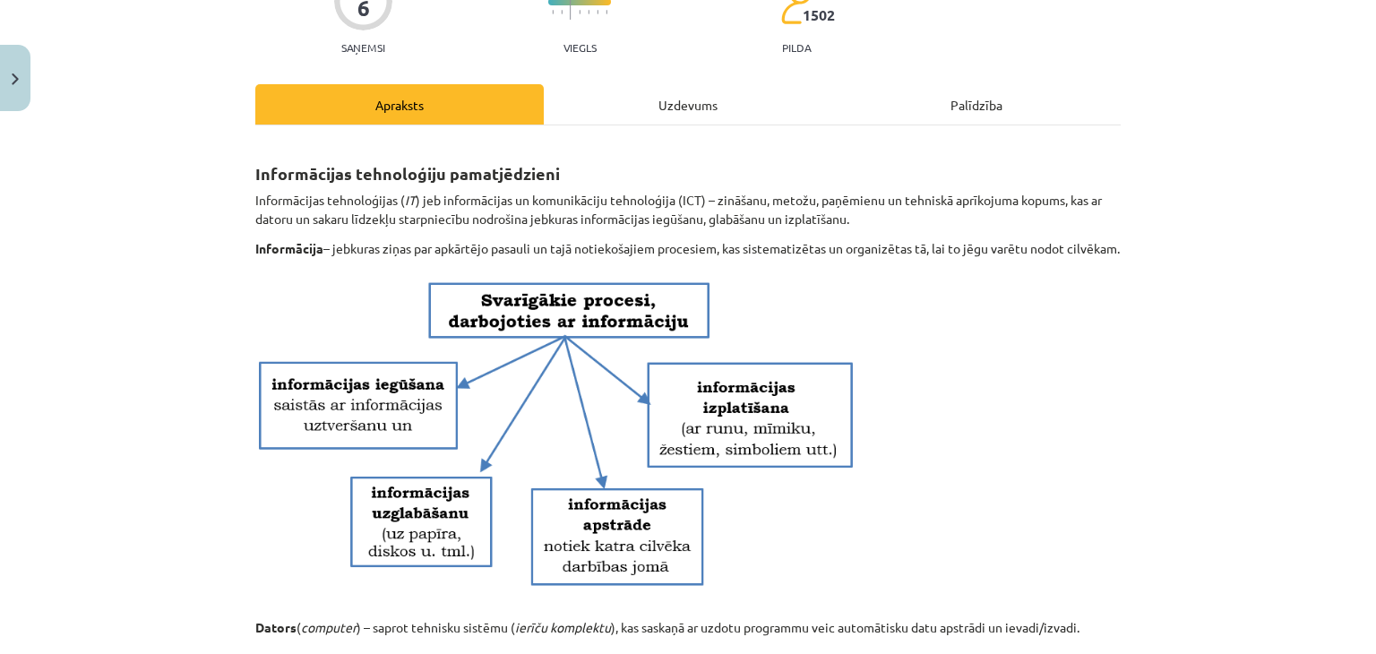
click at [1042, 467] on p at bounding box center [687, 438] width 865 height 339
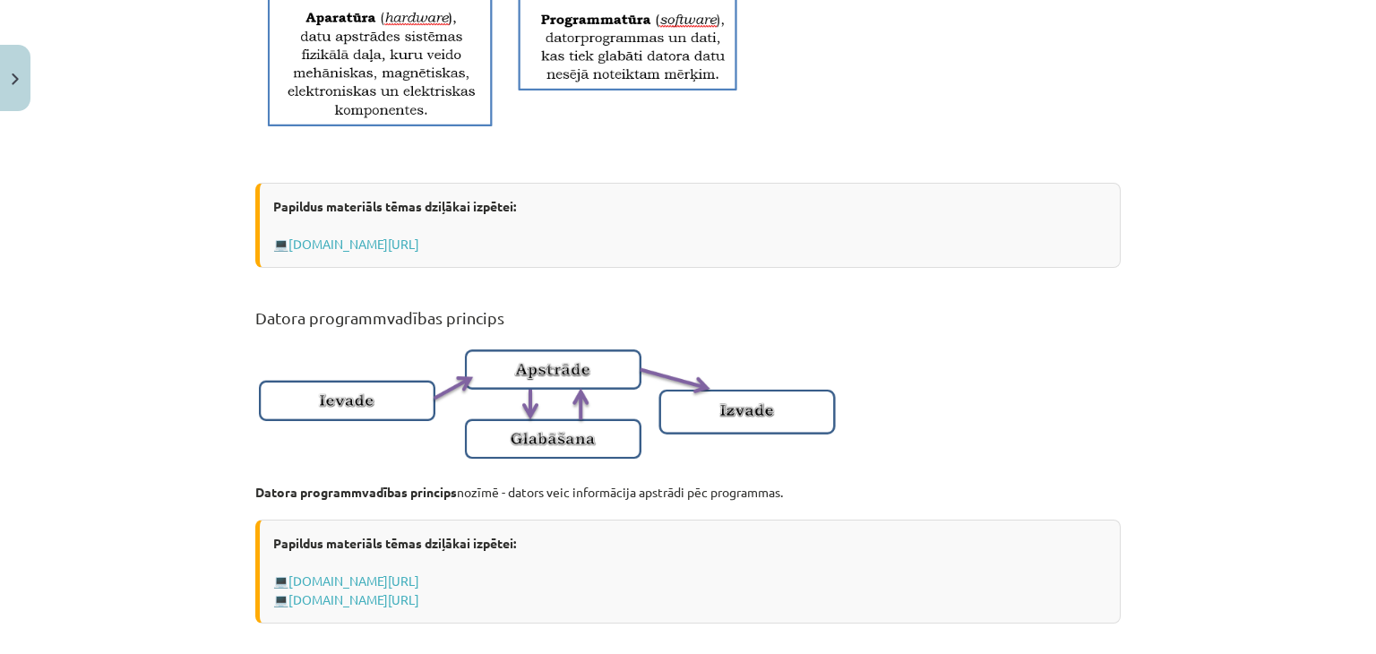
scroll to position [1196, 0]
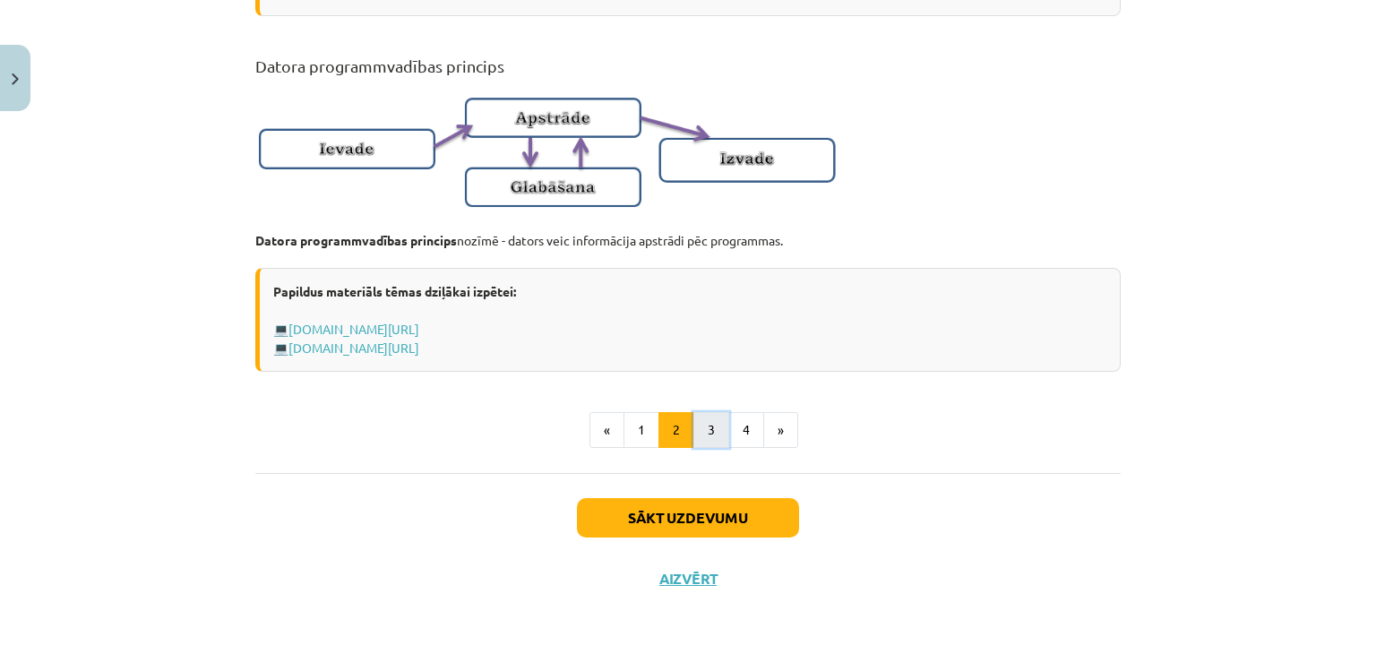
click at [693, 424] on button "3" at bounding box center [711, 430] width 36 height 36
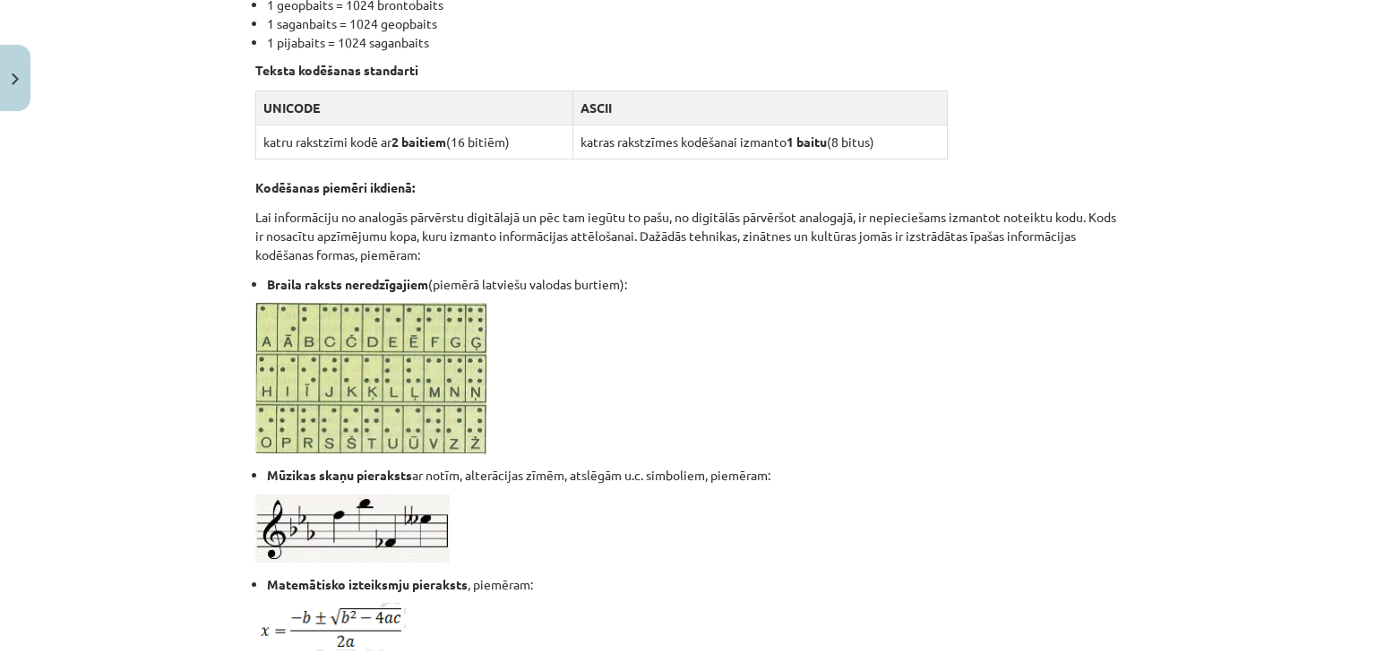
scroll to position [1106, 0]
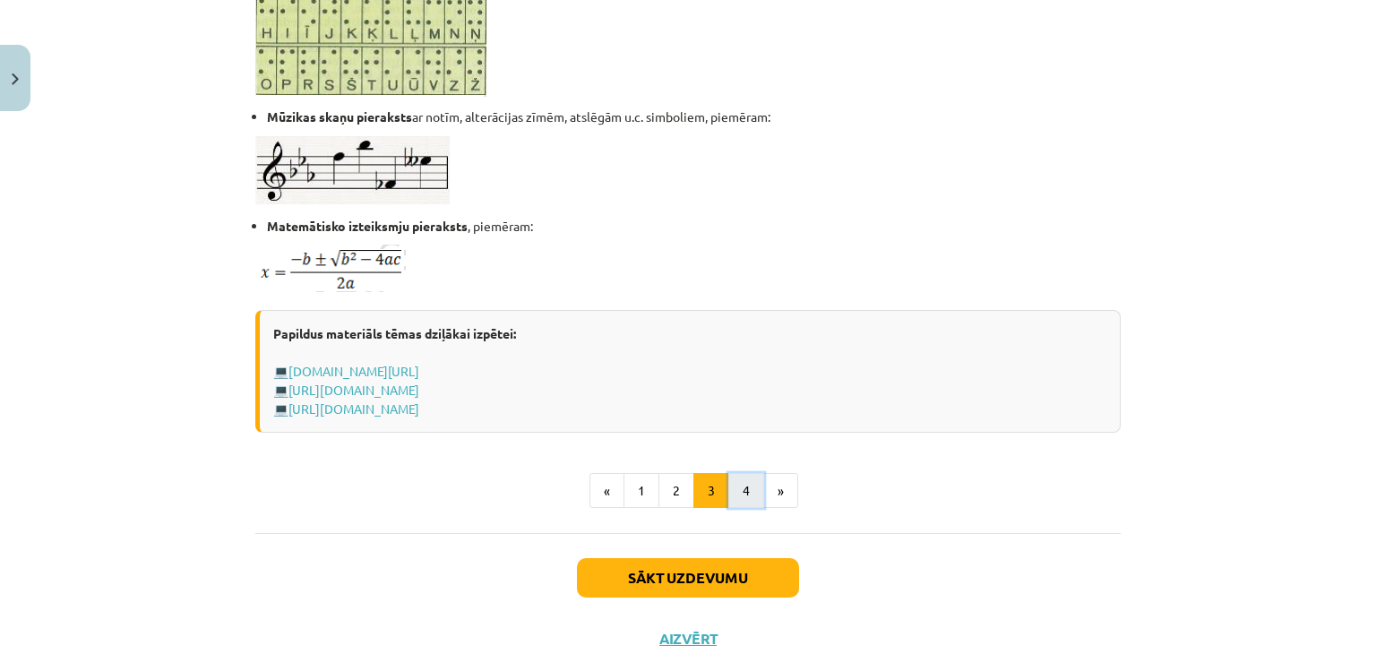
click at [732, 481] on button "4" at bounding box center [746, 491] width 36 height 36
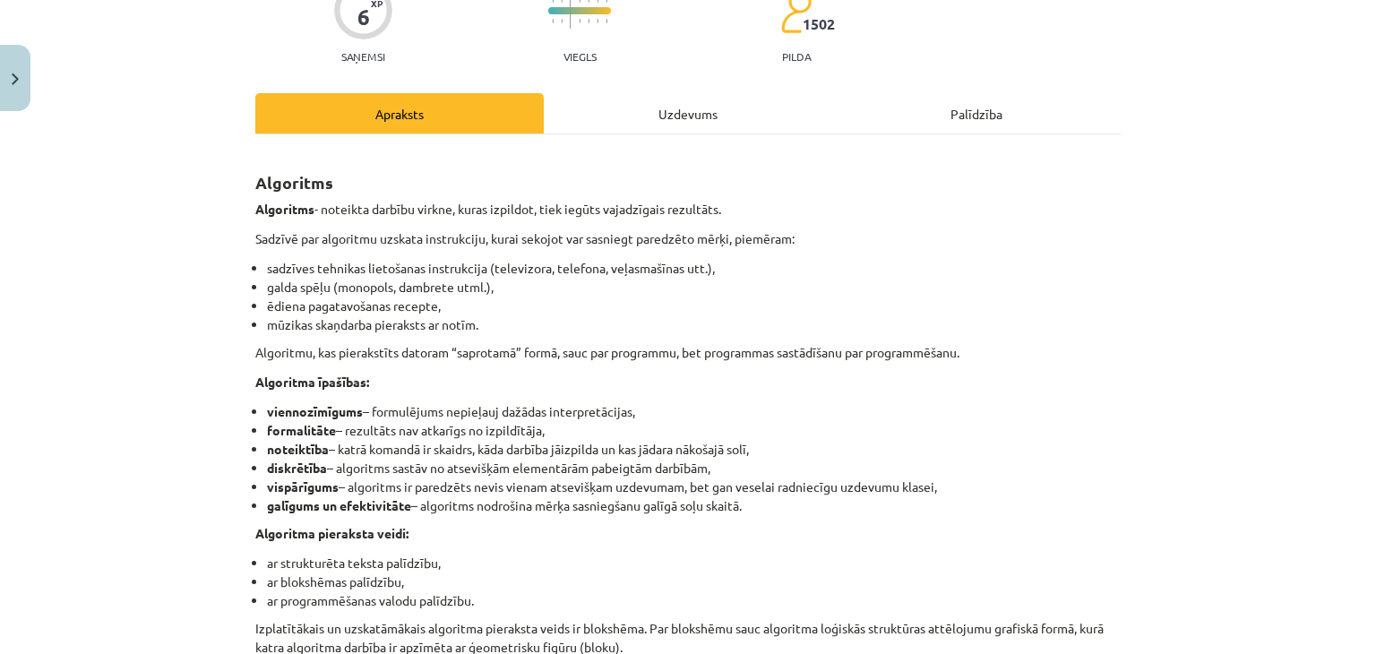
scroll to position [0, 0]
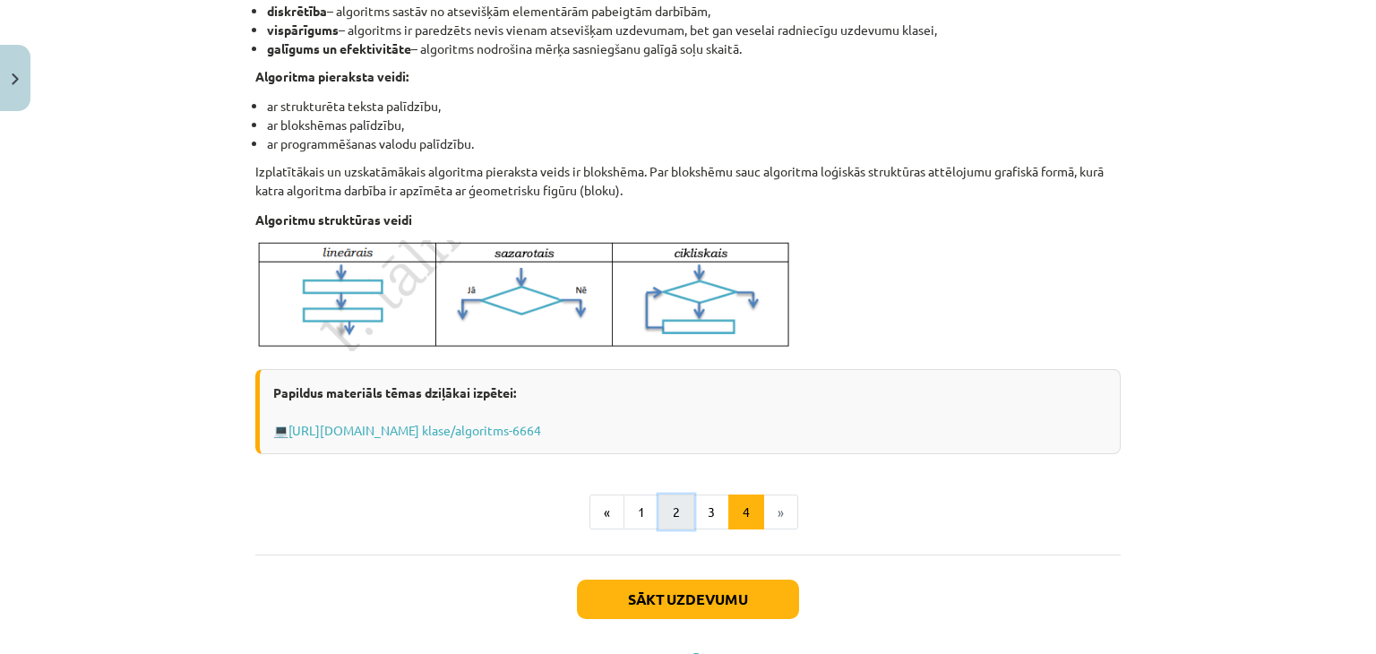
click at [658, 520] on button "2" at bounding box center [676, 512] width 36 height 36
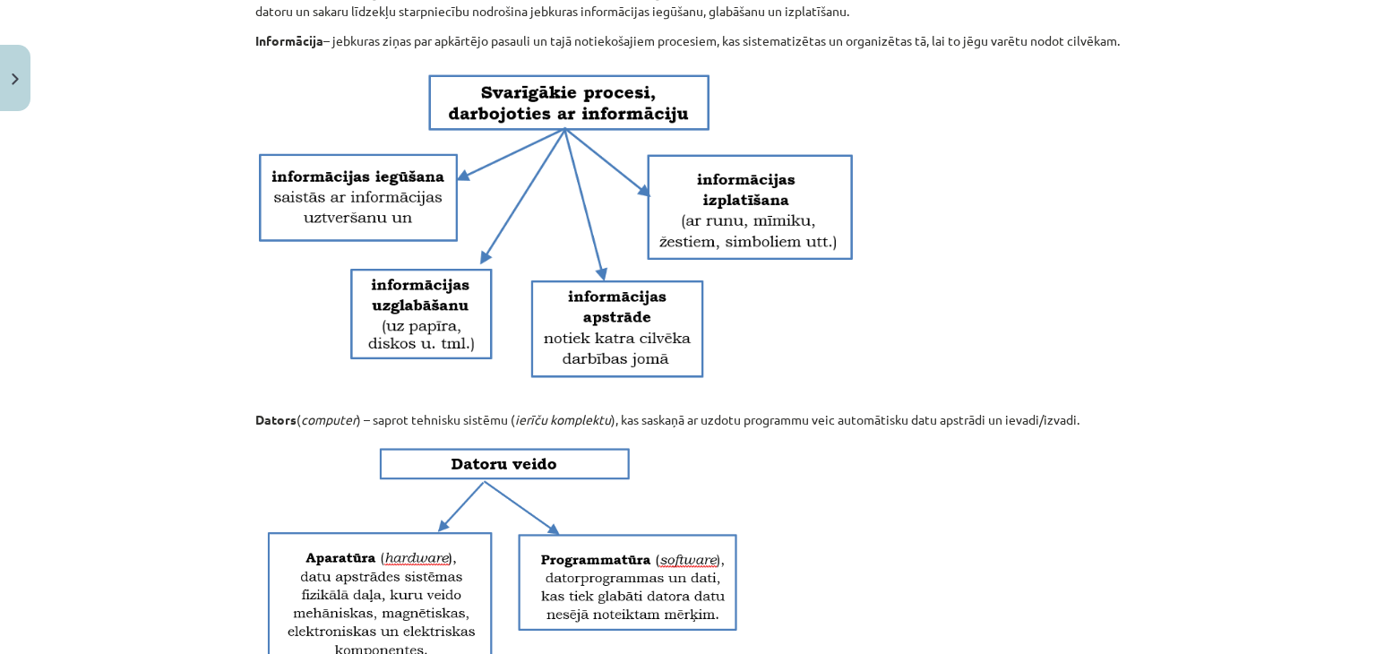
scroll to position [320, 0]
